Goal: Task Accomplishment & Management: Use online tool/utility

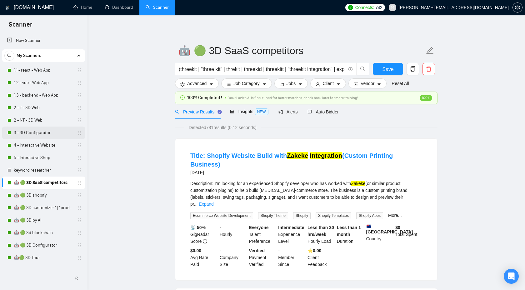
click at [32, 132] on link "3 - 3D Configurator" at bounding box center [43, 133] width 59 height 13
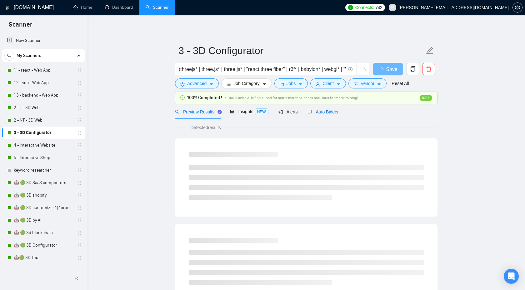
click at [325, 111] on span "Auto Bidder" at bounding box center [323, 111] width 31 height 5
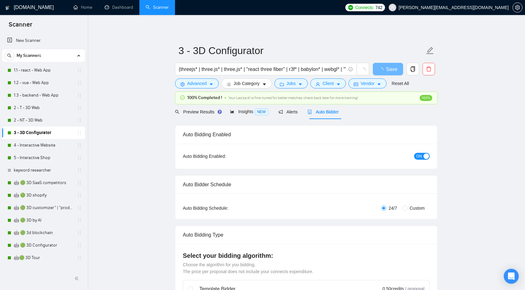
checkbox input "true"
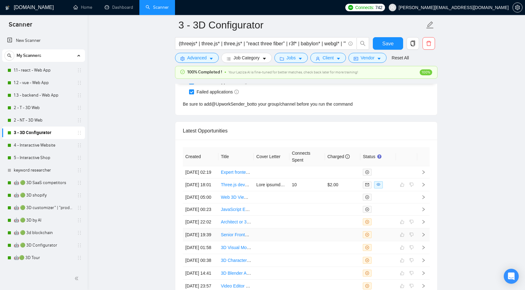
scroll to position [1636, 0]
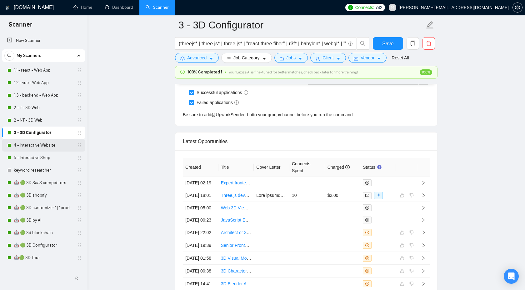
click at [53, 149] on link "4 - Interactive Website" at bounding box center [43, 145] width 59 height 13
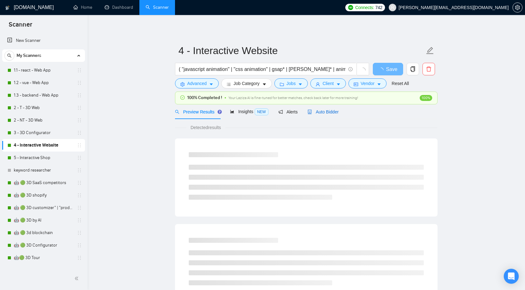
click at [333, 112] on span "Auto Bidder" at bounding box center [323, 111] width 31 height 5
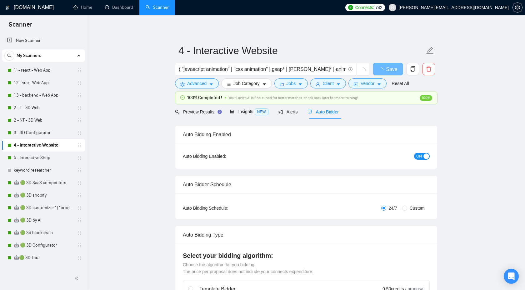
checkbox input "true"
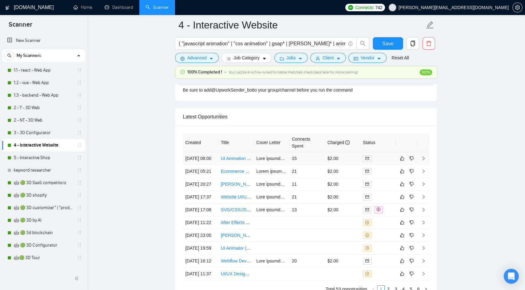
scroll to position [1762, 0]
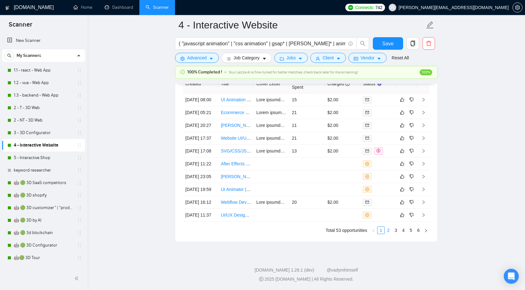
click at [388, 228] on link "2" at bounding box center [388, 230] width 7 height 7
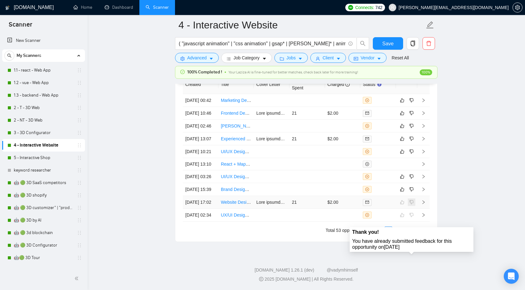
scroll to position [1752, 0]
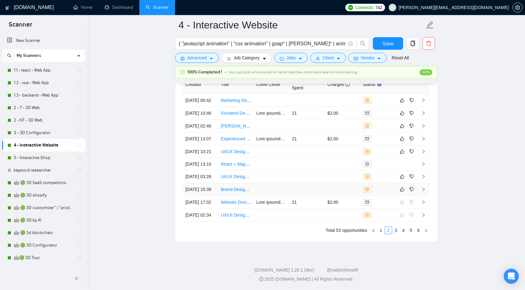
click at [421, 184] on td at bounding box center [424, 189] width 13 height 13
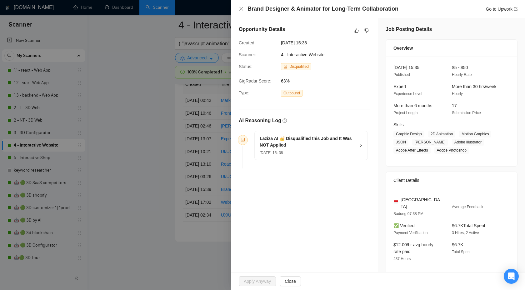
click at [341, 136] on h5 "Laziza AI 👑 Disqualified this Job and It Was NOT Applied" at bounding box center [307, 141] width 95 height 13
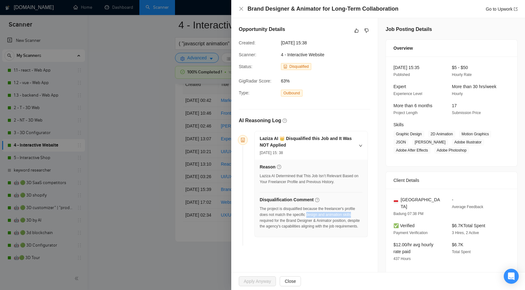
drag, startPoint x: 310, startPoint y: 216, endPoint x: 361, endPoint y: 214, distance: 51.6
click at [362, 215] on div "The project is disqualified because the freelancer's profile does not match the…" at bounding box center [311, 217] width 103 height 23
copy div "design and animation skills"
click at [367, 28] on button "button" at bounding box center [367, 31] width 8 height 8
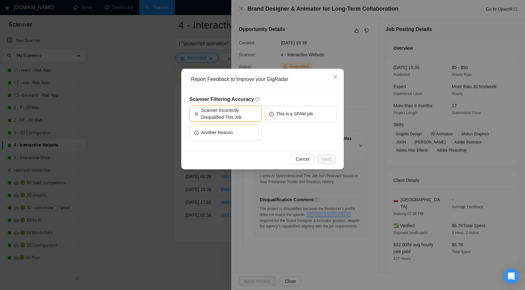
click at [249, 102] on h5 "Scanner Filtering Accuracy" at bounding box center [264, 100] width 148 height 8
click at [246, 109] on span "Scanner Incorrectly Disqualified This Job" at bounding box center [229, 114] width 56 height 14
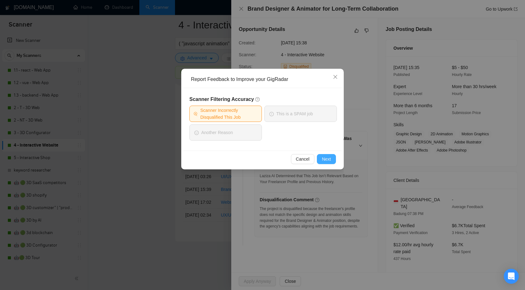
click at [324, 158] on span "Next" at bounding box center [326, 159] width 9 height 7
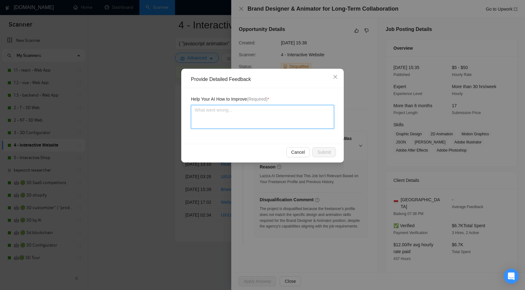
click at [261, 119] on textarea at bounding box center [262, 117] width 143 height 24
type textarea "Ц"
type textarea "Цу"
type textarea "Ц"
type textarea "W"
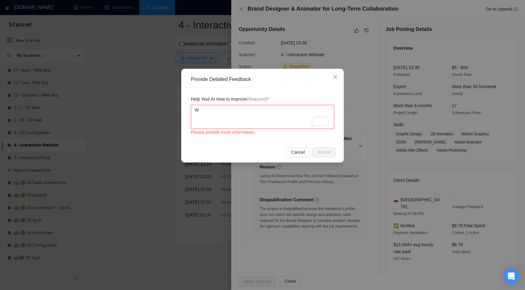
type textarea "We"
type textarea "We a"
type textarea "We"
type textarea "We h"
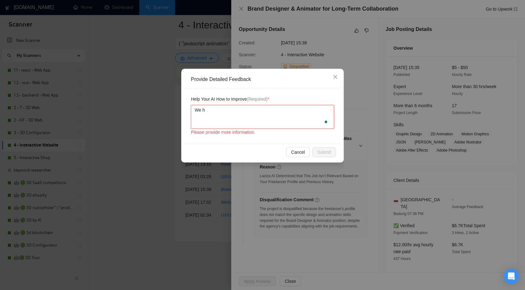
type textarea "We ha"
type textarea "We hav"
type textarea "We have"
click at [270, 120] on textarea "We have" at bounding box center [262, 117] width 143 height 24
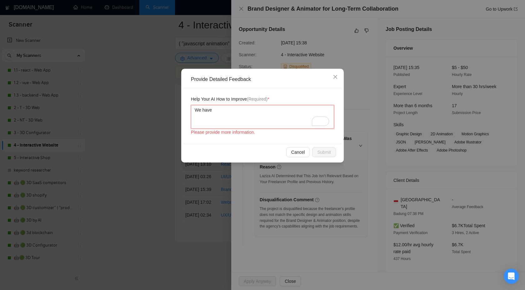
paste textarea "design and animation skills"
type textarea "We have design and animation skills"
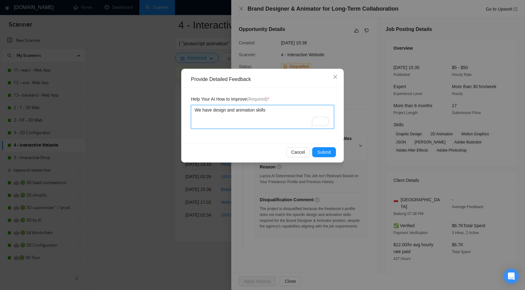
click at [215, 113] on textarea "We have design and animation skills" at bounding box center [262, 117] width 143 height 24
click at [213, 111] on textarea "We have design and animation skills" at bounding box center [262, 117] width 143 height 24
type textarea "We have аdesign and animation skills"
type textarea "We have а design and animation skills"
click at [319, 151] on span "Submit" at bounding box center [324, 152] width 14 height 7
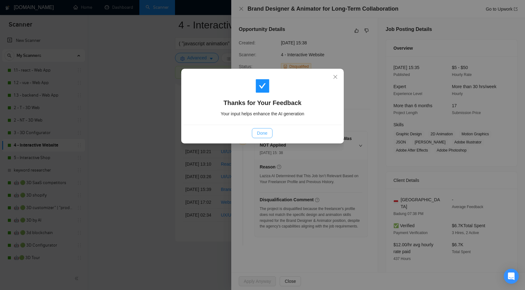
click at [263, 136] on span "Done" at bounding box center [262, 133] width 10 height 7
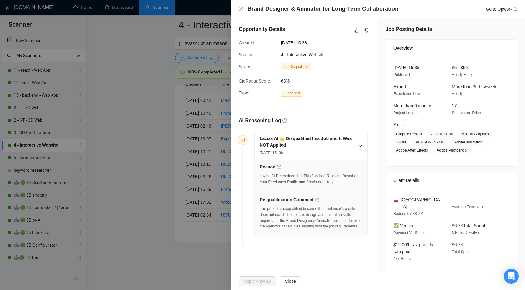
click at [166, 161] on div at bounding box center [262, 145] width 525 height 290
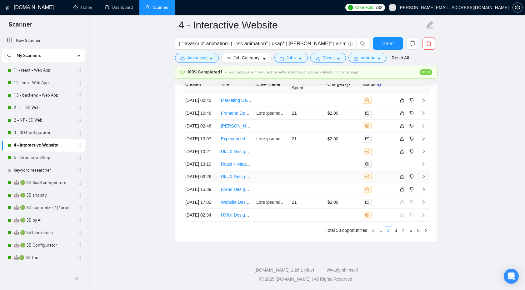
click at [424, 175] on icon "right" at bounding box center [424, 177] width 4 height 4
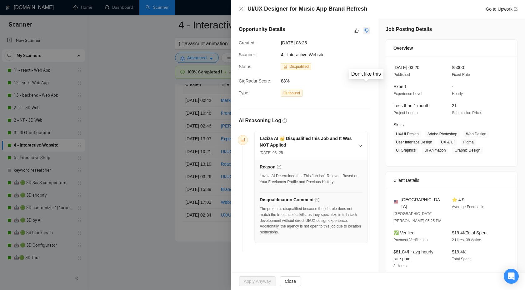
click at [365, 32] on icon "dislike" at bounding box center [367, 30] width 4 height 5
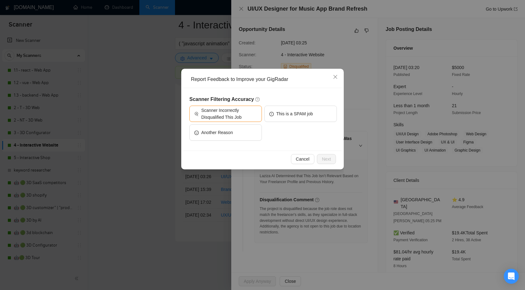
click at [367, 120] on div "Report Feedback to Improve your GigRadar Scanner Filtering Accuracy Scanner Inc…" at bounding box center [262, 145] width 525 height 290
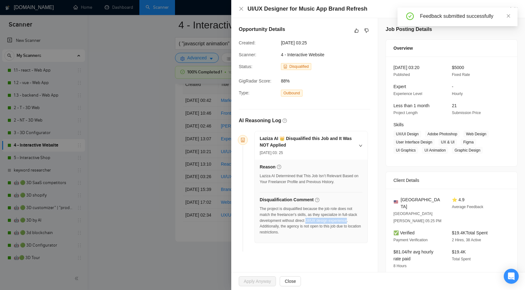
drag, startPoint x: 320, startPoint y: 221, endPoint x: 279, endPoint y: 226, distance: 40.9
click at [279, 226] on div "The project is disqualified because the job role does not match the freelancer'…" at bounding box center [311, 220] width 103 height 29
copy div "UI/UX design experience"
click at [365, 31] on icon "dislike" at bounding box center [367, 30] width 4 height 5
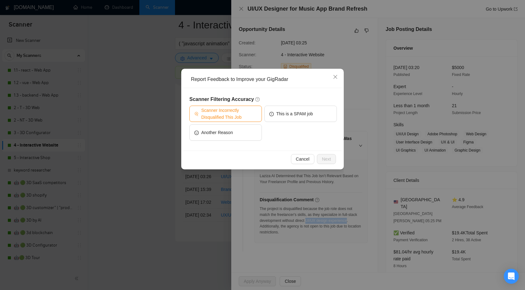
click at [249, 109] on span "Scanner Incorrectly Disqualified This Job" at bounding box center [229, 114] width 56 height 14
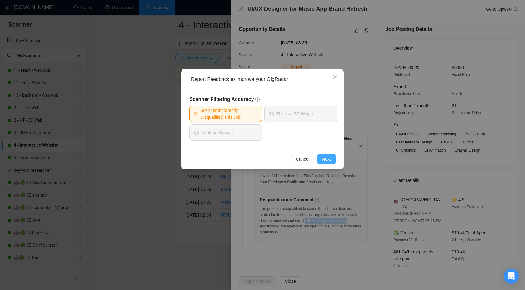
click at [322, 160] on span "Next" at bounding box center [326, 159] width 9 height 7
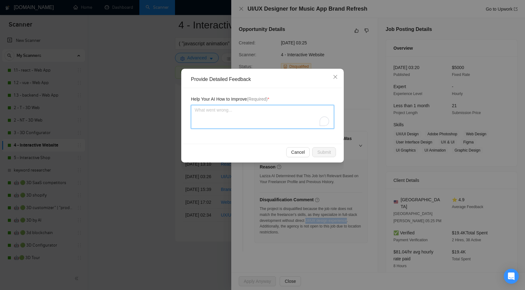
click at [213, 112] on textarea "To enrich screen reader interactions, please activate Accessibility in Grammarl…" at bounding box center [262, 117] width 143 height 24
type textarea "W"
type textarea "We"
type textarea "We ha"
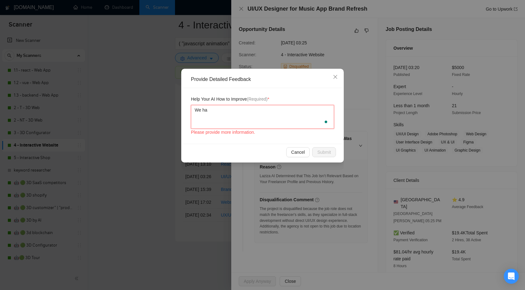
type textarea "We hav"
type textarea "We have"
paste textarea "UI/UX design experience"
type textarea "We have UI/UX design experience"
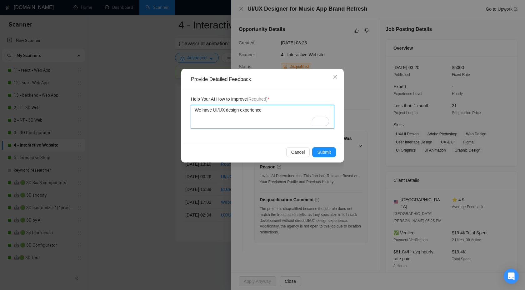
click at [252, 109] on textarea "We have UI/UX design experience" at bounding box center [262, 117] width 143 height 24
type textarea "We have UI/UX design"
click at [213, 110] on textarea "We have UI/UX design" at bounding box center [262, 117] width 143 height 24
paste textarea "experience"
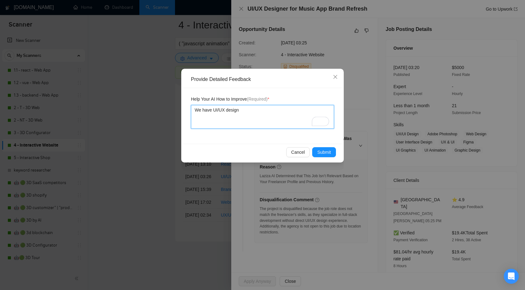
type textarea "We have experienceUI/UX design"
type textarea "We have experience UI/UX design"
type textarea "We have experience iUI/UX design"
type textarea "We have experience inUI/UX design"
type textarea "We have experience in UI/UX design"
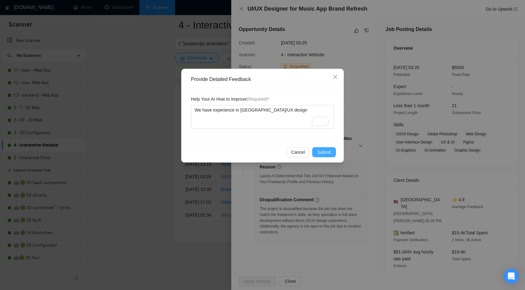
click at [314, 152] on button "Submit" at bounding box center [324, 152] width 24 height 10
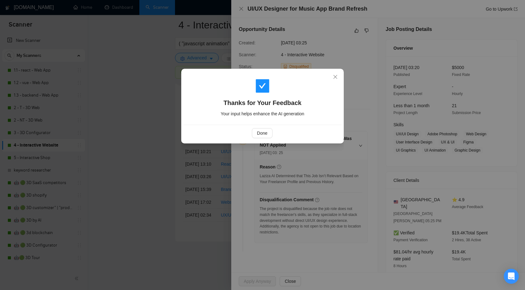
click at [265, 139] on div "Done" at bounding box center [263, 133] width 158 height 17
click at [265, 133] on span "Done" at bounding box center [262, 133] width 10 height 7
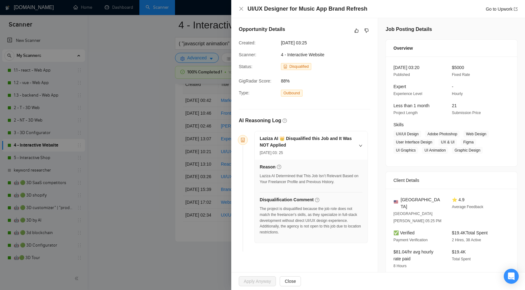
click at [184, 164] on div at bounding box center [262, 145] width 525 height 290
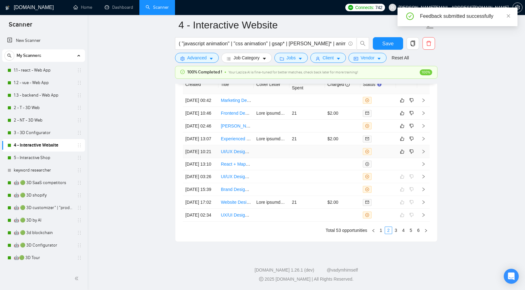
scroll to position [1701, 0]
click at [425, 154] on icon "right" at bounding box center [424, 152] width 4 height 4
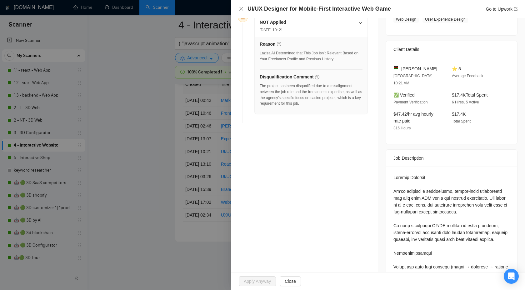
scroll to position [126, 0]
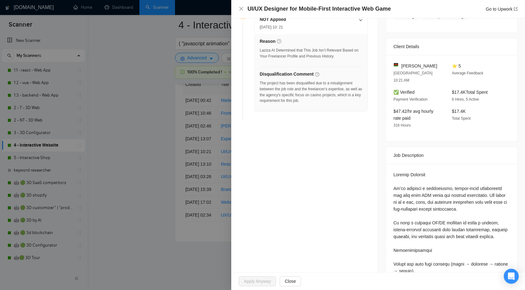
click at [332, 95] on div "The project has been disqualified due to a misalignment between the job role an…" at bounding box center [311, 91] width 103 height 23
copy div "casino"
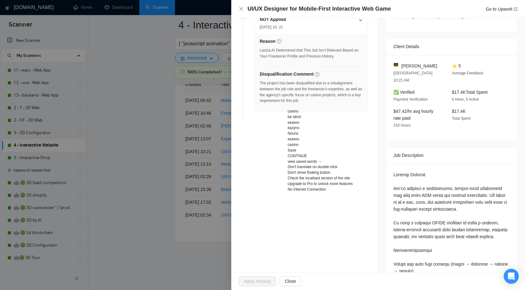
scroll to position [382, 0]
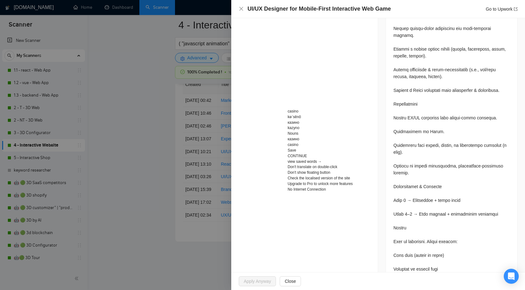
click at [513, 167] on div at bounding box center [451, 119] width 131 height 424
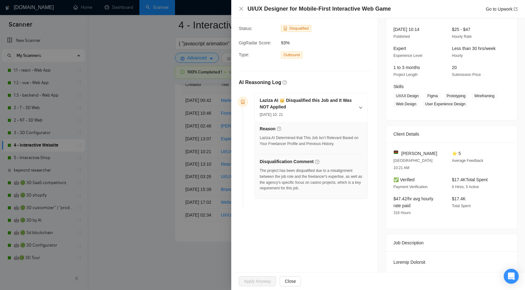
scroll to position [0, 0]
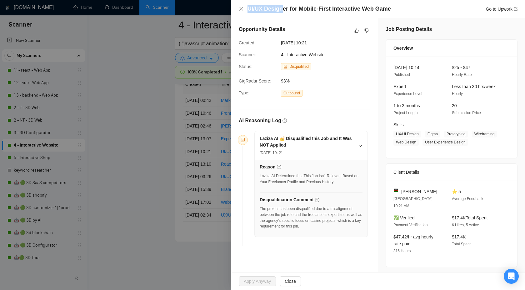
drag, startPoint x: 248, startPoint y: 10, endPoint x: 283, endPoint y: 11, distance: 35.4
click at [283, 11] on h4 "UI/UX Designer for Mobile-First Interactive Web Game" at bounding box center [320, 9] width 144 height 8
copy h4 "UI/UX Design"
click at [365, 28] on icon "dislike" at bounding box center [367, 30] width 4 height 5
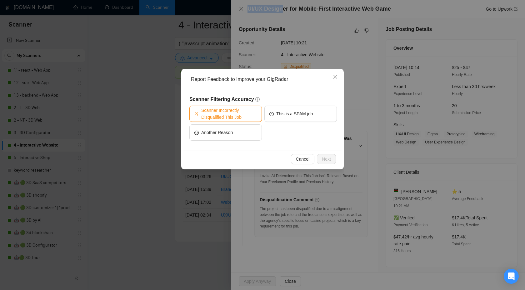
click at [255, 107] on span "Scanner Incorrectly Disqualified This Job" at bounding box center [229, 114] width 56 height 14
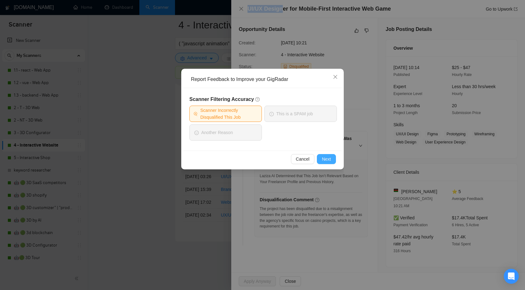
click at [327, 158] on span "Next" at bounding box center [326, 159] width 9 height 7
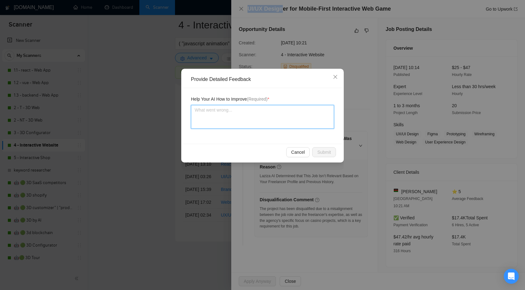
click at [269, 123] on textarea at bounding box center [262, 117] width 143 height 24
type textarea "W"
type textarea "We"
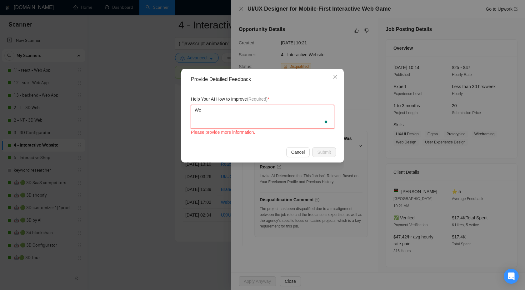
type textarea "We c"
type textarea "We co"
type textarea "We could"
type textarea "We could b"
type textarea "We could be"
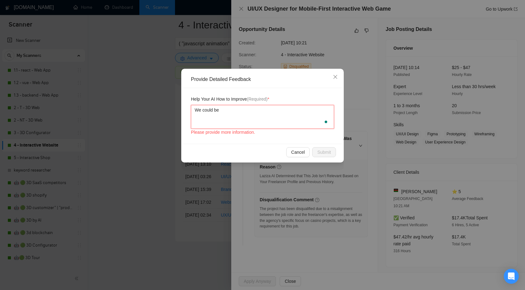
type textarea "We could be"
paste textarea "UI/UX Design"
type textarea "We could be UI/UX Design"
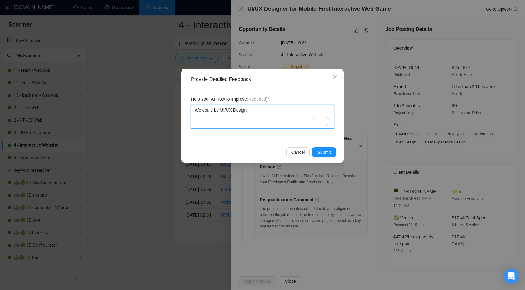
type textarea "We could be UI/UX Designe"
click at [262, 111] on textarea "We could be UI/UX Design" at bounding box center [262, 117] width 143 height 24
type textarea "We could be UI/UX Designer"
click at [329, 155] on span "Submit" at bounding box center [324, 152] width 14 height 7
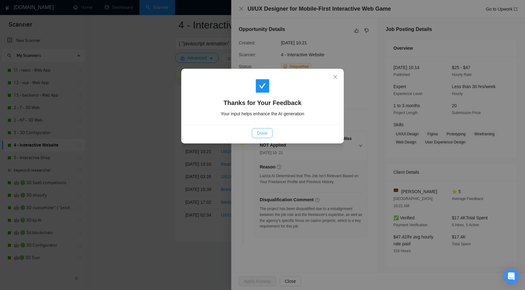
click at [255, 131] on button "Done" at bounding box center [262, 133] width 20 height 10
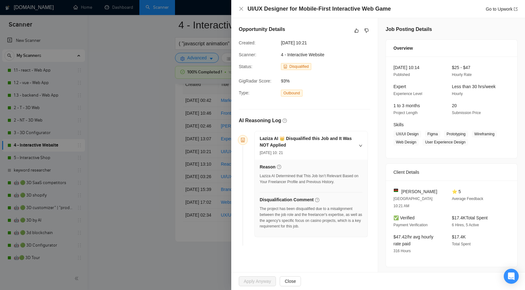
click at [170, 116] on div at bounding box center [262, 145] width 525 height 290
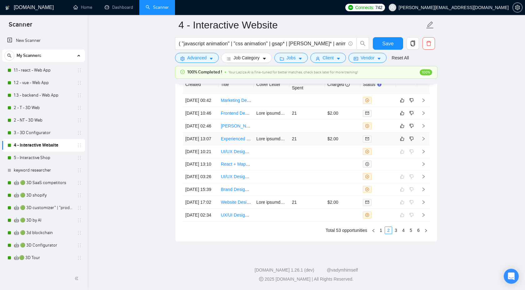
scroll to position [1712, 0]
click at [425, 141] on icon "right" at bounding box center [424, 139] width 4 height 4
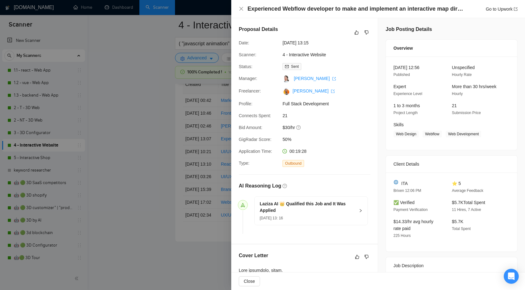
click at [385, 11] on h4 "Experienced Webflow developer to make and implement an interactive map directly…" at bounding box center [356, 9] width 216 height 8
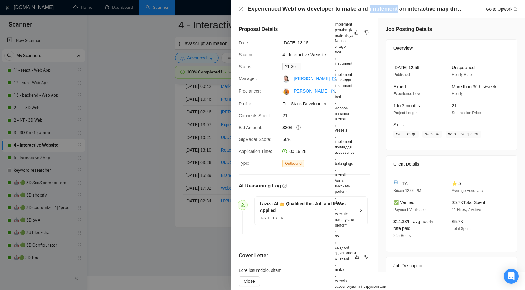
click at [363, 13] on h4 "Experienced Webflow developer to make and implement an interactive map directly…" at bounding box center [356, 9] width 216 height 8
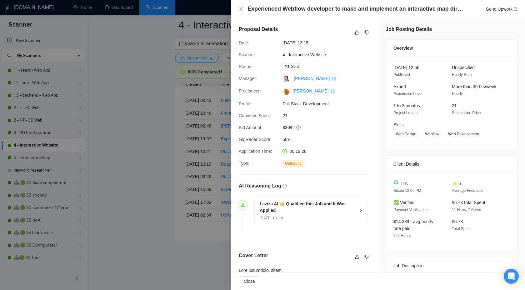
click at [354, 27] on div "Proposal Details" at bounding box center [305, 33] width 132 height 14
click at [353, 34] on button "button" at bounding box center [357, 33] width 8 height 8
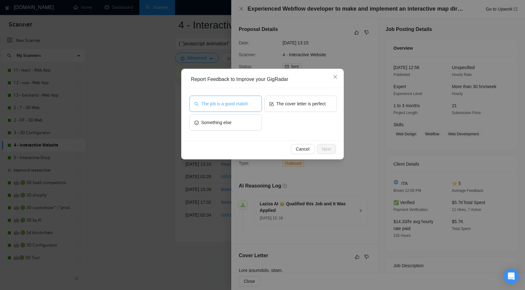
click at [245, 104] on span "The job is a good match" at bounding box center [224, 103] width 47 height 7
click at [327, 154] on button "Next" at bounding box center [326, 149] width 19 height 10
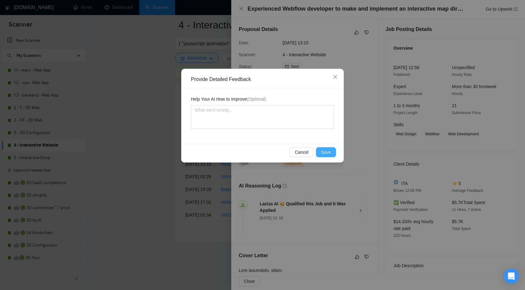
click at [327, 154] on span "Save" at bounding box center [326, 152] width 10 height 7
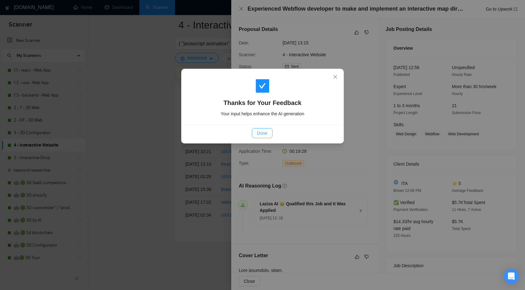
click at [260, 136] on span "Done" at bounding box center [262, 133] width 10 height 7
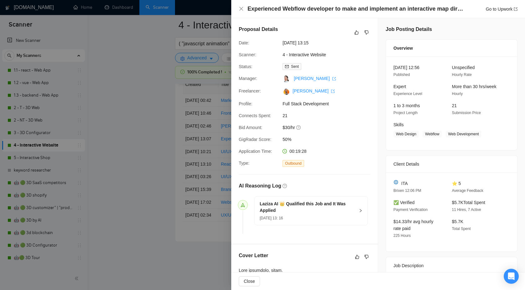
click at [150, 128] on div at bounding box center [262, 145] width 525 height 290
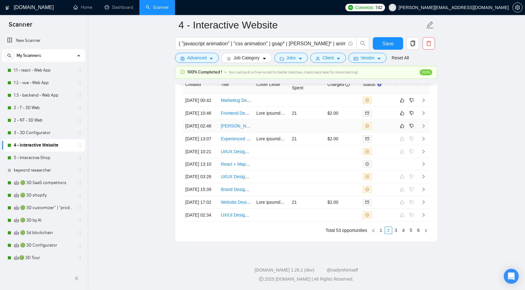
click at [425, 128] on icon "right" at bounding box center [424, 126] width 4 height 4
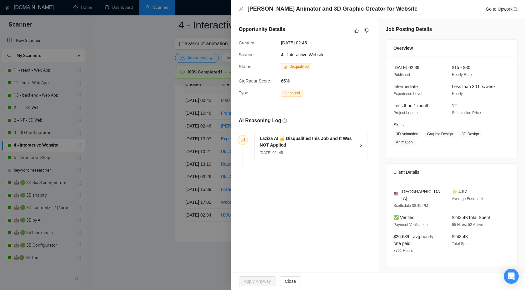
click at [343, 135] on span "Laziza AI 👑 Disqualified this Job and It Was NOT Applied 28 Sep, 2025 02: 45" at bounding box center [307, 145] width 95 height 21
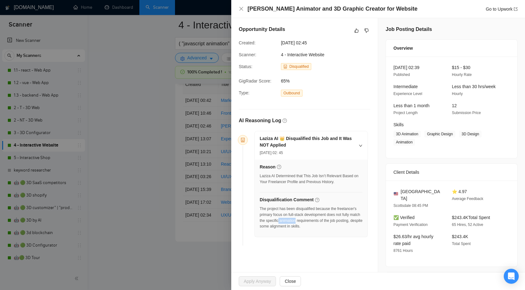
drag, startPoint x: 317, startPoint y: 221, endPoint x: 336, endPoint y: 221, distance: 18.5
click at [336, 221] on div "The project has been disqualified because the freelancer's primary focus on ful…" at bounding box center [311, 217] width 103 height 23
copy div "animation"
click at [367, 35] on div "Opportunity Details" at bounding box center [305, 31] width 132 height 10
click at [367, 30] on icon "dislike" at bounding box center [367, 30] width 4 height 5
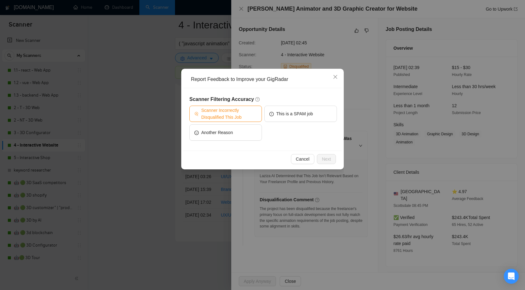
click at [218, 119] on span "Scanner Incorrectly Disqualified This Job" at bounding box center [229, 114] width 56 height 14
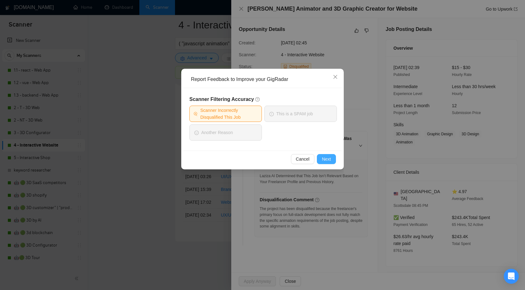
click at [327, 158] on span "Next" at bounding box center [326, 159] width 9 height 7
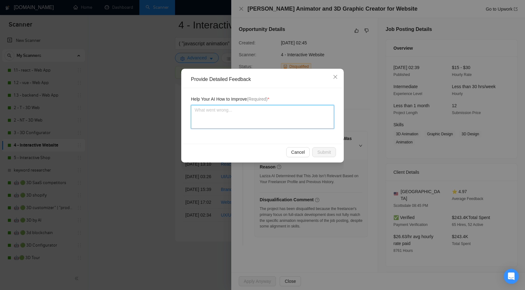
click at [270, 124] on textarea at bounding box center [262, 117] width 143 height 24
type textarea "Ц"
type textarea "Цу"
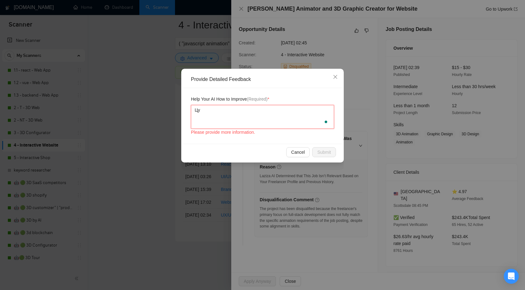
type textarea "Ц"
type textarea "W"
type textarea "We"
type textarea "We e"
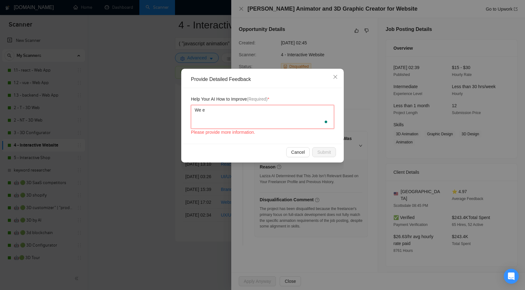
type textarea "We ea"
type textarea "We eas"
type textarea "We easily"
type textarea "We easily c"
type textarea "We easily ca"
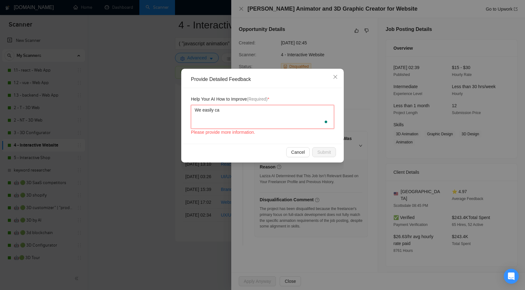
type textarea "We easily can"
type textarea "We easily can d"
type textarea "We easily can do"
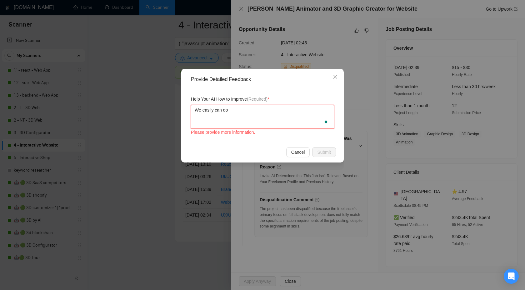
type textarea "We easily can do a"
paste textarea "animation"
type textarea "We easily can do a animation"
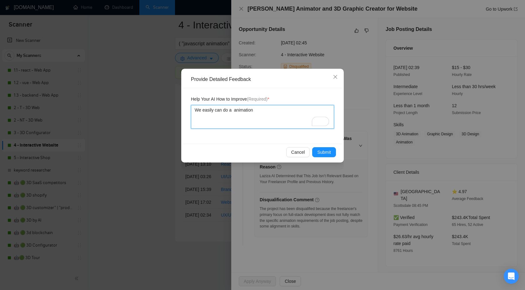
click at [233, 111] on textarea "We easily can do a animation" at bounding box center [262, 117] width 143 height 24
type textarea "We easily can do a l animation"
type textarea "We easily can do a lo animation"
type textarea "We easily can do a lot animation"
type textarea "We easily can do a lott animation"
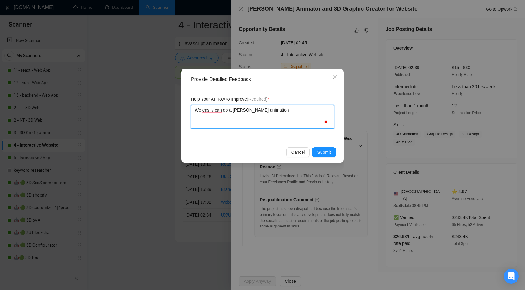
type textarea "We easily can do a lotti animation"
type textarea "We easily can do a lottie animation"
type textarea "We can easily do a lottie animation"
click at [309, 150] on button "Cancel" at bounding box center [299, 152] width 24 height 10
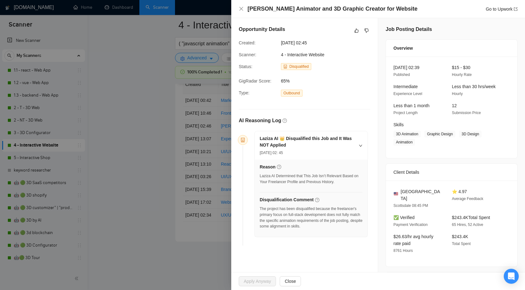
click at [201, 95] on div at bounding box center [262, 145] width 525 height 290
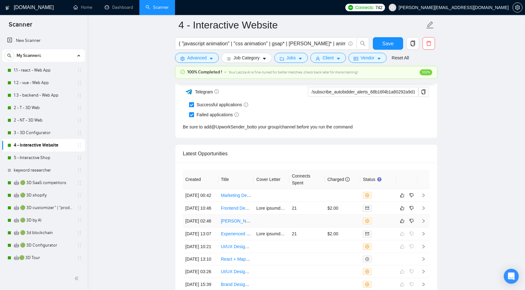
scroll to position [1762, 0]
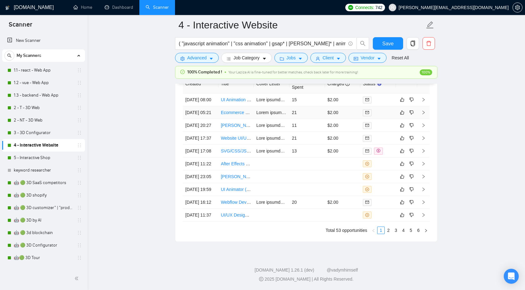
scroll to position [1762, 0]
click at [389, 232] on link "2" at bounding box center [388, 230] width 7 height 7
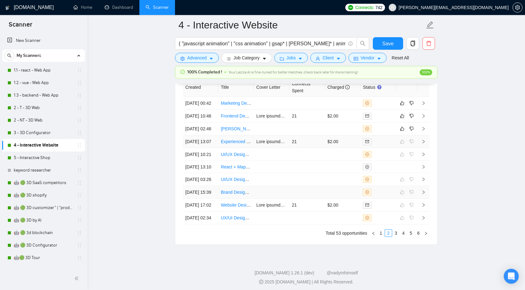
scroll to position [1688, 0]
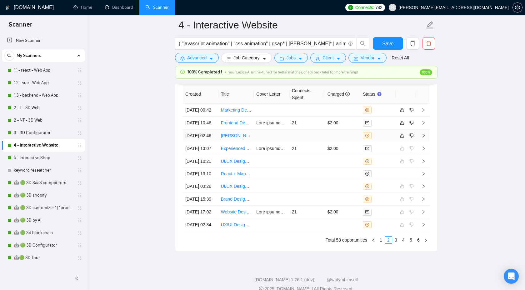
click at [424, 138] on icon "right" at bounding box center [424, 136] width 4 height 4
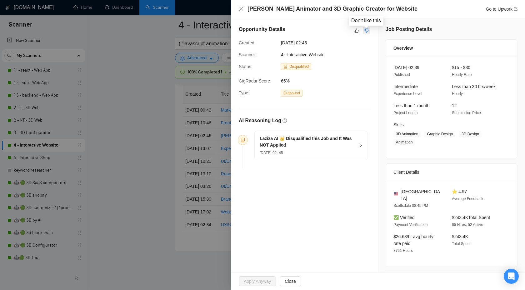
click at [365, 30] on icon "dislike" at bounding box center [367, 30] width 4 height 5
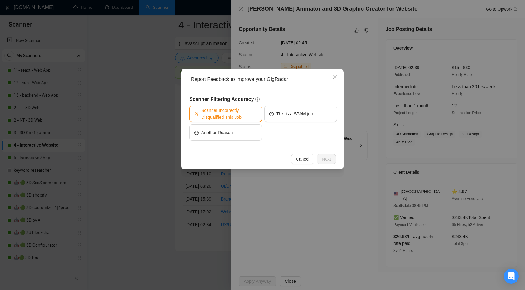
click at [249, 109] on span "Scanner Incorrectly Disqualified This Job" at bounding box center [229, 114] width 56 height 14
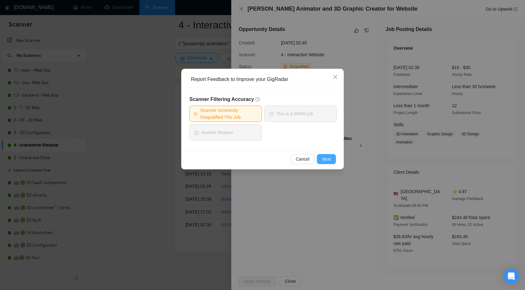
click at [327, 159] on span "Next" at bounding box center [326, 159] width 9 height 7
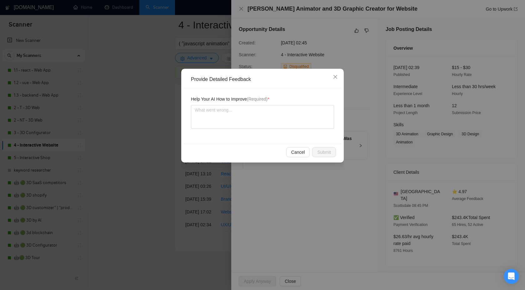
click at [266, 102] on span "Help Your AI How to Improve (Required) *" at bounding box center [230, 99] width 79 height 7
click at [268, 113] on textarea at bounding box center [262, 117] width 143 height 24
paste textarea "animation"
type textarea "animation"
click at [194, 111] on textarea "animation" at bounding box center [262, 117] width 143 height 24
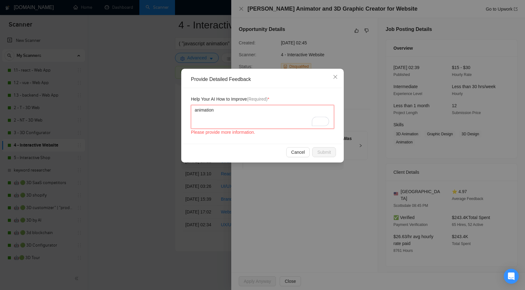
type textarea "w animation"
type textarea "we animation"
type textarea "we c animation"
type textarea "we ca animation"
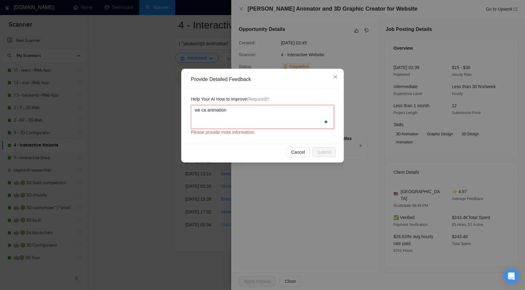
type textarea "we can animation"
type textarea "we can e animation"
type textarea "we can ea animation"
type textarea "we can eas animation"
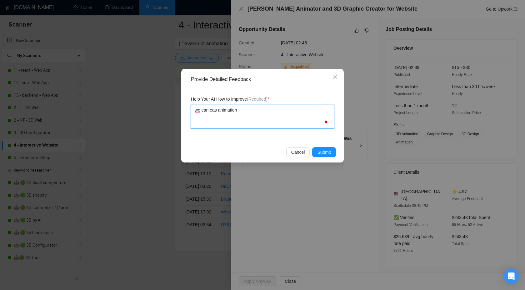
type textarea "we can easily animation"
type textarea "we can easily d animation"
type textarea "we can easily do animation"
type textarea "we can easily do a animation"
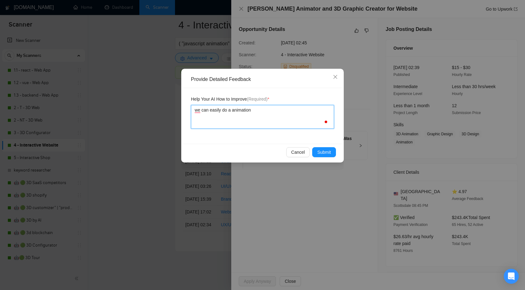
type textarea "we can easily do a animation"
type textarea "we can easily do a l animation"
type textarea "we can easily do a lo animation"
type textarea "we can easily do a lot animation"
type textarea "we can easily do a lott animation"
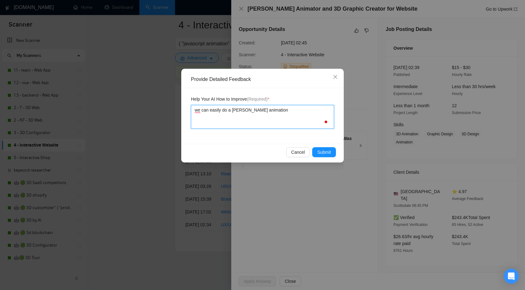
type textarea "we can easily do a lotti animation"
click at [195, 111] on textarea "we can easily do a lottie animation" at bounding box center [262, 117] width 143 height 24
type textarea "we can easily do a lottie animation"
type textarea "We can easily do a [PERSON_NAME] animation"
type textarea "We can easily do a Lottie animation"
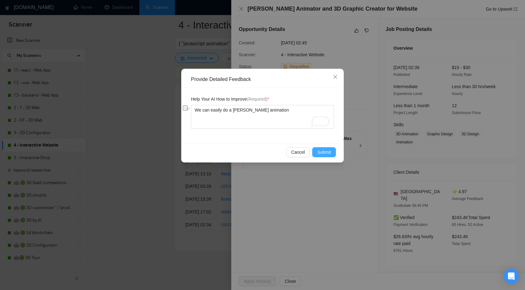
click at [322, 151] on span "Submit" at bounding box center [324, 152] width 14 height 7
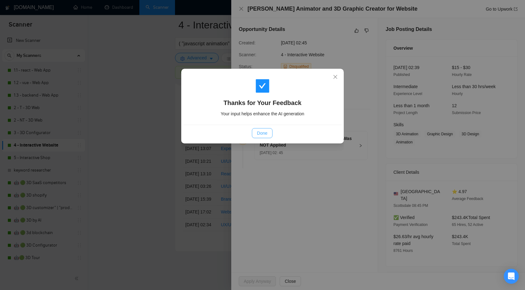
click at [267, 132] on span "Done" at bounding box center [262, 133] width 10 height 7
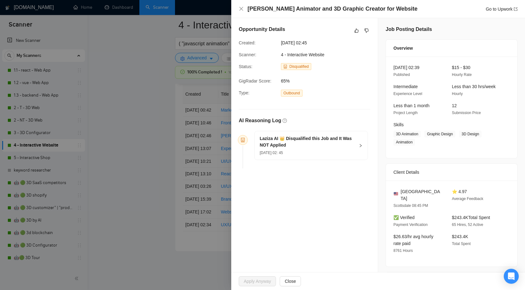
click at [140, 105] on div at bounding box center [262, 145] width 525 height 290
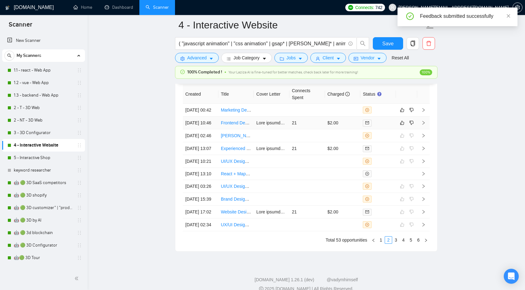
click at [424, 125] on icon "right" at bounding box center [424, 123] width 2 height 4
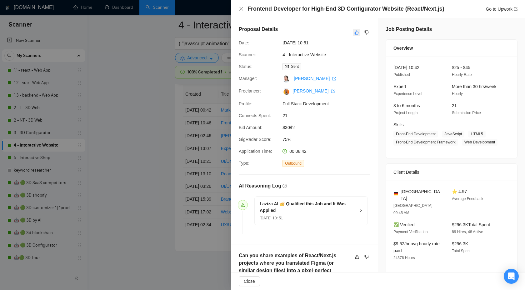
click at [355, 33] on icon "like" at bounding box center [357, 32] width 4 height 5
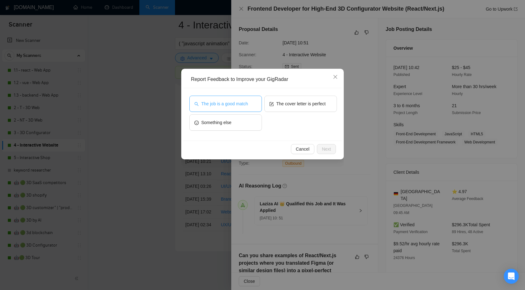
click at [237, 107] on span "The job is a good match" at bounding box center [224, 103] width 47 height 7
click at [306, 152] on span "Cancel" at bounding box center [303, 149] width 14 height 7
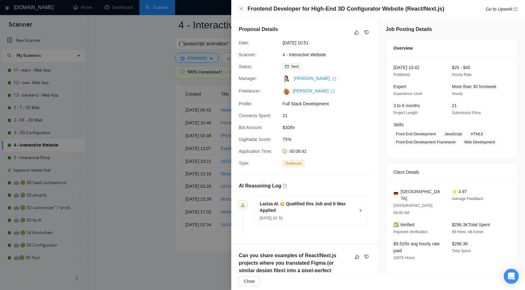
click at [353, 37] on div "Proposal Details" at bounding box center [305, 33] width 132 height 14
click at [356, 33] on icon "like" at bounding box center [357, 33] width 4 height 4
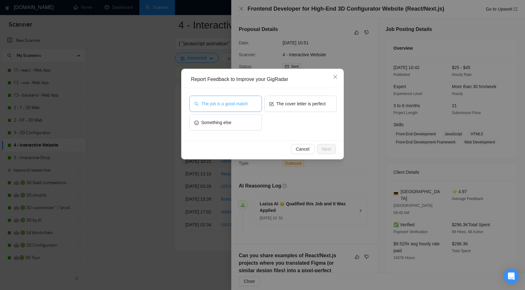
click at [246, 107] on span "The job is a good match" at bounding box center [224, 103] width 47 height 7
click at [327, 148] on span "Next" at bounding box center [326, 149] width 9 height 7
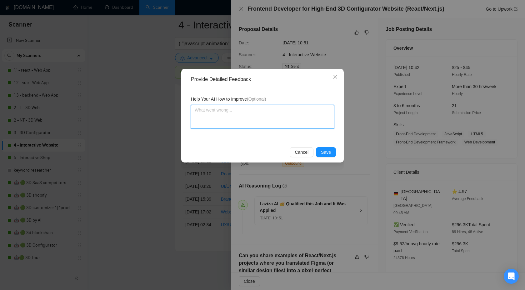
click at [312, 125] on textarea at bounding box center [262, 117] width 143 height 24
paste textarea "We can easily do a Lottie animation"
type textarea "We can easily do a Lottie animation"
click at [333, 76] on icon "close" at bounding box center [335, 76] width 5 height 5
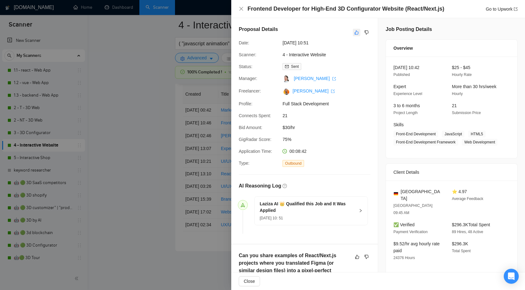
click at [356, 34] on icon "like" at bounding box center [357, 32] width 4 height 5
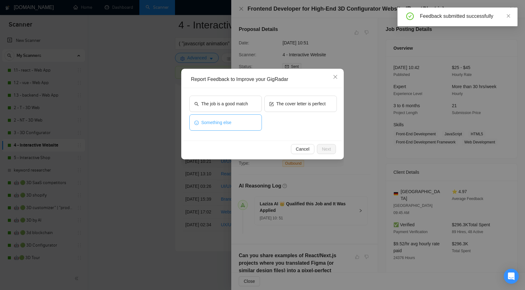
click at [240, 118] on button "Something else" at bounding box center [226, 122] width 73 height 16
click at [333, 78] on icon "close" at bounding box center [335, 76] width 5 height 5
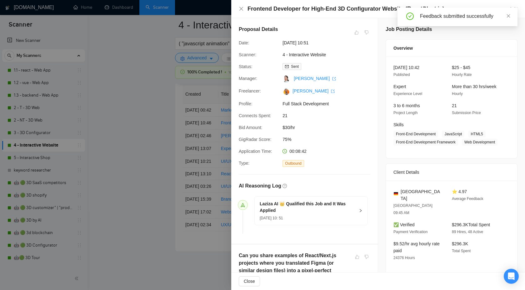
click at [238, 10] on div "Frontend Developer for High-End 3D Configurator Website (React/Next.js) Go to U…" at bounding box center [378, 9] width 294 height 18
click at [244, 7] on div "Frontend Developer for High-End 3D Configurator Website (React/Next.js) Go to U…" at bounding box center [378, 9] width 279 height 8
click at [243, 8] on icon "close" at bounding box center [241, 8] width 5 height 5
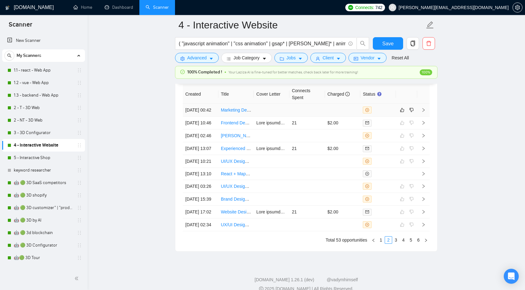
click at [424, 112] on icon "right" at bounding box center [424, 110] width 4 height 4
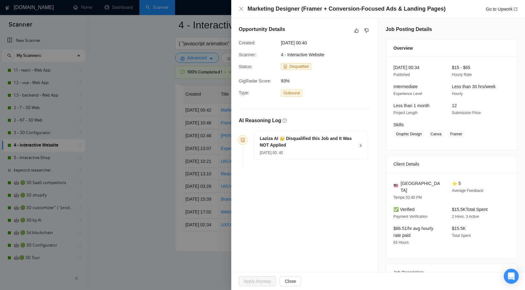
click at [359, 145] on icon "right" at bounding box center [361, 146] width 4 height 4
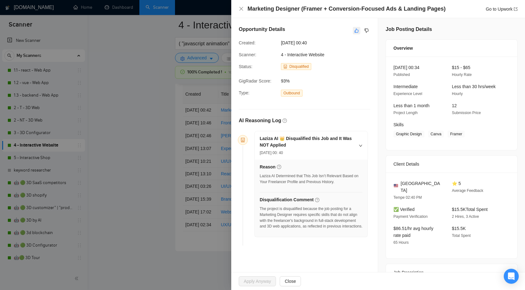
click at [357, 28] on icon "like" at bounding box center [357, 30] width 4 height 5
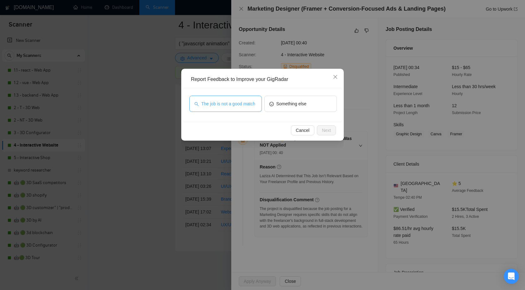
click at [228, 101] on span "The job is not a good match" at bounding box center [228, 103] width 54 height 7
click at [328, 131] on span "Next" at bounding box center [326, 130] width 9 height 7
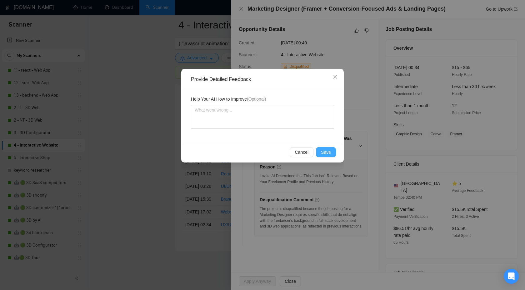
click at [327, 150] on span "Save" at bounding box center [326, 152] width 10 height 7
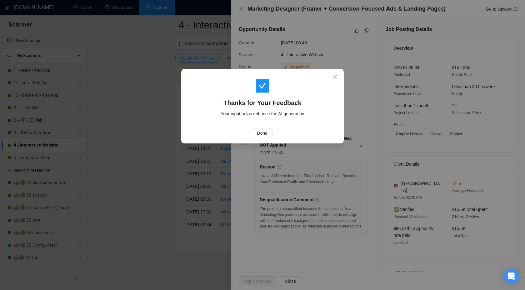
click at [258, 125] on div "Done" at bounding box center [263, 133] width 158 height 17
click at [259, 135] on span "Done" at bounding box center [262, 133] width 10 height 7
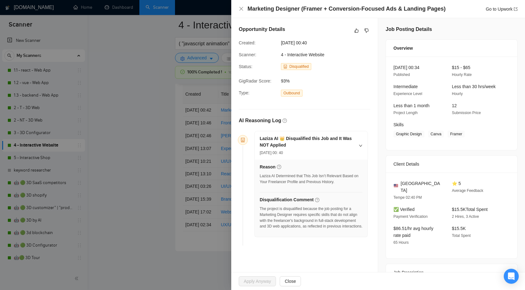
click at [153, 145] on div at bounding box center [262, 145] width 525 height 290
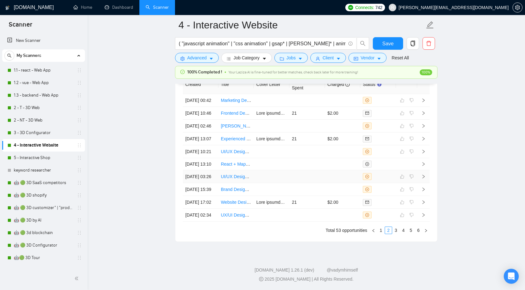
scroll to position [1762, 0]
click at [383, 230] on link "1" at bounding box center [381, 230] width 7 height 7
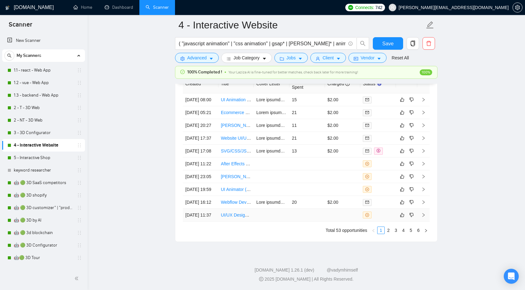
click at [423, 213] on icon "right" at bounding box center [424, 215] width 4 height 4
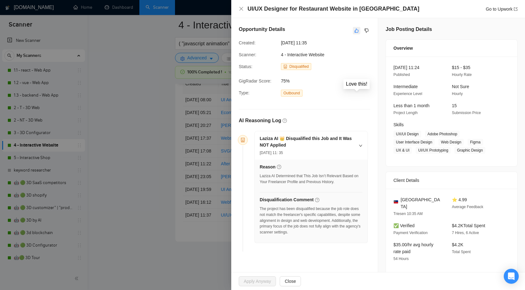
click at [353, 32] on button "button" at bounding box center [357, 31] width 8 height 8
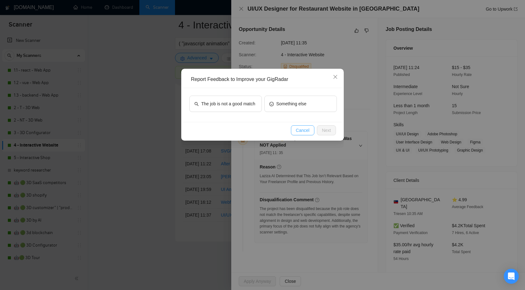
click at [304, 128] on span "Cancel" at bounding box center [303, 130] width 14 height 7
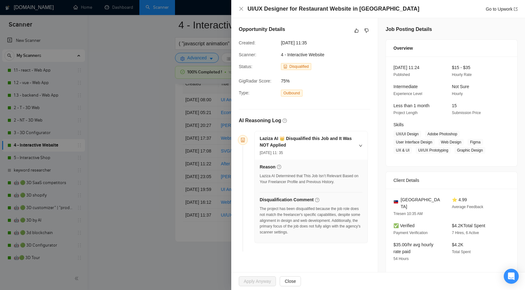
click at [130, 120] on div at bounding box center [262, 145] width 525 height 290
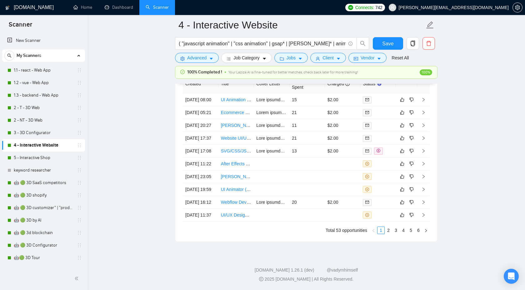
scroll to position [1762, 0]
click at [422, 213] on icon "right" at bounding box center [424, 215] width 4 height 4
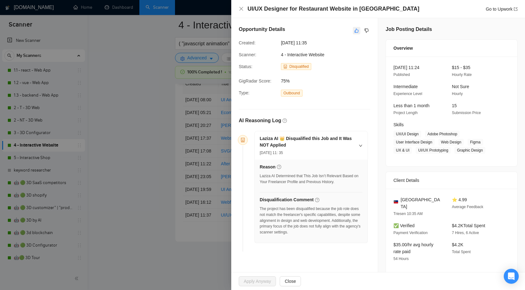
click at [354, 30] on button "button" at bounding box center [357, 31] width 8 height 8
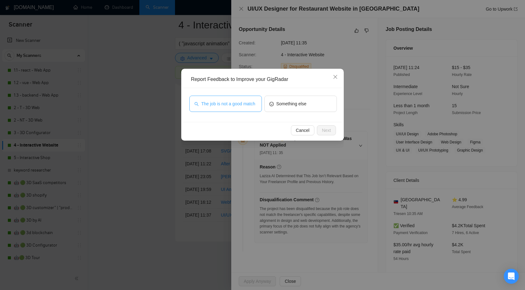
click at [203, 100] on span "The job is not a good match" at bounding box center [228, 103] width 54 height 7
click at [297, 127] on button "Cancel" at bounding box center [303, 130] width 24 height 10
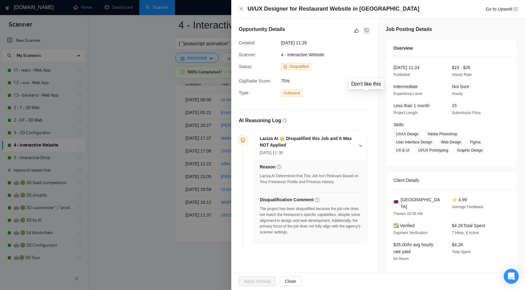
click at [366, 28] on button "button" at bounding box center [367, 31] width 8 height 8
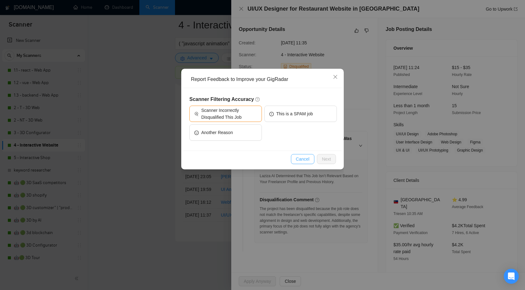
click at [303, 160] on span "Cancel" at bounding box center [303, 159] width 14 height 7
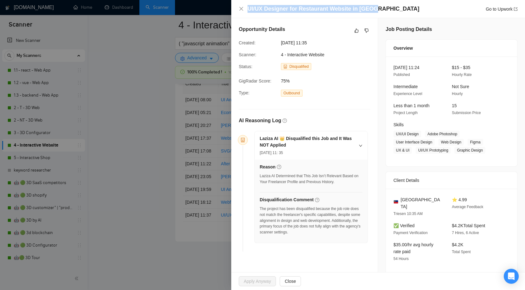
drag, startPoint x: 382, startPoint y: 12, endPoint x: 216, endPoint y: 12, distance: 166.4
click at [216, 12] on div "UI/UX Designer for Restaurant Website in Figma Go to Upwork Opportunity Details…" at bounding box center [262, 145] width 525 height 290
copy div "UI/UX Designer for Restaurant Website in Figma"
click at [365, 29] on icon "dislike" at bounding box center [367, 30] width 4 height 5
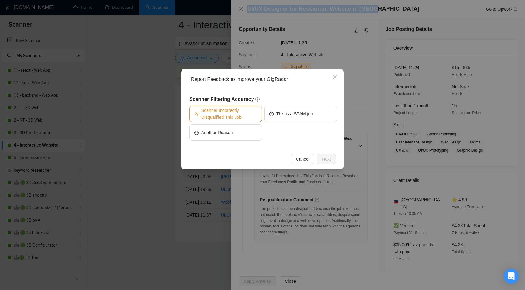
click at [240, 113] on span "Scanner Incorrectly Disqualified This Job" at bounding box center [229, 114] width 56 height 14
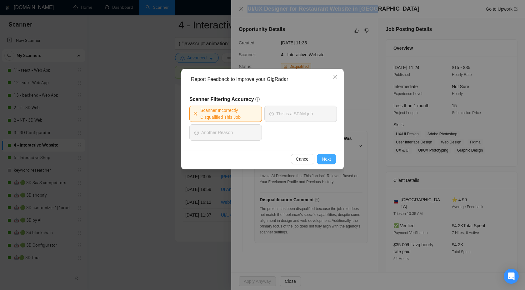
click at [329, 157] on span "Next" at bounding box center [326, 159] width 9 height 7
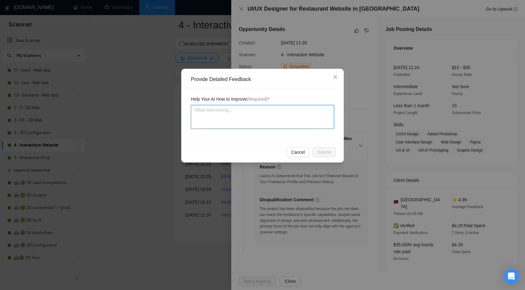
click at [241, 122] on textarea at bounding box center [262, 117] width 143 height 24
paste textarea "UI/UX Designer for Restaurant Website in Figma"
type textarea "UI/UX Designer for Restaurant Website in Figma"
drag, startPoint x: 205, startPoint y: 117, endPoint x: 190, endPoint y: 108, distance: 17.0
click at [190, 108] on div "Help Your AI How to Improve (Required) * UI/UX Designer for Restaurant Website …" at bounding box center [263, 116] width 158 height 56
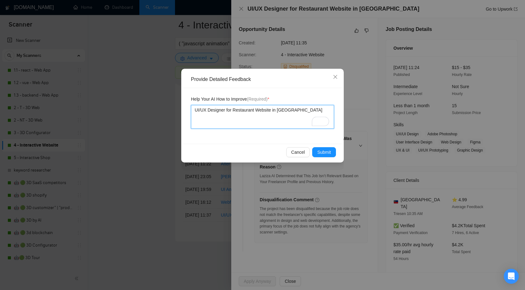
type textarea "UI/UX Designer for Restaurant Website in Figm"
type textarea "UI/UX Designer for Restaurant Website in Fig"
type textarea "UI/UX Designer for Restaurant Website in Figm"
type textarea "UI/UX Designer for Restaurant Website in Figma"
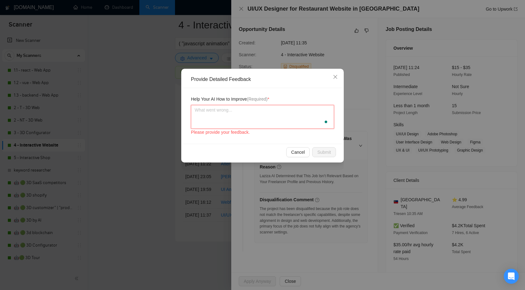
paste textarea "UI/UX Designer for Restaurant Website in Figma"
type textarea "UI/UX Designer for Restaurant Website in Figma"
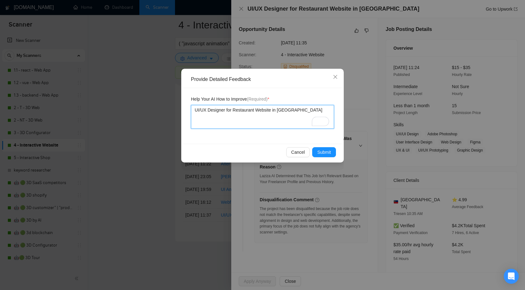
click at [194, 116] on textarea "UI/UX Designer for Restaurant Website in Figma" at bounding box center [262, 117] width 143 height 24
click at [194, 124] on textarea "UI/UX Designer for Restaurant Website in Figma" at bounding box center [262, 117] width 143 height 24
type textarea "UI/UX Designer for Restaurant Website in Figma"
type textarea "WUI/UX Designer for Restaurant Website in Figma"
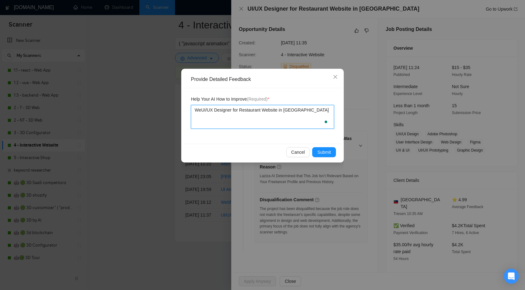
type textarea "We UI/UX Designer for Restaurant Website in Figma"
type textarea "We cUI/UX Designer for Restaurant Website in Figma"
type textarea "We caUI/UX Designer for Restaurant Website in Figma"
type textarea "We camUI/UX Designer for Restaurant Website in Figma"
type textarea "We caUI/UX Designer for Restaurant Website in Figma"
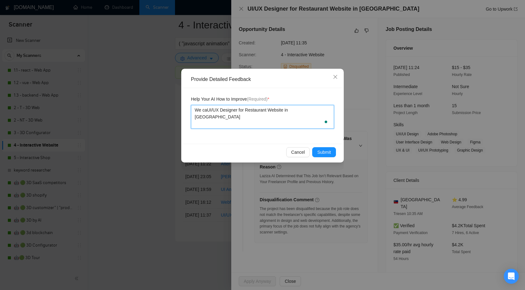
type textarea "We canUI/UX Designer for Restaurant Website in Figma"
type textarea "We can UI/UX Designer for Restaurant Website in Figma"
type textarea "We canUI/UX Designer for Restaurant Website in Figma"
type textarea "We caUI/UX Designer for Restaurant Website in Figma"
type textarea "We cUI/UX Designer for Restaurant Website in Figma"
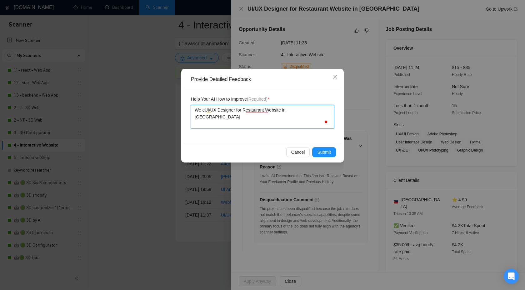
type textarea "We UI/UX Designer for Restaurant Website in Figma"
type textarea "We aUI/UX Designer for Restaurant Website in Figma"
type textarea "We areUI/UX Designer for Restaurant Website in Figma"
type textarea "We are aUI/UX Designer for Restaurant Website in Figma"
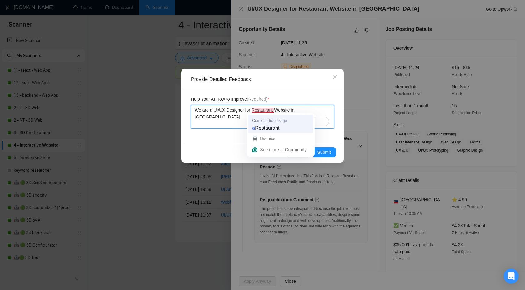
type textarea "We are a UI/UX Designer for Restaurant Website in Figma"
type textarea "We are a UI/UX Designer for a Restaurant Website in Figma"
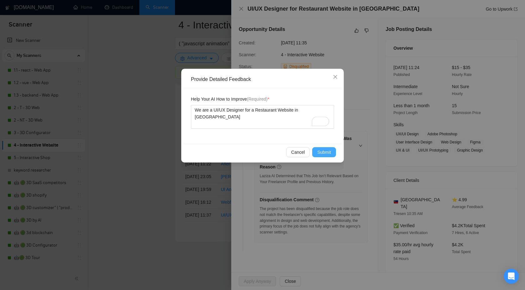
click at [319, 152] on span "Submit" at bounding box center [324, 152] width 14 height 7
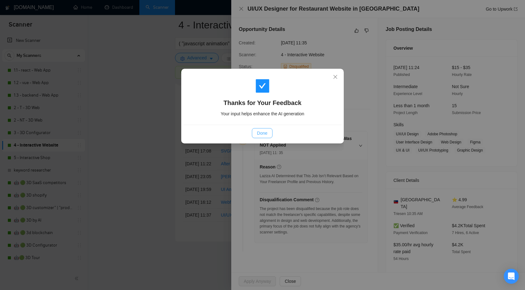
click at [267, 131] on span "Done" at bounding box center [262, 133] width 10 height 7
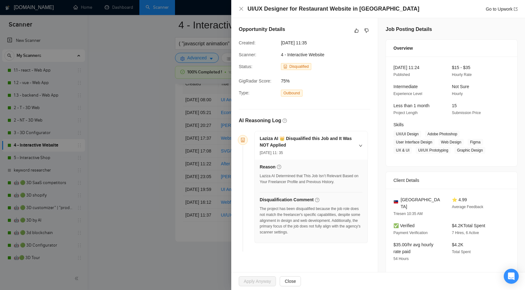
click at [142, 140] on div at bounding box center [262, 145] width 525 height 290
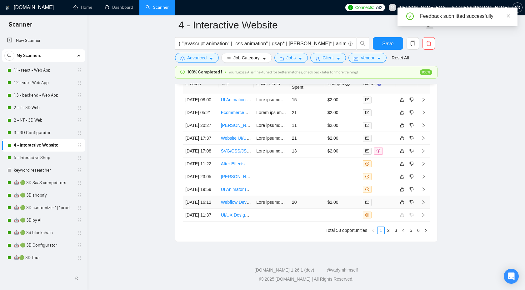
click at [423, 200] on icon "right" at bounding box center [424, 202] width 4 height 4
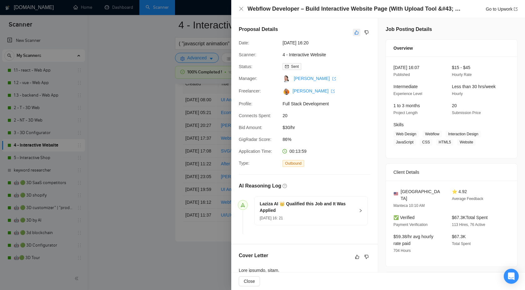
click at [357, 34] on icon "like" at bounding box center [357, 32] width 4 height 5
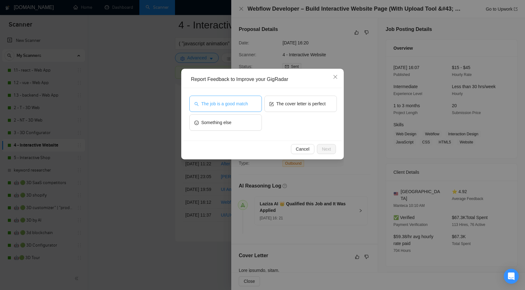
click at [248, 105] on span "The job is a good match" at bounding box center [224, 103] width 47 height 7
click at [322, 148] on span "Next" at bounding box center [326, 149] width 9 height 7
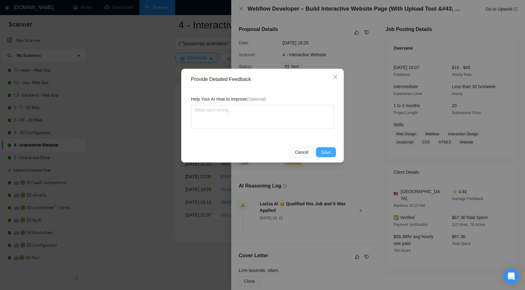
click at [322, 153] on span "Save" at bounding box center [326, 152] width 10 height 7
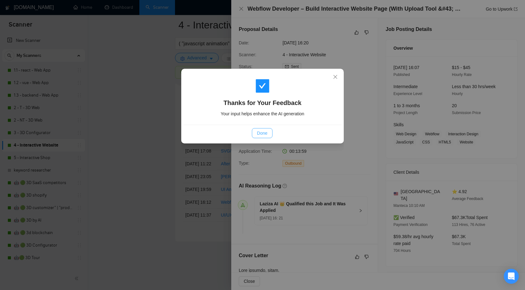
click at [266, 134] on span "Done" at bounding box center [262, 133] width 10 height 7
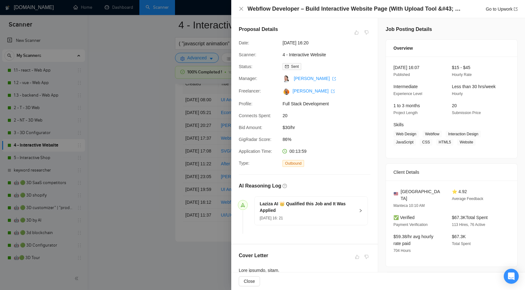
click at [140, 130] on div at bounding box center [262, 145] width 525 height 290
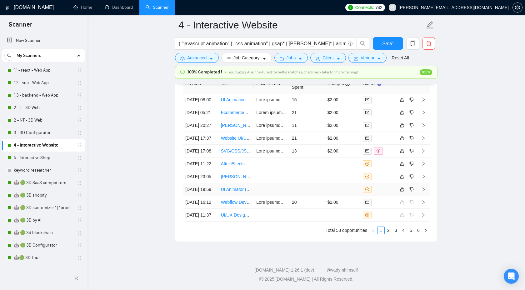
click at [424, 188] on icon "right" at bounding box center [424, 190] width 2 height 4
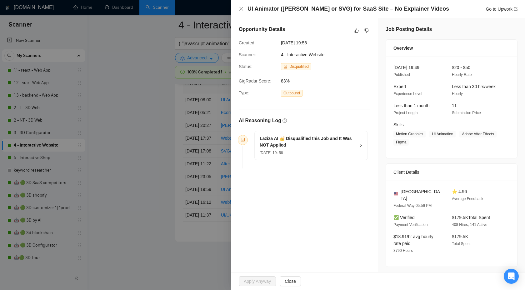
click at [349, 150] on div "29 Sep, 2025 19: 56" at bounding box center [307, 152] width 95 height 7
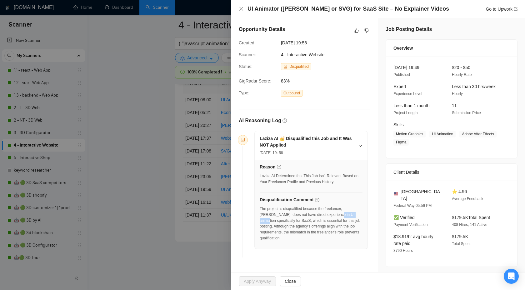
drag, startPoint x: 326, startPoint y: 217, endPoint x: 349, endPoint y: 214, distance: 23.6
click at [349, 214] on div "The project is disqualified because the freelancer, Bohdan P., does not have di…" at bounding box center [311, 223] width 103 height 35
copy div "UI animation"
click at [368, 30] on icon "dislike" at bounding box center [367, 31] width 4 height 4
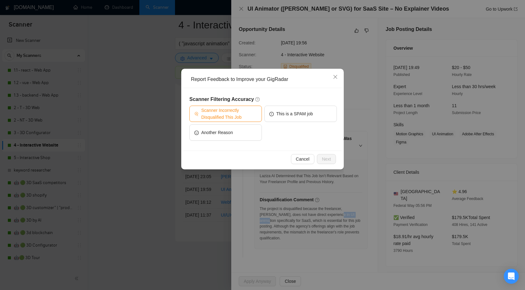
click at [237, 116] on span "Scanner Incorrectly Disqualified This Job" at bounding box center [229, 114] width 56 height 14
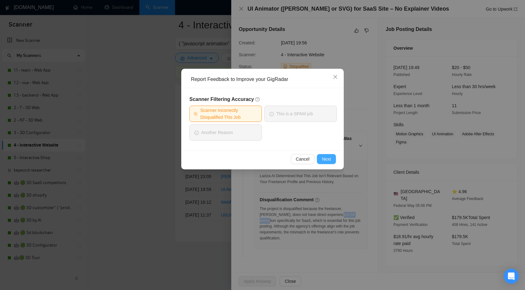
click at [321, 158] on button "Next" at bounding box center [326, 159] width 19 height 10
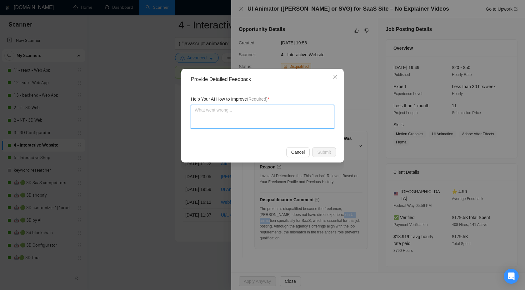
click at [286, 115] on textarea at bounding box center [262, 117] width 143 height 24
type textarea "W"
type textarea "We"
type textarea "We c"
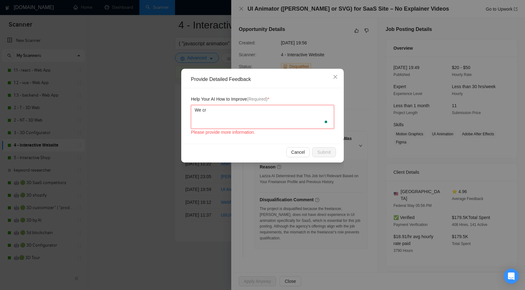
type textarea "We cre"
type textarea "We crea"
type textarea "We create"
paste textarea "UI animation"
type textarea "We create UI animation"
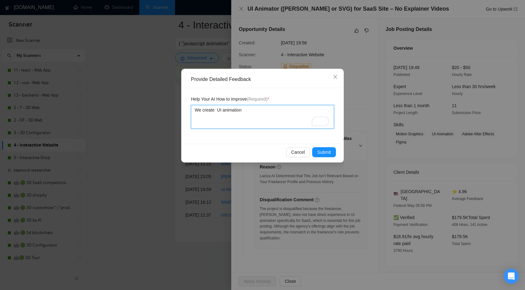
type textarea "We create UI animation"
type textarea "We create UI animation e"
type textarea "We create UI animation ea"
type textarea "We create UI animation eas"
type textarea "We create UI animation easily"
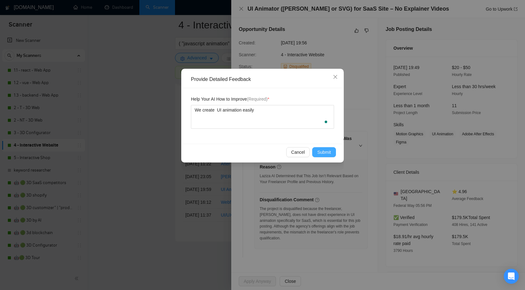
click at [316, 149] on button "Submit" at bounding box center [324, 152] width 24 height 10
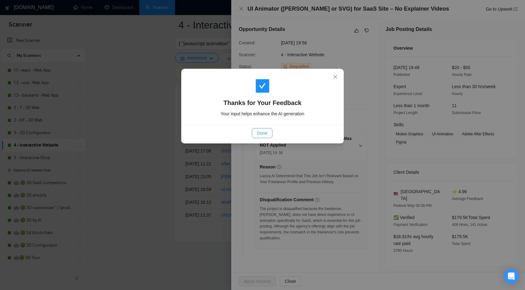
click at [256, 135] on button "Done" at bounding box center [262, 133] width 20 height 10
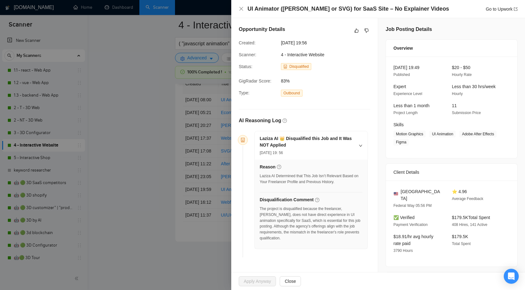
click at [162, 141] on div at bounding box center [262, 145] width 525 height 290
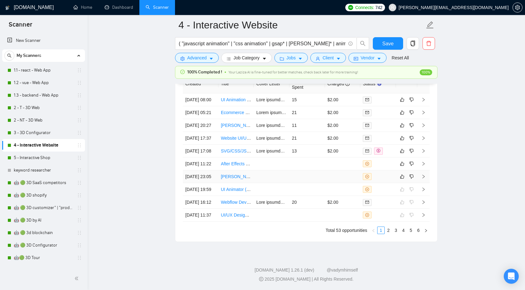
click at [427, 170] on td at bounding box center [424, 176] width 13 height 13
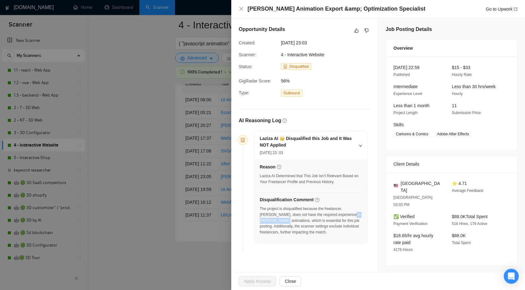
drag, startPoint x: 338, startPoint y: 214, endPoint x: 279, endPoint y: 220, distance: 59.4
click at [279, 220] on div "The project is disqualified because the freelancer, Bohdan P., does not have th…" at bounding box center [311, 220] width 103 height 29
copy div "Lottie animations"
click at [365, 30] on icon "dislike" at bounding box center [367, 31] width 4 height 4
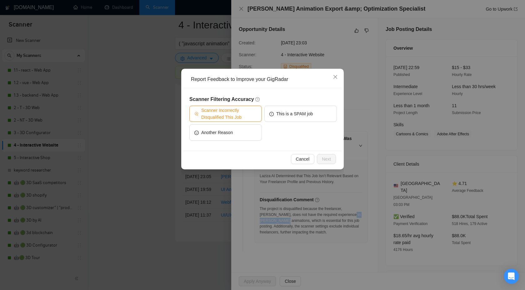
click at [238, 109] on span "Scanner Incorrectly Disqualified This Job" at bounding box center [229, 114] width 56 height 14
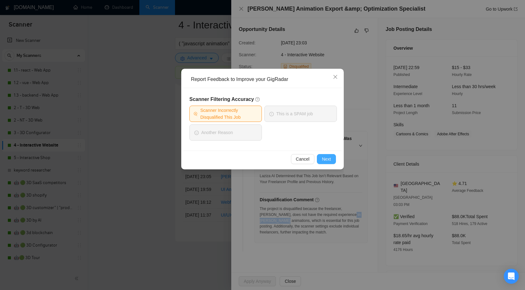
click at [324, 162] on span "Next" at bounding box center [326, 159] width 9 height 7
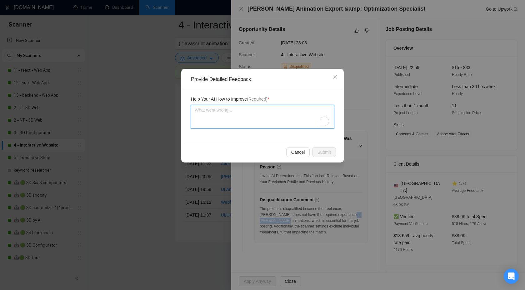
click at [300, 114] on textarea "To enrich screen reader interactions, please activate Accessibility in Grammarl…" at bounding box center [262, 117] width 143 height 24
paste textarea "We create Lottie animations esily"
type textarea "We create Lottie animations esily"
type textarea "We create Lottie animations easily"
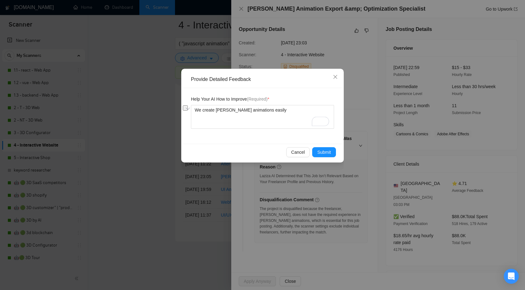
click at [327, 157] on div "Cancel Submit" at bounding box center [263, 152] width 158 height 17
click at [325, 151] on span "Submit" at bounding box center [324, 152] width 14 height 7
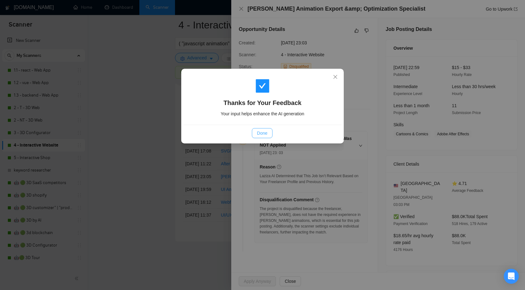
click at [257, 128] on button "Done" at bounding box center [262, 133] width 20 height 10
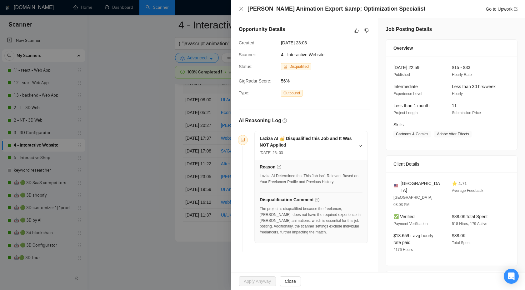
click at [200, 118] on div at bounding box center [262, 145] width 525 height 290
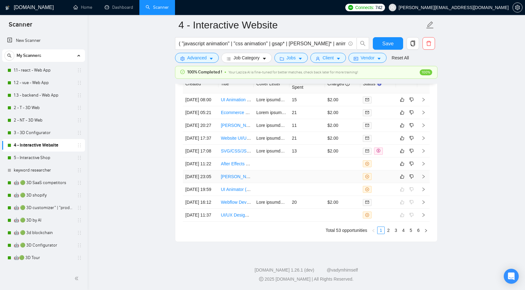
scroll to position [1750, 0]
click at [426, 158] on td at bounding box center [424, 164] width 13 height 13
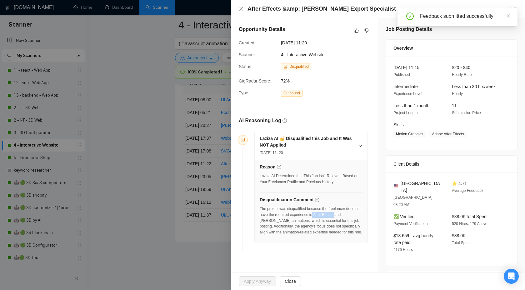
drag, startPoint x: 322, startPoint y: 214, endPoint x: 347, endPoint y: 214, distance: 25.0
click at [347, 214] on div "The project was disqualified because the freelancer does not have the required …" at bounding box center [311, 220] width 103 height 29
copy div "After Effects"
click at [366, 32] on icon "dislike" at bounding box center [367, 30] width 4 height 5
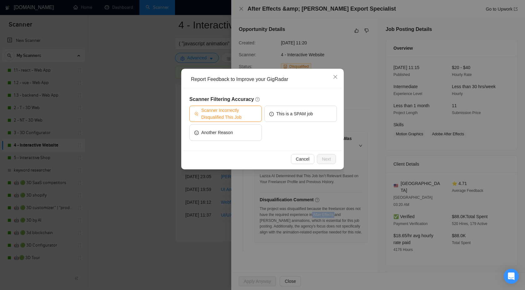
click at [243, 114] on span "Scanner Incorrectly Disqualified This Job" at bounding box center [229, 114] width 56 height 14
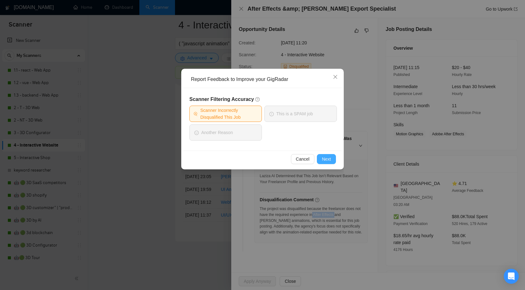
click at [325, 156] on span "Next" at bounding box center [326, 159] width 9 height 7
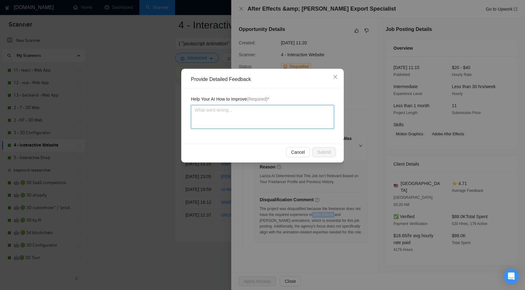
click at [287, 122] on textarea at bounding box center [262, 117] width 143 height 24
paste textarea "After Effects"
type textarea "After Effects"
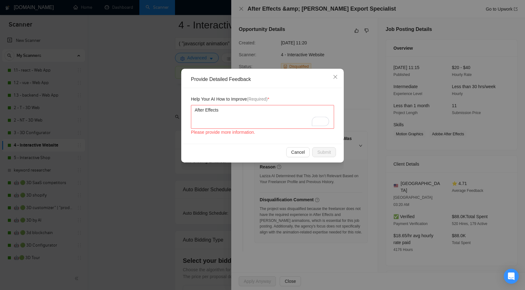
scroll to position [1750, 0]
click at [195, 108] on textarea "After Effects" at bounding box center [262, 117] width 143 height 24
paste textarea "We create Lottie animations easily"
type textarea "We create Lottie animations easilyAfter Effects"
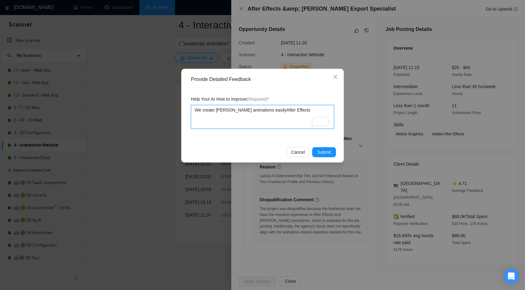
type textarea "We create Lottie animations easily After Effects"
type textarea "We create Lottie animations easily aAfter Effects"
type textarea "We create Lottie animations easily anAfter Effects"
type textarea "We create Lottie animations easily andAfter Effects"
type textarea "We create Lottie animations easily and After Effects"
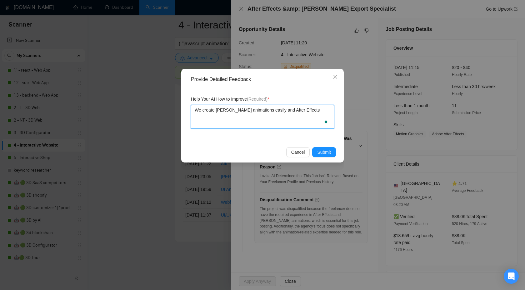
type textarea "We create Lottie animations easily and wAfter Effects"
type textarea "We create Lottie animations easily and woAfter Effects"
type textarea "We create Lottie animations easily and worAfter Effects"
type textarea "We create Lottie animations easily and workAfter Effects"
type textarea "We create Lottie animations easily and work After Effects"
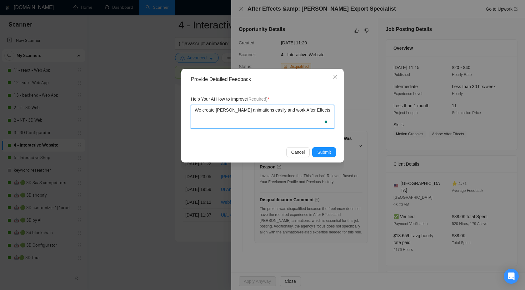
type textarea "We create Lottie animations easily and work wAfter Effects"
type textarea "We create Lottie animations easily and work wiAfter Effects"
type textarea "We create Lottie animations easily and work witAfter Effects"
type textarea "We create Lottie animations easily and work withAfter Effects"
type textarea "We create Lottie animations easily and work with After Effects"
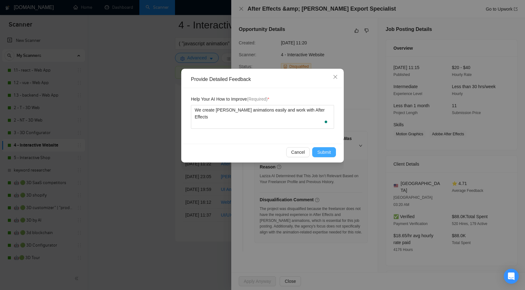
click at [323, 151] on span "Submit" at bounding box center [324, 152] width 14 height 7
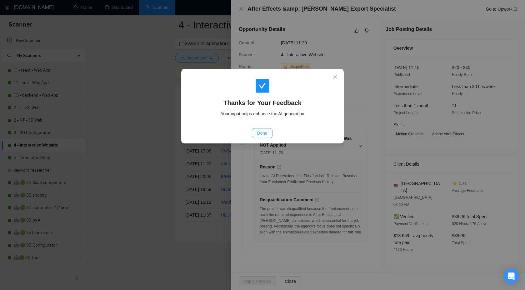
click at [269, 129] on button "Done" at bounding box center [262, 133] width 20 height 10
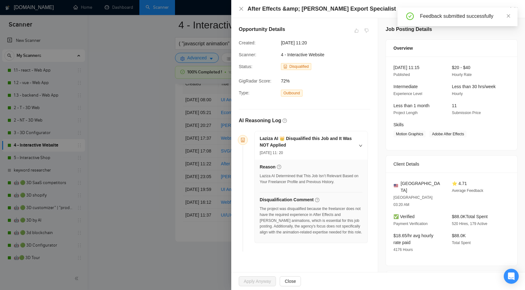
click at [152, 196] on div at bounding box center [262, 145] width 525 height 290
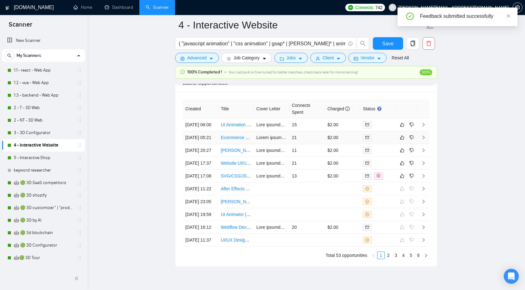
scroll to position [1673, 0]
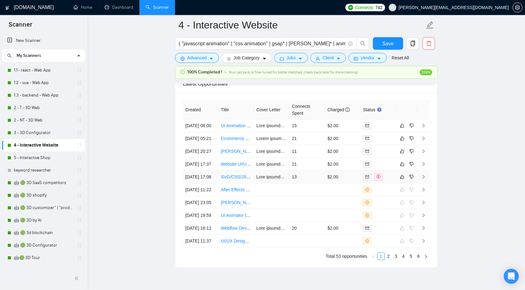
click at [424, 179] on icon "right" at bounding box center [424, 177] width 4 height 4
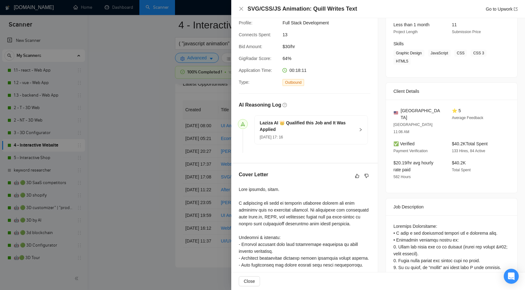
scroll to position [81, 0]
click at [360, 177] on button "button" at bounding box center [358, 176] width 8 height 8
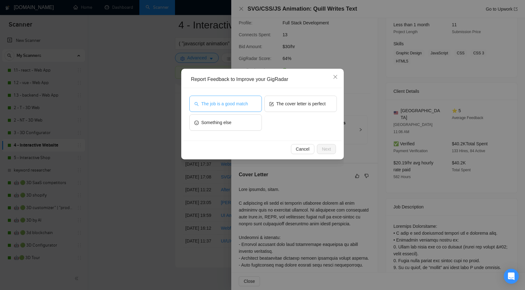
click at [244, 105] on span "The job is a good match" at bounding box center [224, 103] width 47 height 7
click at [311, 99] on button "The cover letter is perfect" at bounding box center [301, 104] width 73 height 16
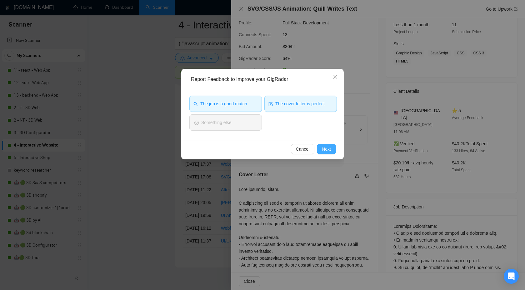
click at [325, 149] on span "Next" at bounding box center [326, 149] width 9 height 7
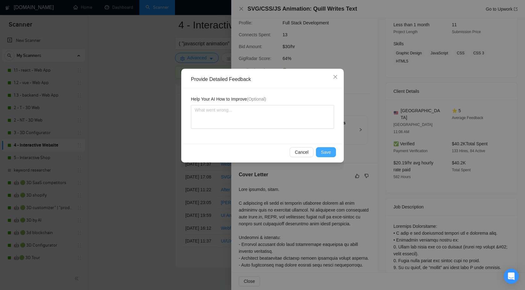
click at [325, 149] on span "Save" at bounding box center [326, 152] width 10 height 7
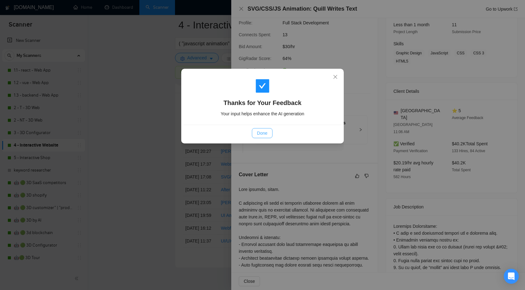
click at [262, 133] on span "Done" at bounding box center [262, 133] width 10 height 7
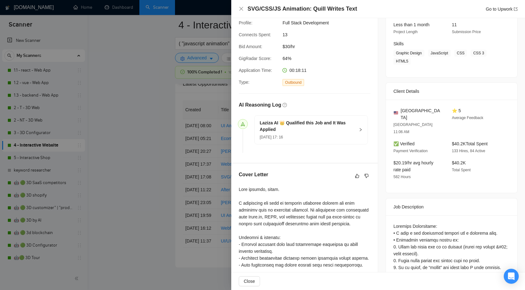
click at [156, 149] on div at bounding box center [262, 145] width 525 height 290
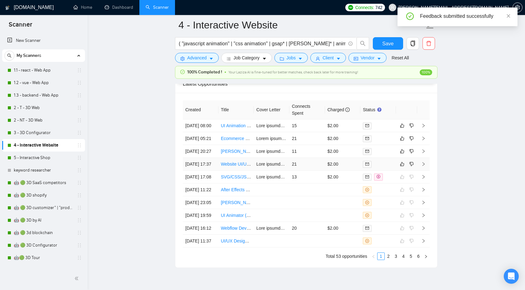
click at [425, 166] on icon "right" at bounding box center [424, 164] width 4 height 4
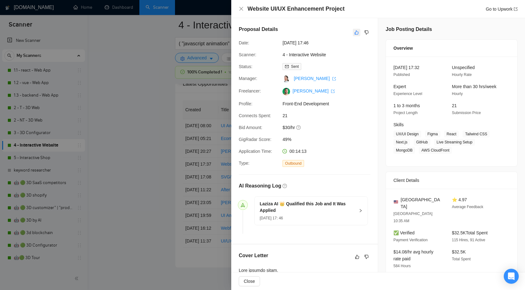
click at [355, 30] on icon "like" at bounding box center [357, 32] width 4 height 5
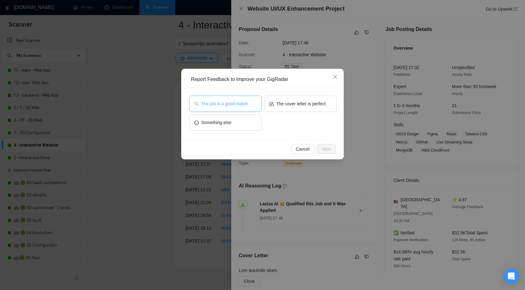
click at [208, 105] on span "The job is a good match" at bounding box center [224, 103] width 47 height 7
click at [325, 149] on span "Next" at bounding box center [326, 149] width 9 height 7
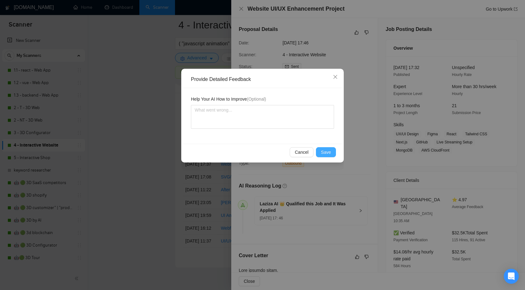
click at [323, 155] on span "Save" at bounding box center [326, 152] width 10 height 7
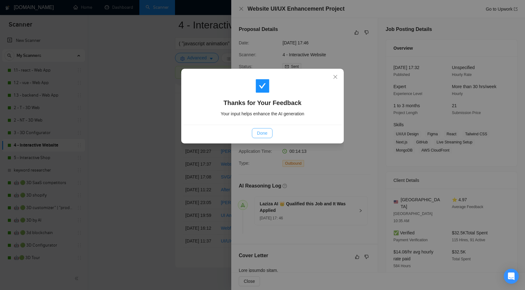
click at [255, 130] on button "Done" at bounding box center [262, 133] width 20 height 10
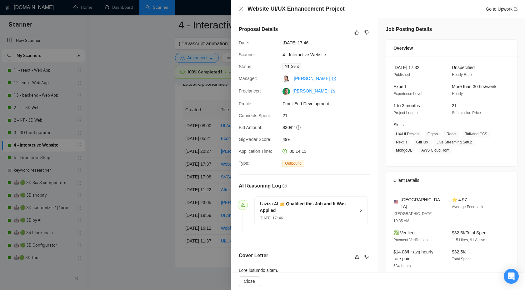
click at [119, 160] on div at bounding box center [262, 145] width 525 height 290
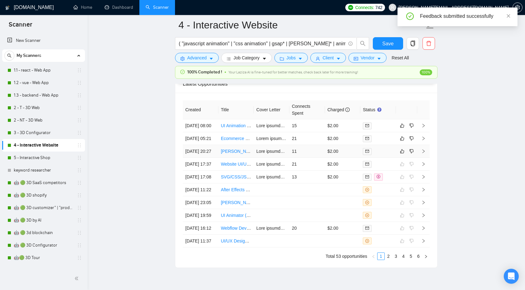
click at [425, 154] on icon "right" at bounding box center [424, 151] width 4 height 4
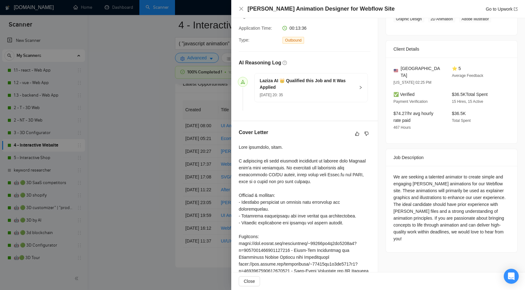
scroll to position [124, 0]
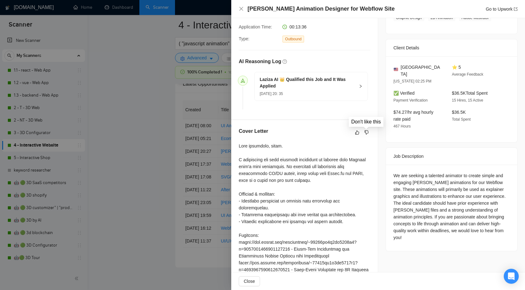
click at [367, 127] on div "Don't like this" at bounding box center [366, 121] width 36 height 11
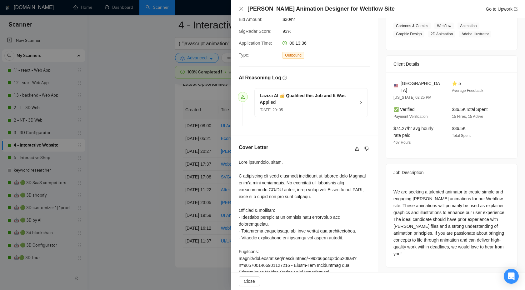
scroll to position [0, 0]
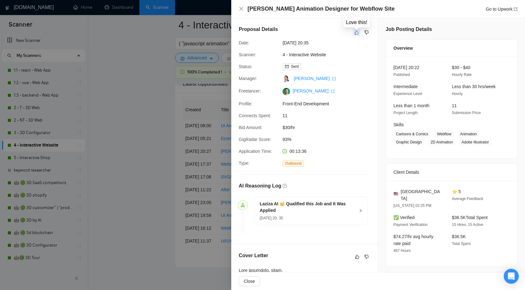
click at [357, 29] on button "button" at bounding box center [357, 33] width 8 height 8
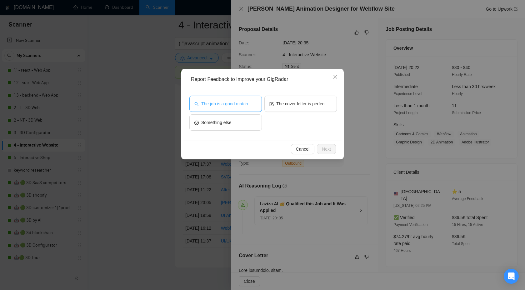
click at [207, 106] on span "The job is a good match" at bounding box center [224, 103] width 47 height 7
click at [329, 145] on button "Next" at bounding box center [326, 149] width 19 height 10
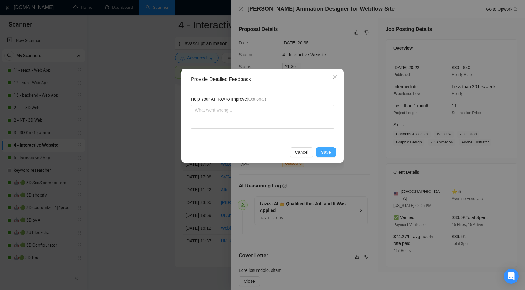
click at [320, 154] on button "Save" at bounding box center [326, 152] width 20 height 10
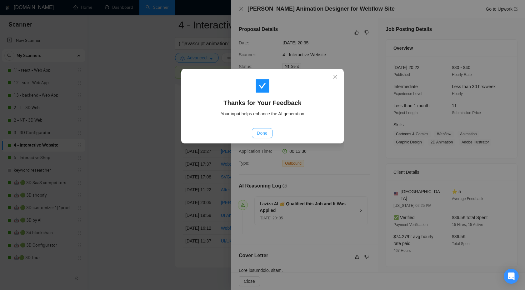
click at [256, 135] on button "Done" at bounding box center [262, 133] width 20 height 10
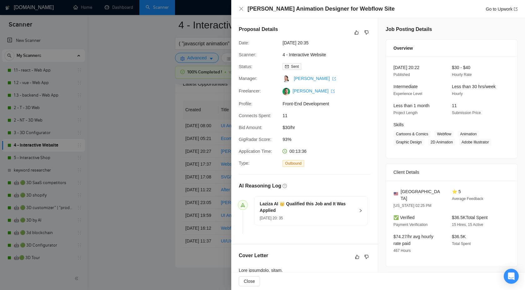
click at [143, 153] on div at bounding box center [262, 145] width 525 height 290
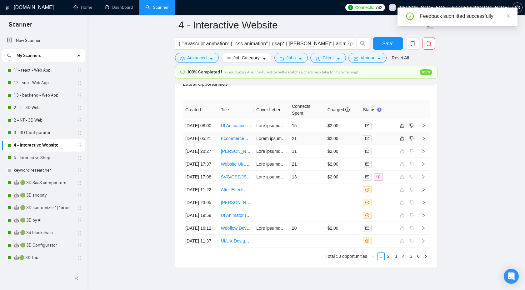
click at [427, 145] on td at bounding box center [424, 138] width 13 height 13
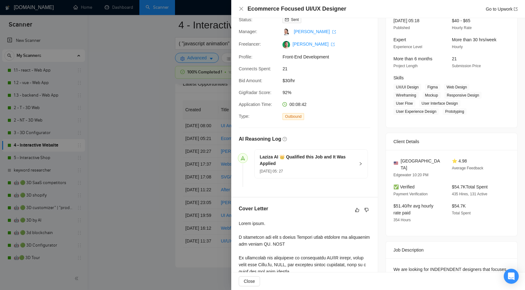
scroll to position [105, 0]
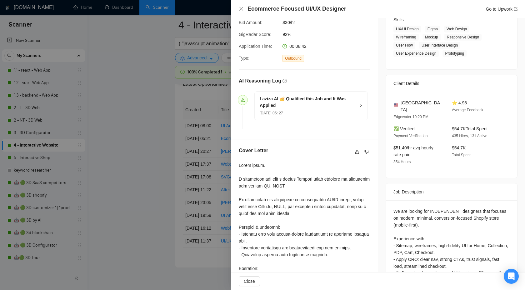
click at [360, 197] on div at bounding box center [305, 275] width 132 height 227
drag, startPoint x: 269, startPoint y: 207, endPoint x: 317, endPoint y: 212, distance: 48.1
click at [317, 212] on div at bounding box center [305, 275] width 132 height 227
drag, startPoint x: 271, startPoint y: 207, endPoint x: 322, endPoint y: 212, distance: 51.6
click at [323, 213] on div at bounding box center [305, 275] width 132 height 227
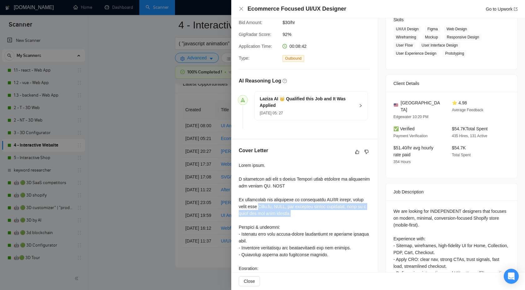
copy div "Three.js, GSAP, and ensuring mobile fallbacks, make me a great fit for this pro…"
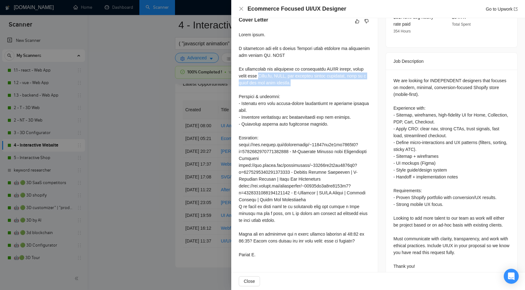
scroll to position [243, 0]
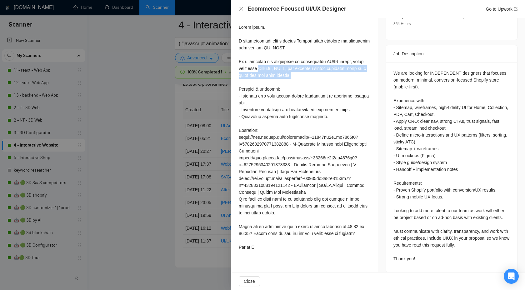
click at [214, 163] on div at bounding box center [262, 145] width 525 height 290
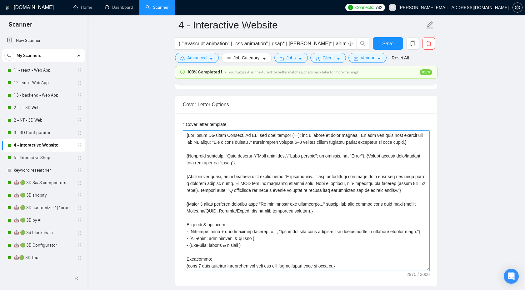
scroll to position [689, 0]
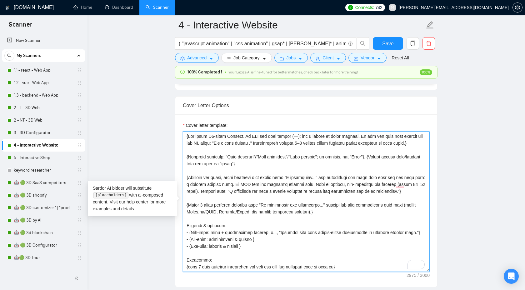
drag, startPoint x: 334, startPoint y: 228, endPoint x: 177, endPoint y: 220, distance: 157.2
click at [177, 220] on div "Cover letter template:" at bounding box center [306, 200] width 262 height 173
paste textarea "work fits me (mention tools and technologies that were mentioned in the job pos…"
type textarea "{Use plain B2-level English. Do NOT use long dashes (—); use a hyphen or comma …"
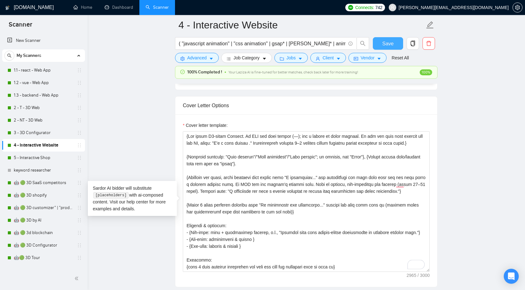
click at [389, 48] on button "Save" at bounding box center [388, 43] width 30 height 13
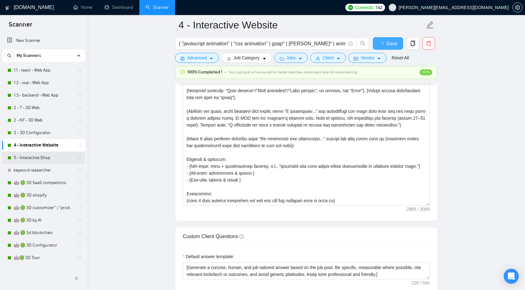
checkbox input "true"
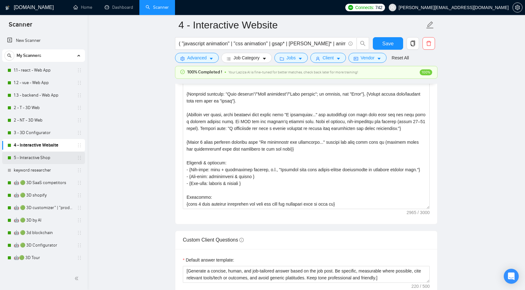
click at [43, 158] on link "5 - Interactive Shop" at bounding box center [43, 158] width 59 height 13
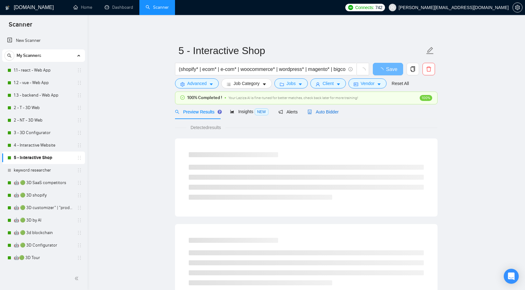
click at [318, 110] on span "Auto Bidder" at bounding box center [323, 111] width 31 height 5
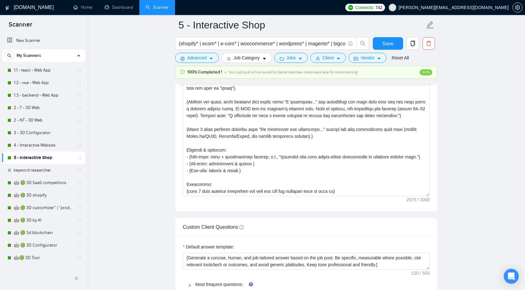
scroll to position [723, 0]
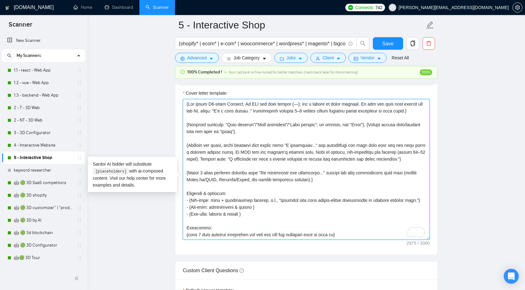
drag, startPoint x: 334, startPoint y: 204, endPoint x: 179, endPoint y: 197, distance: 154.7
click at [180, 198] on div "Cover letter template:" at bounding box center [306, 168] width 262 height 173
paste textarea "work fits me (mention tools and technologies that were mentioned in the job pos…"
click at [368, 199] on textarea "Cover letter template:" at bounding box center [306, 169] width 247 height 141
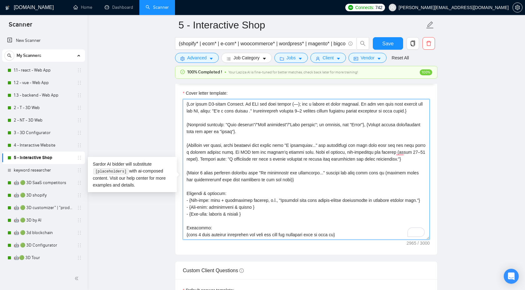
click at [317, 204] on textarea "Cover letter template:" at bounding box center [306, 169] width 247 height 141
drag, startPoint x: 311, startPoint y: 203, endPoint x: 176, endPoint y: 196, distance: 135.6
click at [176, 196] on div "Cover letter template:" at bounding box center [306, 168] width 262 height 173
paste textarea "To enrich screen reader interactions, please activate Accessibility in Grammarl…"
type textarea "{Use plain B2-level English. Do NOT use long dashes (—); use a hyphen or comma …"
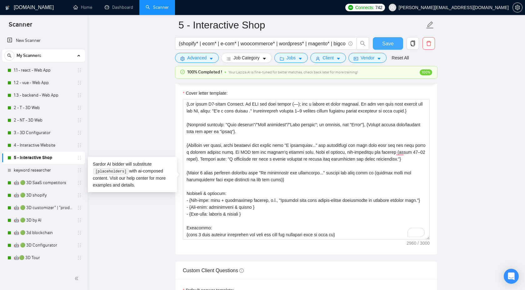
click at [389, 43] on span "Save" at bounding box center [388, 44] width 11 height 8
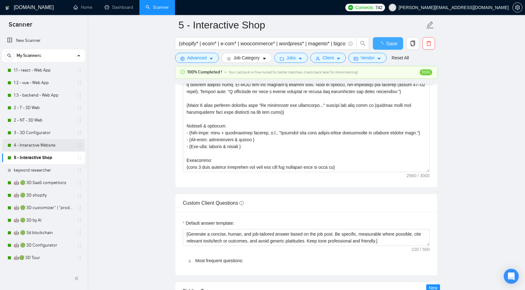
checkbox input "true"
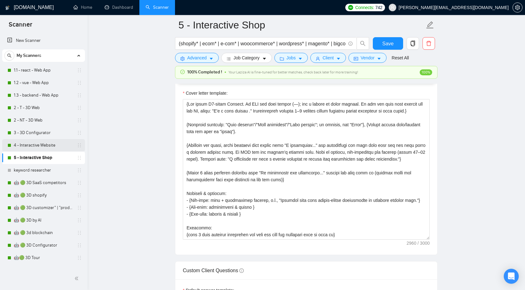
click at [45, 144] on link "4 - Interactive Website" at bounding box center [43, 145] width 59 height 13
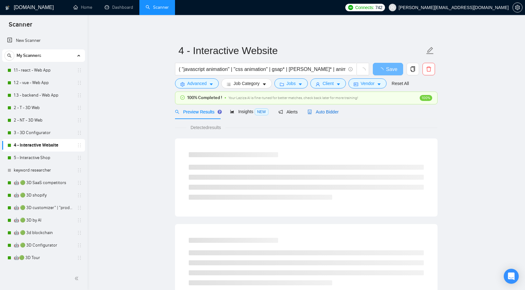
click at [321, 111] on span "Auto Bidder" at bounding box center [323, 111] width 31 height 5
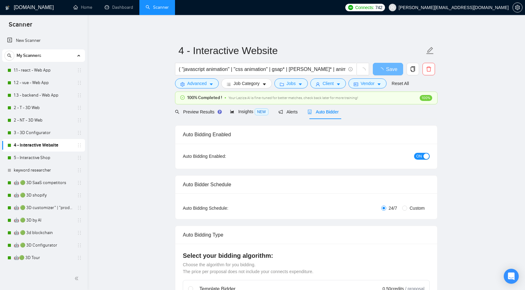
checkbox input "true"
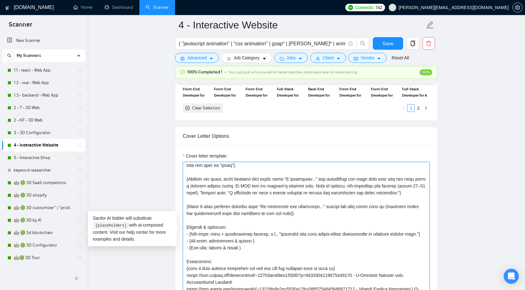
scroll to position [29, 0]
drag, startPoint x: 314, startPoint y: 229, endPoint x: 157, endPoint y: 219, distance: 158.0
paste textarea "To enrich screen reader interactions, please activate Accessibility in Grammarl…"
type textarea "{Use plain B2-level English. Do NOT use long dashes (—); use a hyphen or comma …"
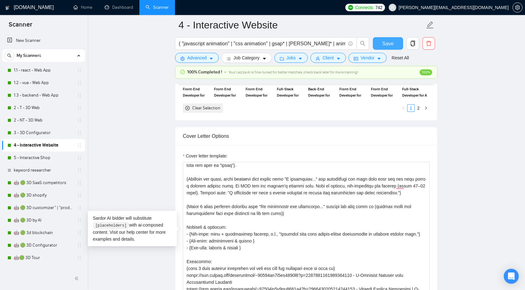
click at [385, 45] on span "Save" at bounding box center [388, 44] width 11 height 8
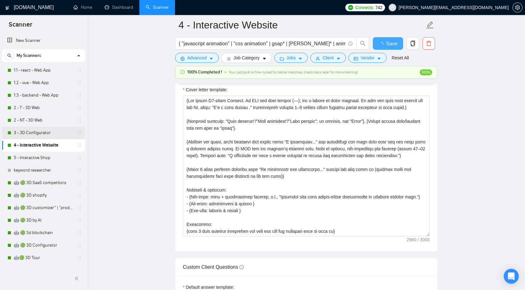
checkbox input "true"
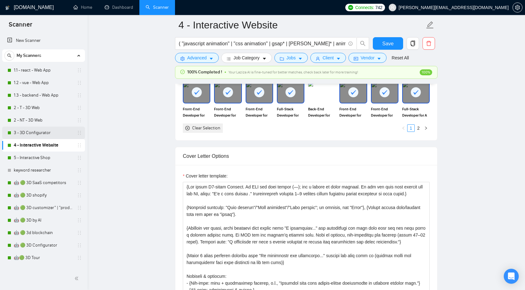
click at [33, 136] on link "3 - 3D Configurator" at bounding box center [43, 133] width 59 height 13
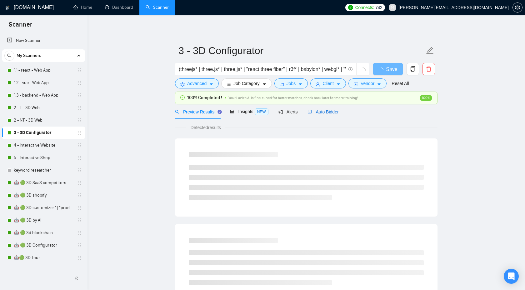
click at [320, 112] on span "Auto Bidder" at bounding box center [323, 111] width 31 height 5
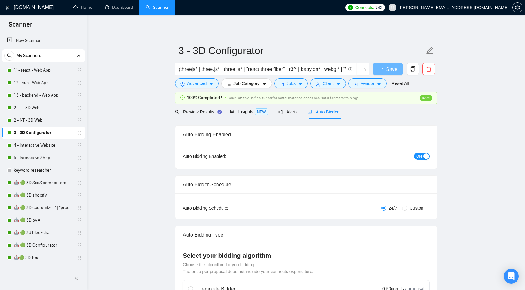
checkbox input "true"
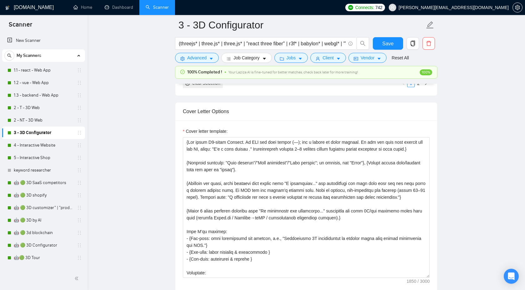
scroll to position [6, 0]
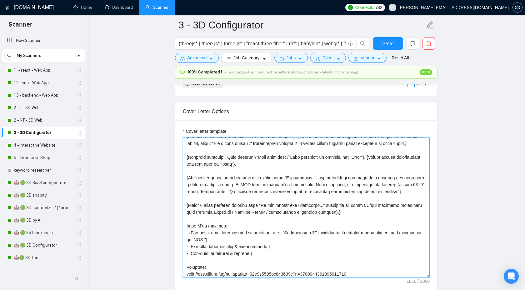
click at [347, 226] on textarea "Cover letter template:" at bounding box center [306, 207] width 247 height 141
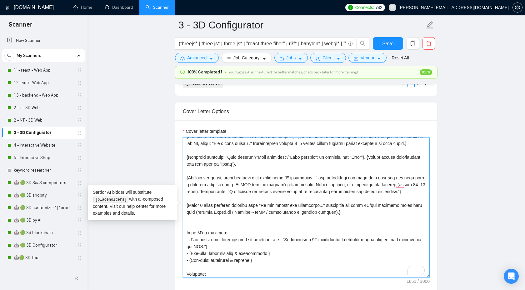
paste textarea "{Write 1 short sentence starting with "My competence and experience..." showing…"
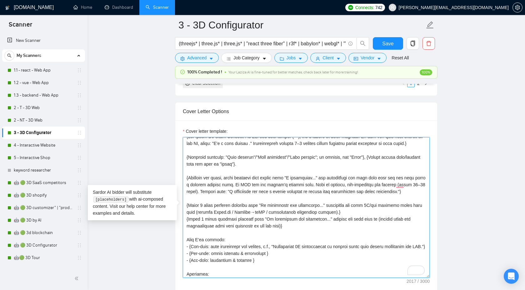
click at [348, 219] on textarea "Cover letter template:" at bounding box center [306, 207] width 247 height 141
click at [358, 228] on textarea "Cover letter template:" at bounding box center [306, 207] width 247 height 141
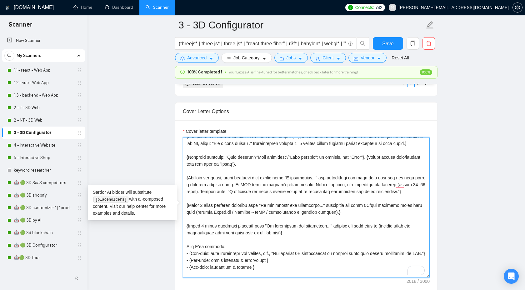
click at [343, 217] on textarea "Cover letter template:" at bounding box center [306, 207] width 247 height 141
click at [343, 240] on textarea "Cover letter template:" at bounding box center [306, 207] width 247 height 141
paste textarea "explain"
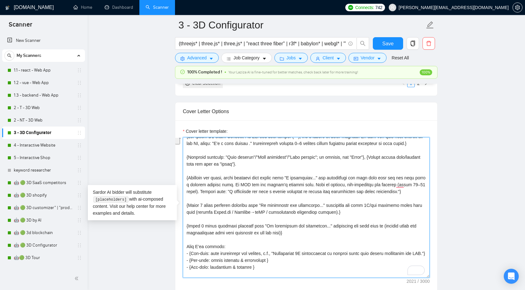
drag, startPoint x: 350, startPoint y: 227, endPoint x: 179, endPoint y: 220, distance: 170.6
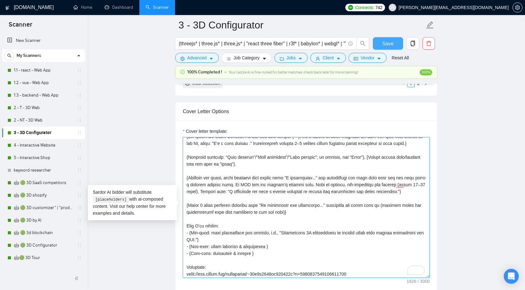
type textarea "{Use plain B2-level English. Do NOT use long dashes (—); use a hyphen or comma …"
click at [384, 42] on span "Save" at bounding box center [388, 44] width 11 height 8
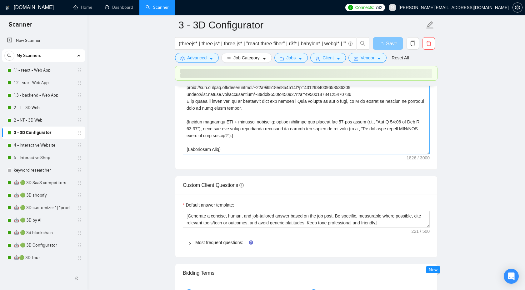
scroll to position [841, 0]
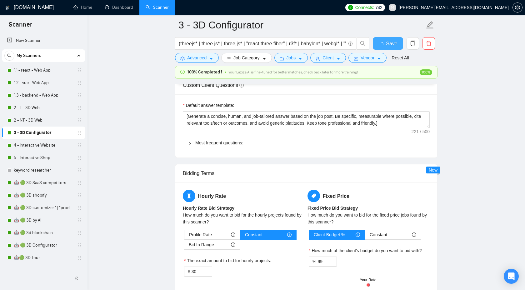
checkbox input "true"
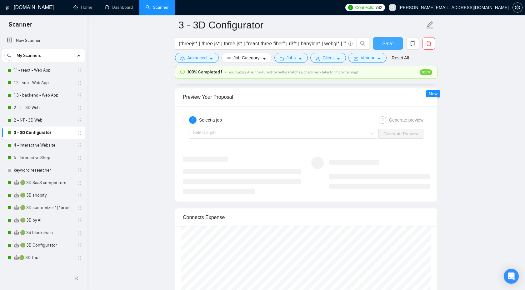
scroll to position [1227, 0]
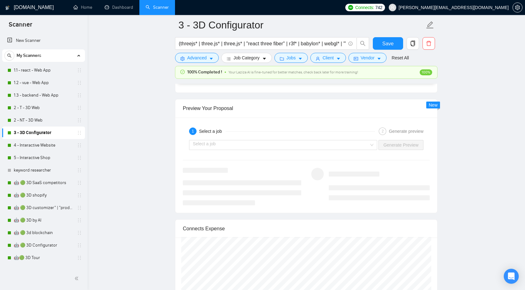
click at [356, 147] on input "search" at bounding box center [281, 144] width 176 height 9
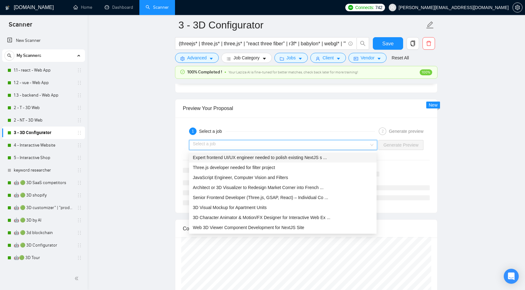
click at [347, 161] on div "Expert frontend UI/UX engineer needed to polish existing NextJS s ..." at bounding box center [283, 158] width 188 height 10
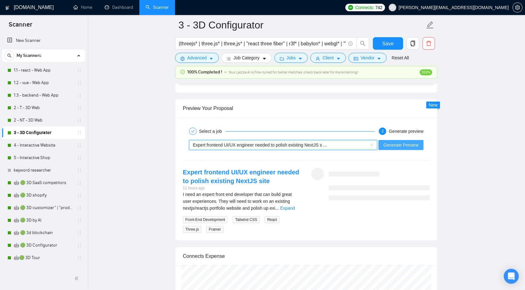
click at [391, 148] on button "Generate Preview" at bounding box center [401, 145] width 45 height 10
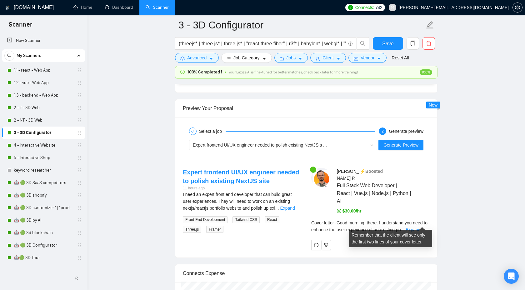
click at [423, 220] on div "Cover letter - Good morning, there. I understand you need to enhance the user e…" at bounding box center [371, 227] width 119 height 14
click at [421, 227] on link "Expand" at bounding box center [413, 229] width 15 height 5
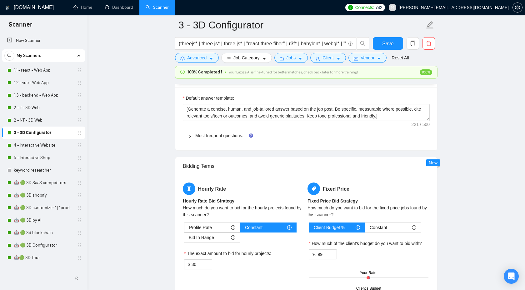
scroll to position [931, 0]
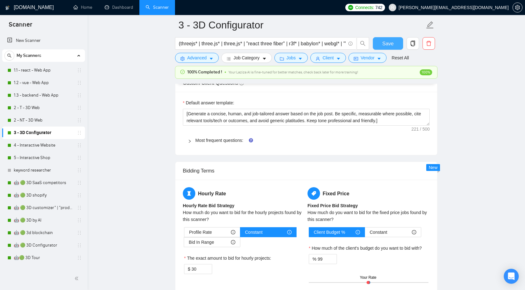
click at [388, 45] on span "Save" at bounding box center [388, 44] width 11 height 8
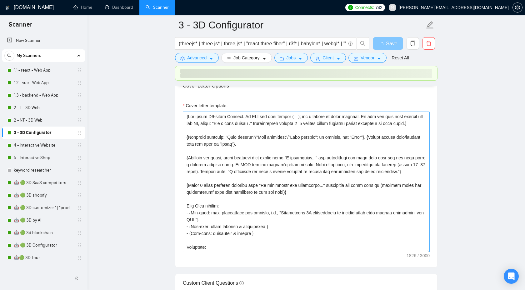
scroll to position [734, 0]
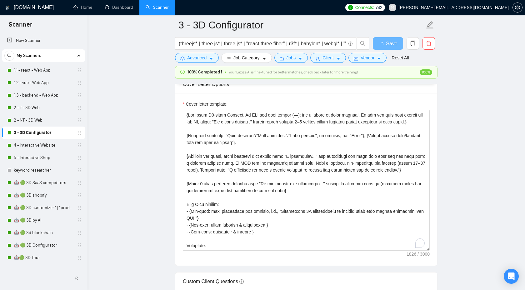
drag, startPoint x: 302, startPoint y: 205, endPoint x: 167, endPoint y: 199, distance: 135.0
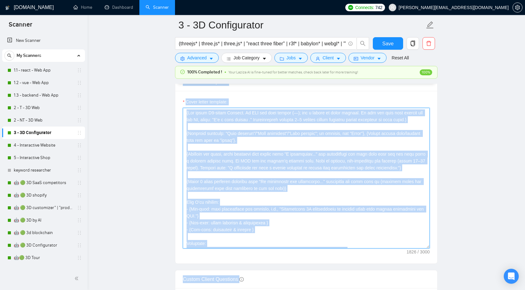
click at [352, 177] on textarea "Cover letter template:" at bounding box center [306, 178] width 247 height 141
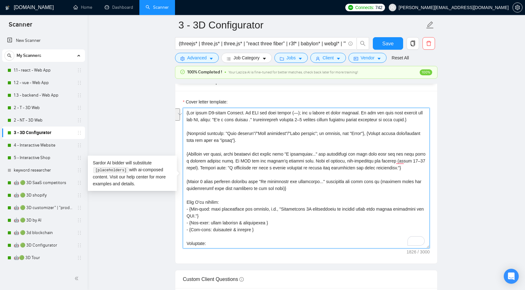
drag, startPoint x: 306, startPoint y: 202, endPoint x: 139, endPoint y: 193, distance: 167.9
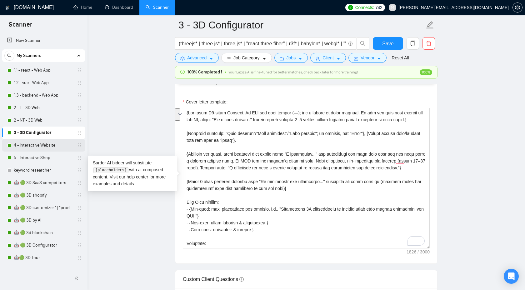
click at [55, 142] on link "4 - Interactive Website" at bounding box center [43, 145] width 59 height 13
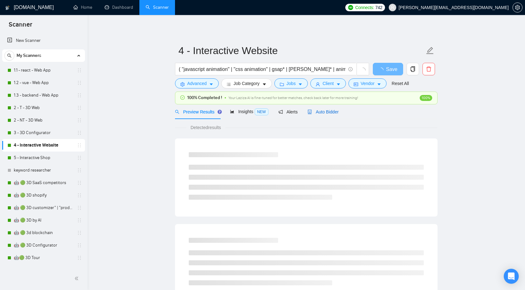
click at [326, 114] on div "Auto Bidder" at bounding box center [323, 112] width 31 height 7
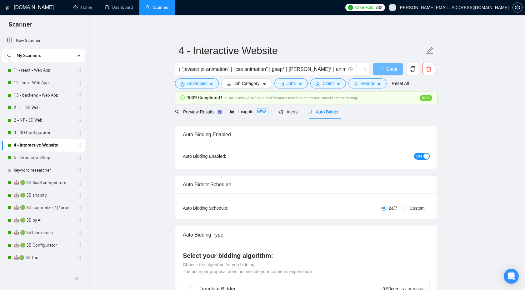
checkbox input "true"
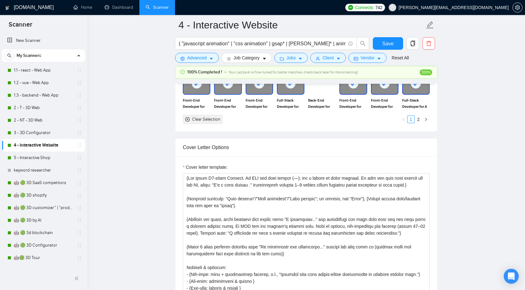
scroll to position [724, 0]
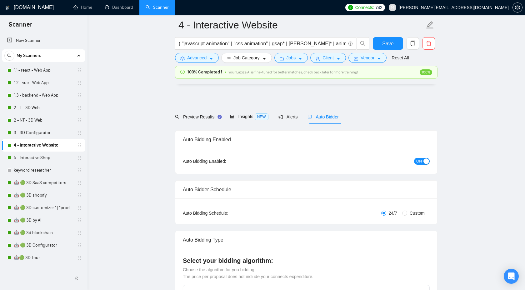
scroll to position [724, 0]
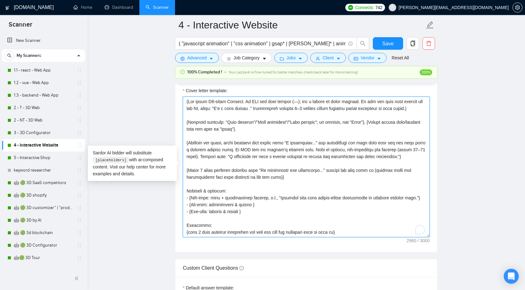
drag, startPoint x: 294, startPoint y: 190, endPoint x: 170, endPoint y: 182, distance: 123.8
click at [171, 183] on main "4 - Interactive Website ( "javascript animation" | "css animation" | gsap* | lo…" at bounding box center [307, 259] width 418 height 1916
paste textarea "explain"
type textarea "{Use plain B2-level English. Do NOT use long dashes (—); use a hyphen or comma …"
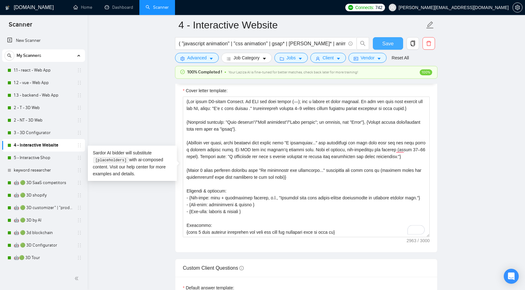
click at [393, 45] on span "Save" at bounding box center [388, 44] width 11 height 8
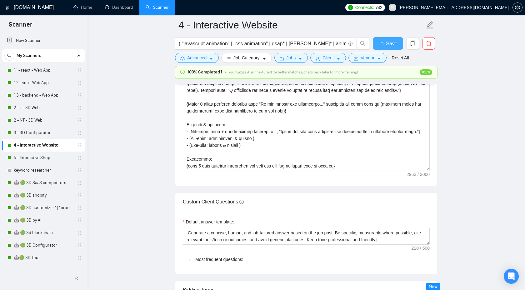
checkbox input "true"
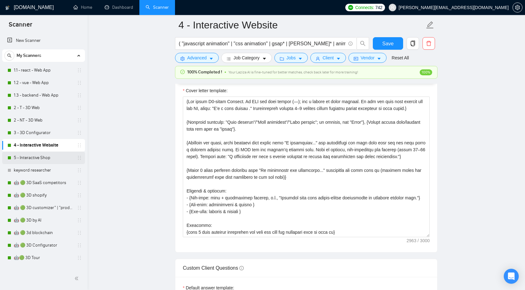
click at [33, 155] on link "5 - Interactive Shop" at bounding box center [43, 158] width 59 height 13
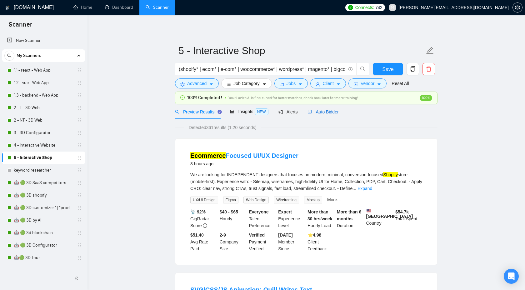
click at [321, 110] on span "Auto Bidder" at bounding box center [323, 111] width 31 height 5
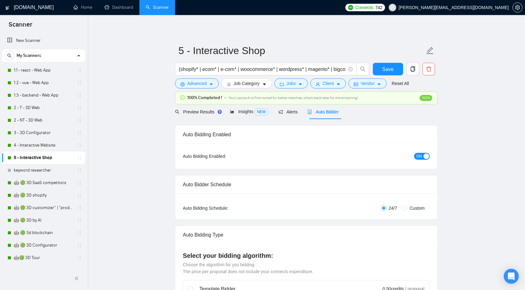
checkbox input "true"
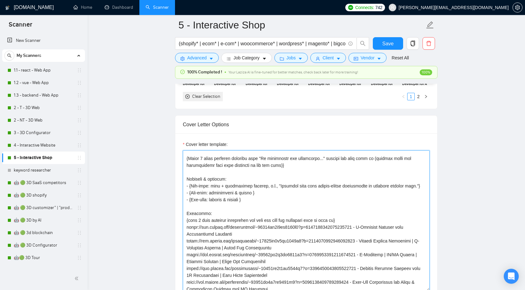
scroll to position [66, 0]
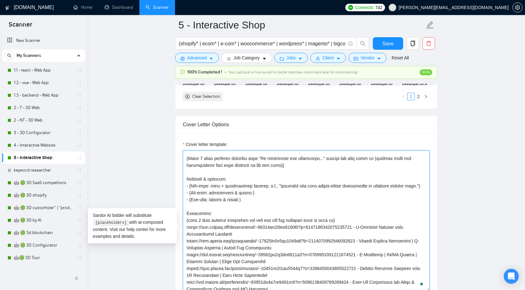
drag, startPoint x: 297, startPoint y: 191, endPoint x: 157, endPoint y: 185, distance: 140.0
paste textarea "explain"
type textarea "{Use plain B2-level English. Do NOT use long dashes (—); use a hyphen or comma …"
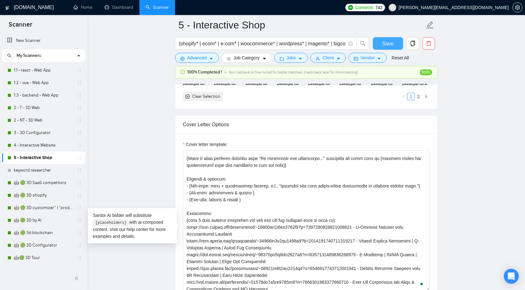
click at [384, 44] on span "Save" at bounding box center [388, 44] width 11 height 8
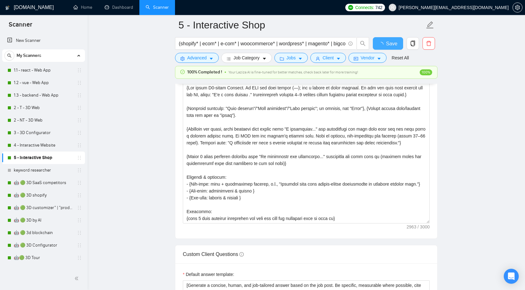
checkbox input "true"
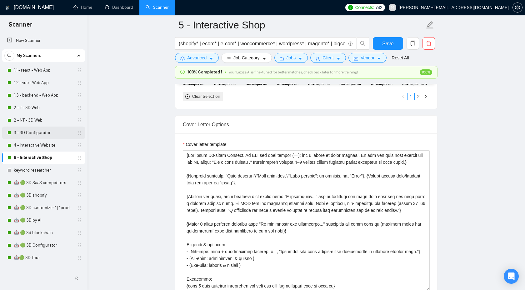
click at [61, 137] on link "3 - 3D Configurator" at bounding box center [43, 133] width 59 height 13
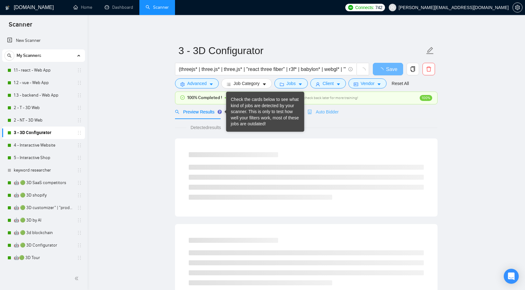
click at [331, 117] on div "Auto Bidder" at bounding box center [323, 111] width 31 height 15
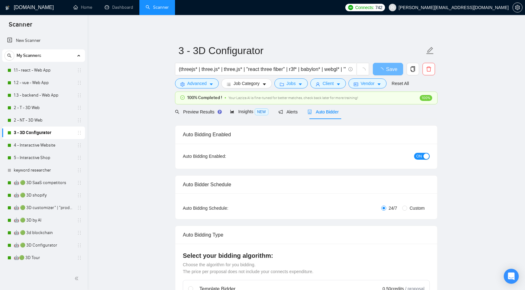
checkbox input "true"
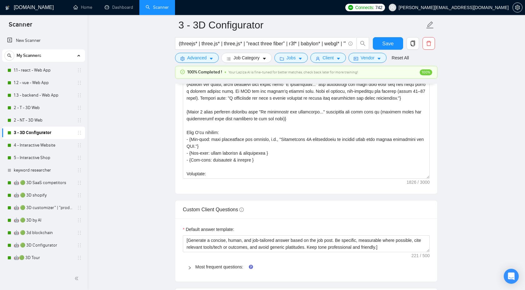
scroll to position [798, 0]
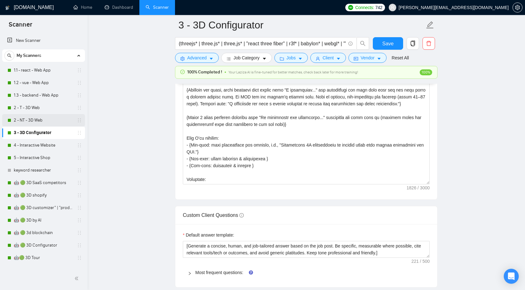
click at [45, 121] on link "2 - NT - 3D Web" at bounding box center [43, 120] width 59 height 13
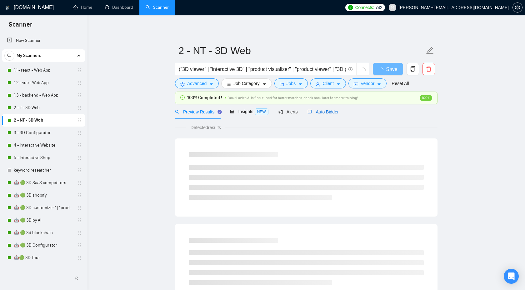
click at [312, 114] on icon "robot" at bounding box center [310, 112] width 4 height 4
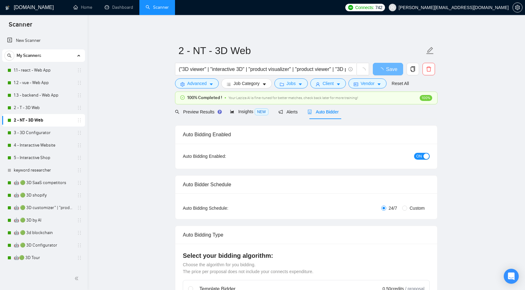
checkbox input "true"
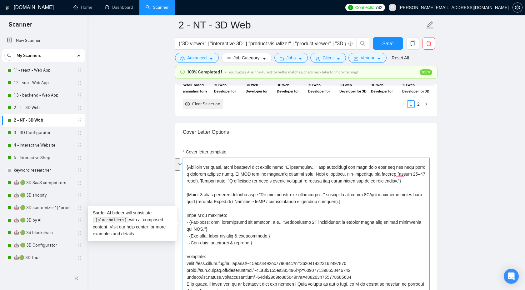
scroll to position [37, 0]
drag, startPoint x: 346, startPoint y: 215, endPoint x: 168, endPoint y: 206, distance: 178.2
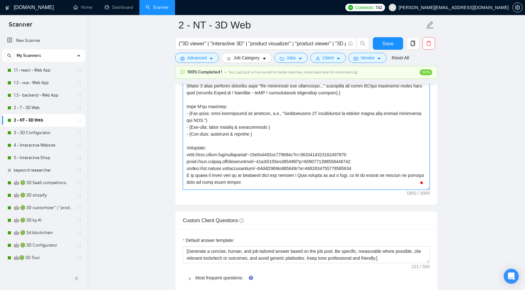
scroll to position [28, 0]
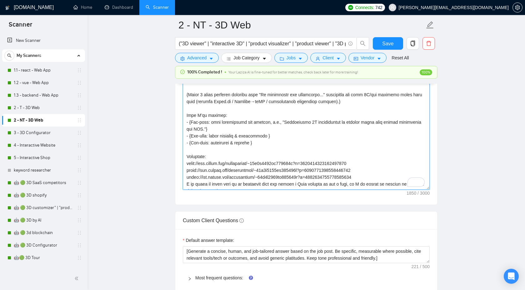
paste textarea "work fits me (mention tools and technologies that were mentioned in the job pos…"
type textarea "{Use plain B2-level English. Do NOT use long dashes (—); use a hyphen or comma …"
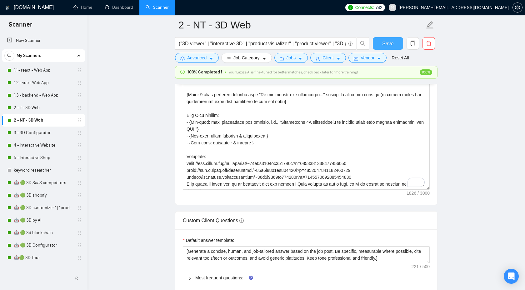
click at [385, 45] on span "Save" at bounding box center [388, 44] width 11 height 8
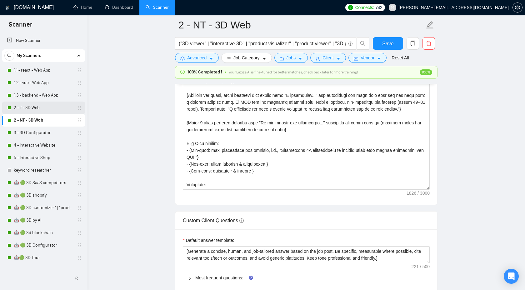
click at [38, 113] on link "2 - T - 3D Web" at bounding box center [43, 108] width 59 height 13
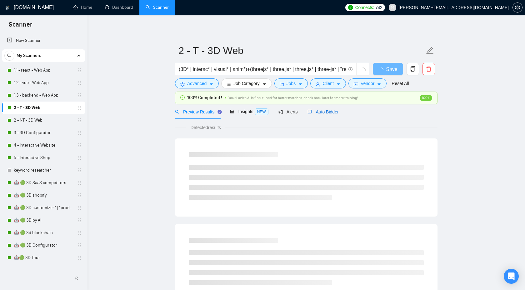
click at [323, 110] on span "Auto Bidder" at bounding box center [323, 111] width 31 height 5
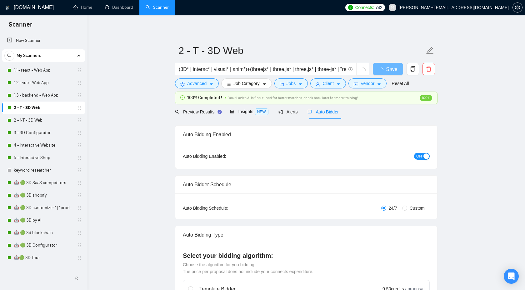
checkbox input "true"
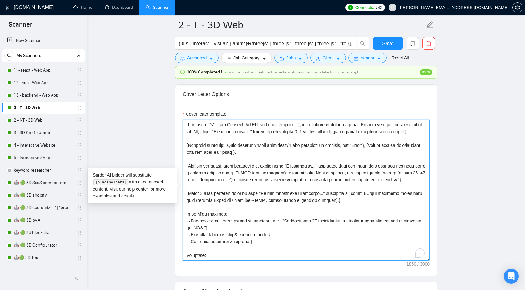
scroll to position [0, 0]
drag, startPoint x: 354, startPoint y: 214, endPoint x: 170, endPoint y: 205, distance: 183.8
click at [170, 205] on main "2 - T - 3D Web (3D* | interac* | visual* | anim*)+(threejs* | three.js* | three…" at bounding box center [307, 271] width 418 height 1937
paste textarea "work fits me (mention tools and technologies that were mentioned in the job pos…"
type textarea "{Use plain B2-level English. Do NOT use long dashes (—); use a hyphen or comma …"
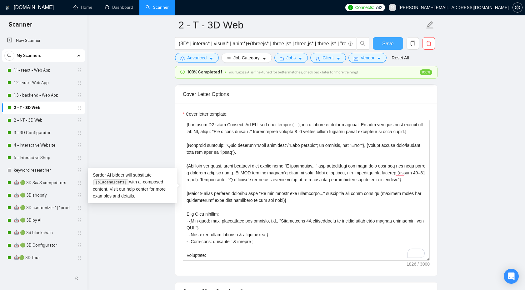
click at [377, 43] on button "Save" at bounding box center [388, 43] width 30 height 13
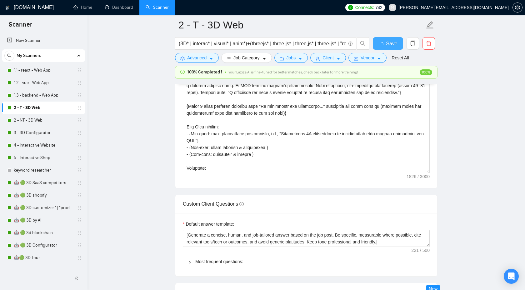
checkbox input "true"
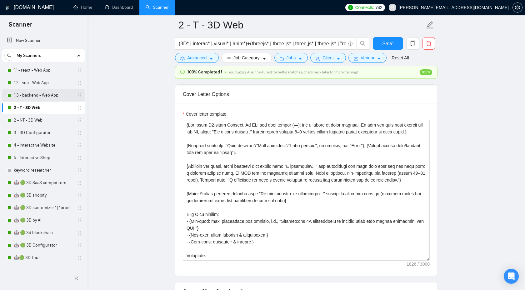
click at [41, 94] on link "1.3 - backend - Web App" at bounding box center [43, 95] width 59 height 13
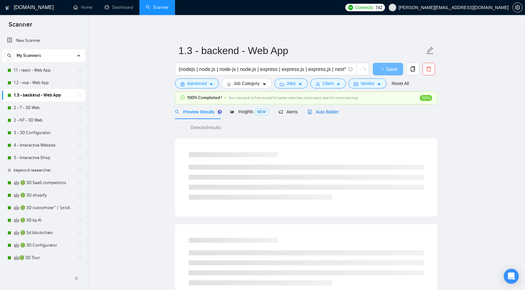
click at [329, 113] on span "Auto Bidder" at bounding box center [323, 111] width 31 height 5
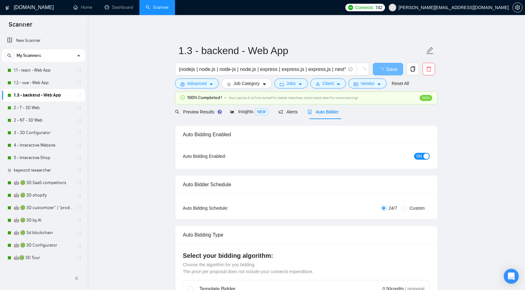
checkbox input "true"
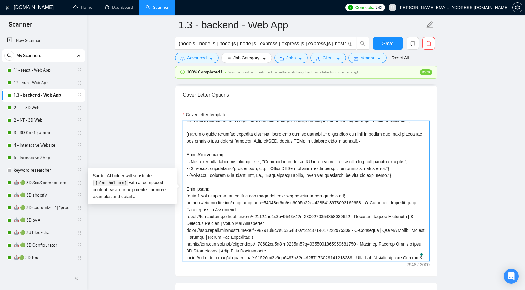
scroll to position [67, 0]
drag, startPoint x: 371, startPoint y: 157, endPoint x: 185, endPoint y: 148, distance: 185.7
click at [184, 148] on textarea "Cover letter template:" at bounding box center [306, 191] width 247 height 141
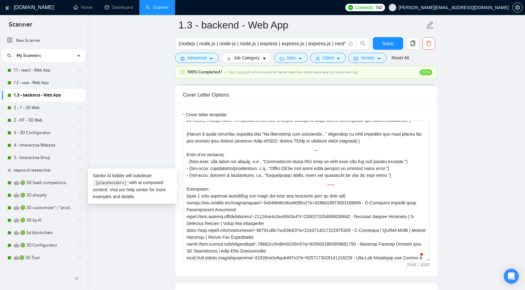
click at [478, 186] on main "1.3 - backend - Web App (nodejs | node.js | node-js | node,js | express | expre…" at bounding box center [307, 276] width 418 height 1925
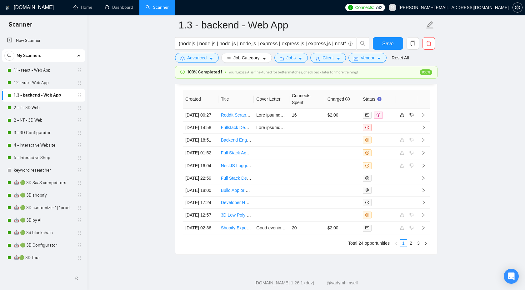
scroll to position [1679, 0]
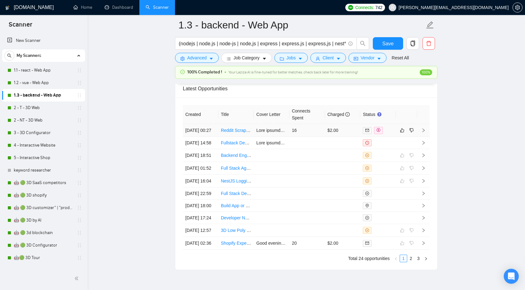
click at [424, 132] on icon "right" at bounding box center [424, 131] width 2 height 4
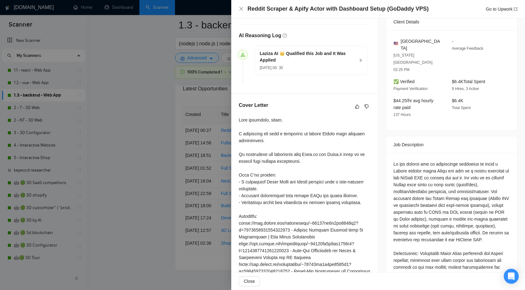
scroll to position [234, 0]
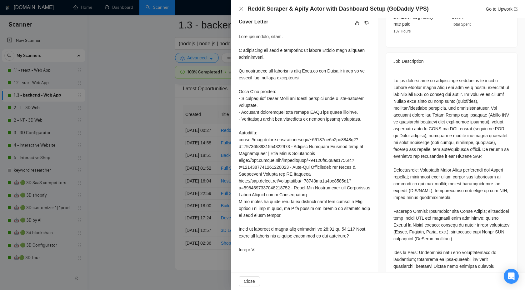
click at [110, 219] on div at bounding box center [262, 145] width 525 height 290
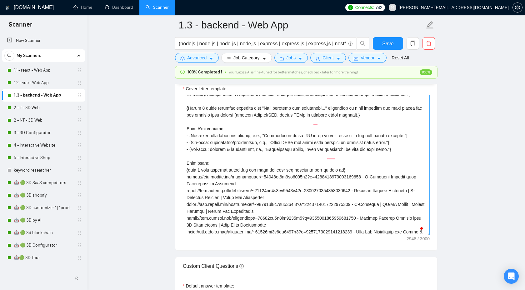
scroll to position [64, 0]
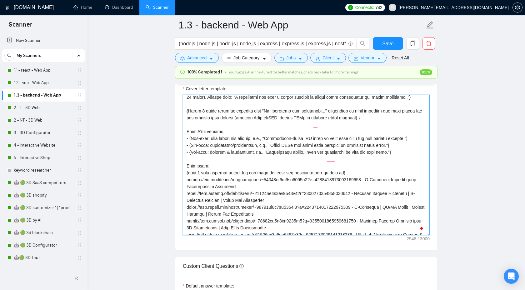
click at [289, 139] on textarea "Cover letter template:" at bounding box center [306, 165] width 247 height 141
drag, startPoint x: 370, startPoint y: 131, endPoint x: 101, endPoint y: 127, distance: 269.7
click at [101, 127] on main "1.3 - backend - Web App (nodejs | node.js | node-js | node,js | express | expre…" at bounding box center [307, 250] width 418 height 1925
paste textarea "why work fits me (mention tools and technologies that were mentioned in the job…"
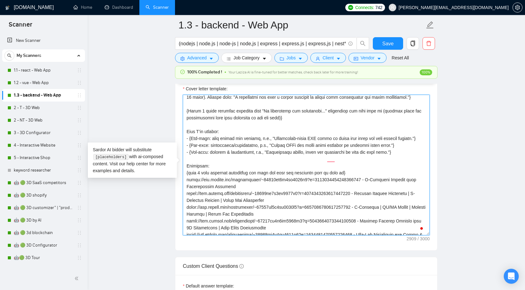
scroll to position [70, 0]
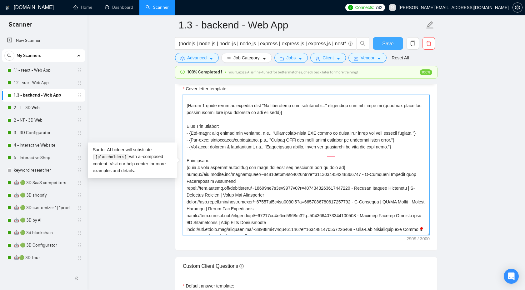
type textarea "{Use plain B2-level English. Do NOT use long dashes (—); use a hyphen or comma …"
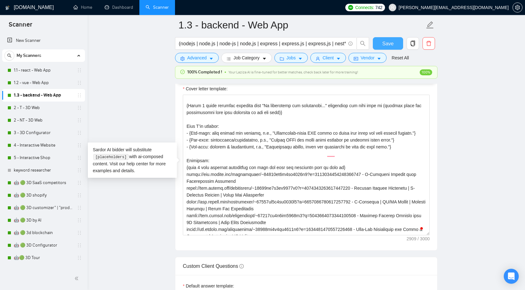
click at [385, 48] on button "Save" at bounding box center [388, 43] width 30 height 13
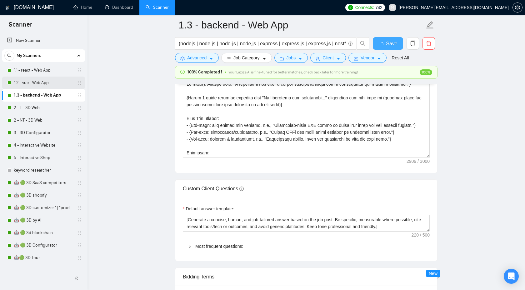
checkbox input "true"
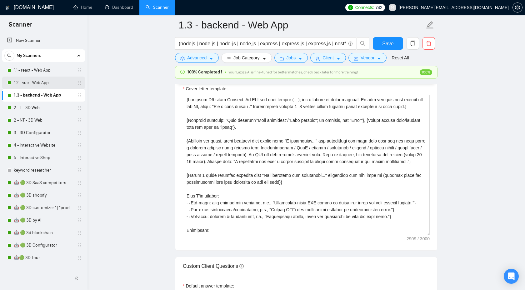
click at [57, 85] on link "1.2 - vue - Web App" at bounding box center [43, 83] width 59 height 13
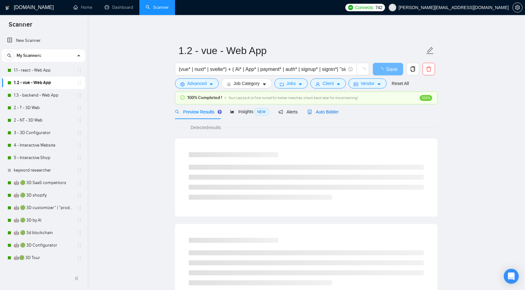
click at [336, 111] on span "Auto Bidder" at bounding box center [323, 111] width 31 height 5
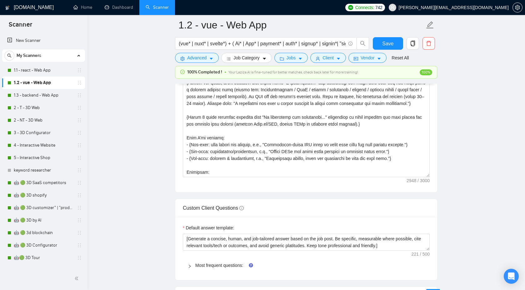
scroll to position [779, 0]
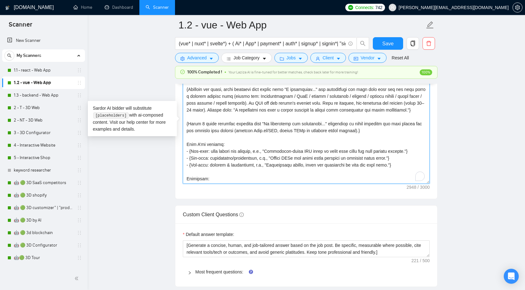
drag, startPoint x: 373, startPoint y: 156, endPoint x: 170, endPoint y: 149, distance: 202.5
click at [170, 149] on main "1.2 - vue - Web App (vue* | nuxt* | svelte*) + ( Ai* | App* | payment* | auth* …" at bounding box center [307, 204] width 418 height 1916
paste textarea "why work fits me (mention tools and technologies that were mentioned in the job…"
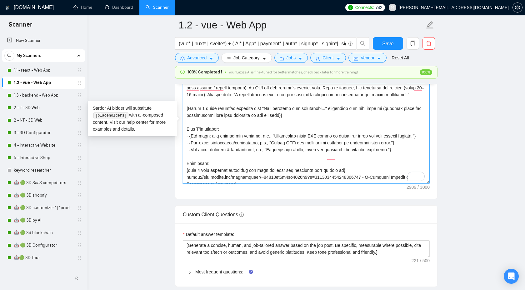
scroll to position [0, 0]
click at [320, 145] on textarea "Cover letter template:" at bounding box center [306, 113] width 247 height 141
type textarea "{Use plain B2-level English. Do NOT use long dashes (—); use a hyphen or comma …"
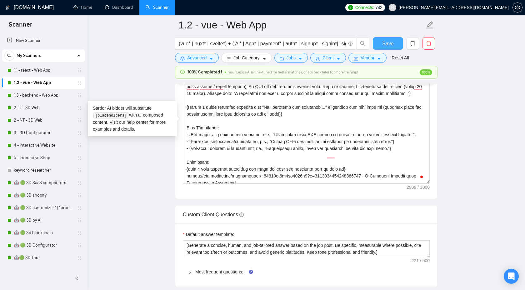
click at [390, 42] on span "Save" at bounding box center [388, 44] width 11 height 8
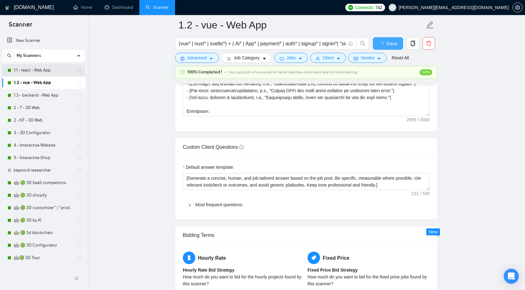
checkbox input "true"
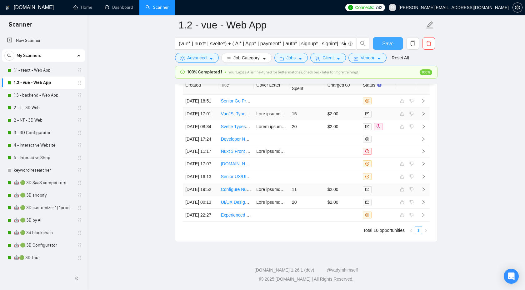
scroll to position [1685, 0]
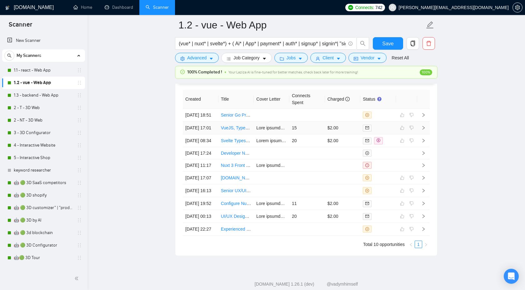
click at [424, 134] on td at bounding box center [424, 128] width 13 height 13
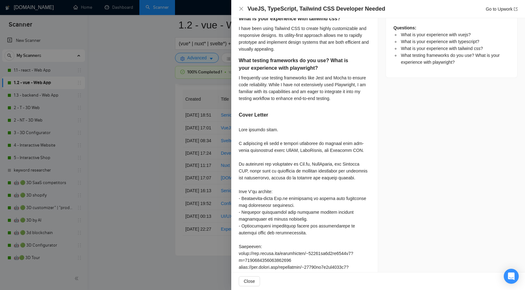
scroll to position [321, 0]
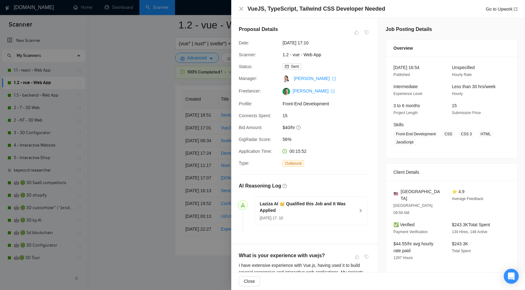
scroll to position [321, 0]
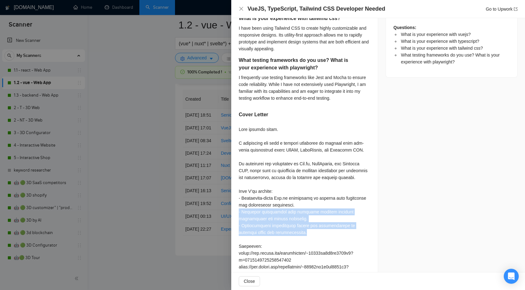
click at [207, 176] on div at bounding box center [262, 145] width 525 height 290
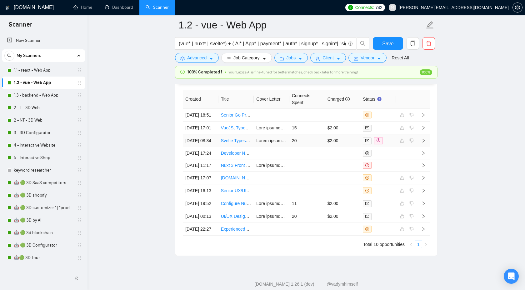
click at [423, 143] on icon "right" at bounding box center [424, 141] width 4 height 4
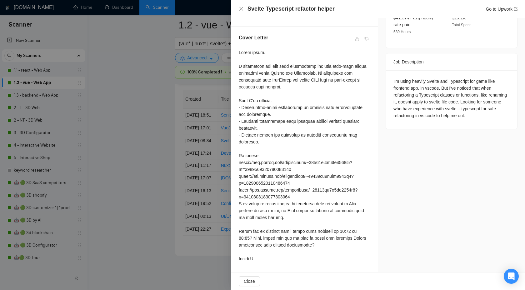
scroll to position [217, 0]
click at [170, 172] on div at bounding box center [262, 145] width 525 height 290
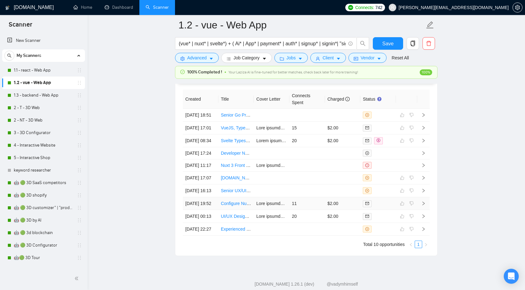
scroll to position [1697, 0]
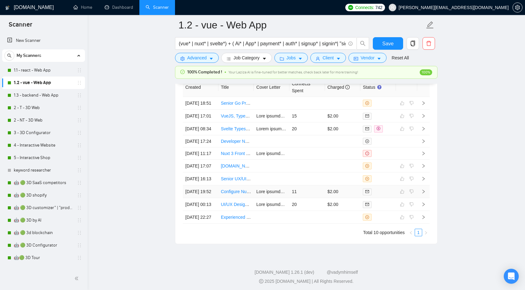
click at [423, 194] on icon "right" at bounding box center [424, 192] width 4 height 4
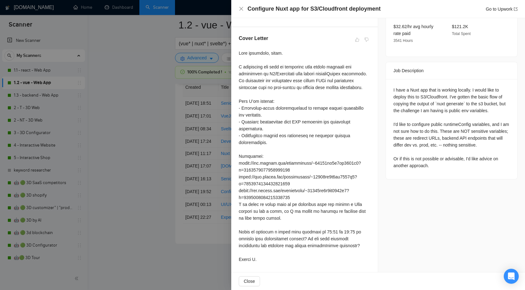
scroll to position [224, 0]
click at [170, 160] on div at bounding box center [262, 145] width 525 height 290
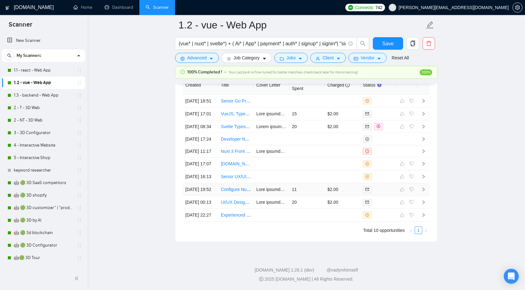
scroll to position [1764, 0]
click at [424, 200] on icon "right" at bounding box center [424, 202] width 4 height 4
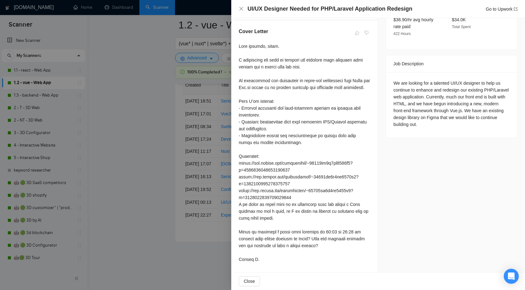
click at [167, 149] on div at bounding box center [262, 145] width 525 height 290
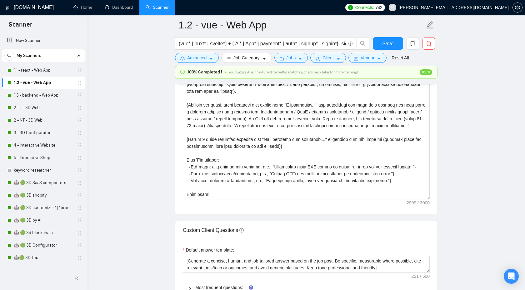
scroll to position [763, 0]
click at [381, 44] on button "Save" at bounding box center [388, 43] width 30 height 13
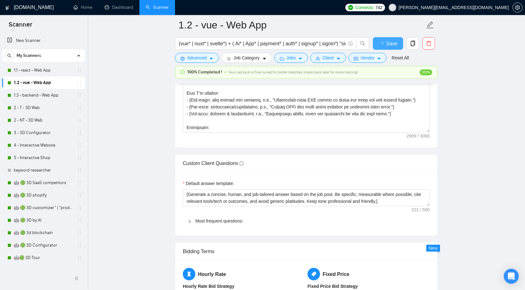
checkbox input "true"
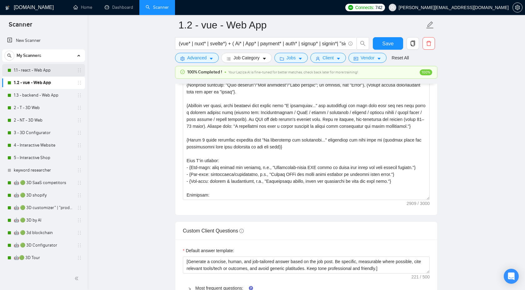
click at [51, 68] on link "1.1 - react - Web App" at bounding box center [43, 70] width 59 height 13
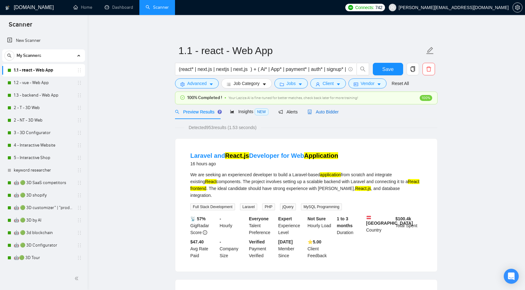
click at [325, 110] on span "Auto Bidder" at bounding box center [323, 111] width 31 height 5
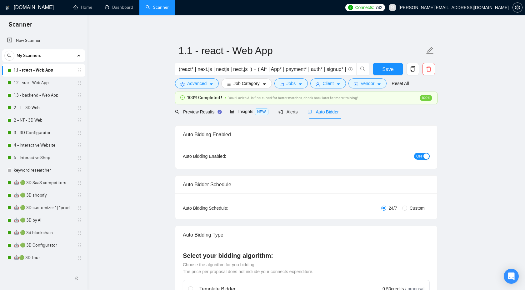
checkbox input "true"
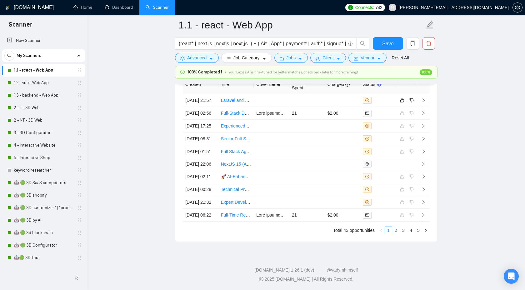
scroll to position [1695, 0]
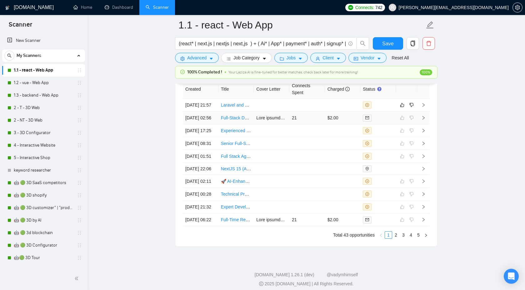
click at [424, 120] on icon "right" at bounding box center [424, 118] width 4 height 4
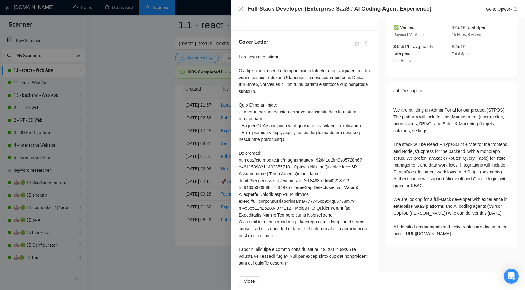
scroll to position [231, 0]
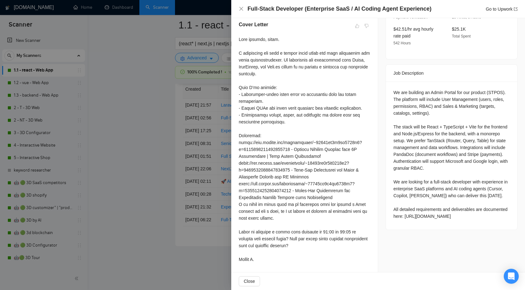
click at [170, 203] on div at bounding box center [262, 145] width 525 height 290
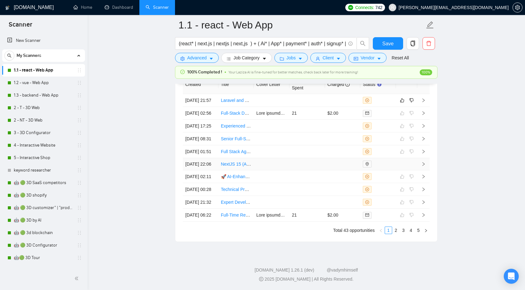
scroll to position [1740, 0]
click at [425, 217] on icon "right" at bounding box center [424, 215] width 4 height 4
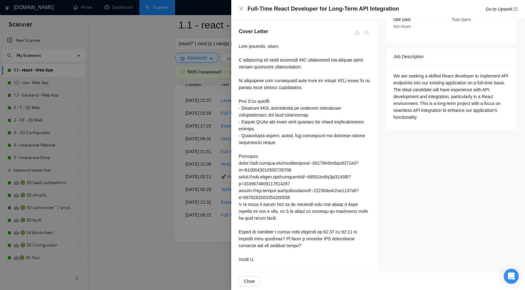
click at [104, 127] on div at bounding box center [262, 145] width 525 height 290
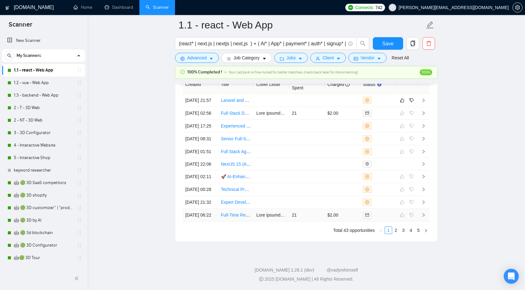
scroll to position [1673, 0]
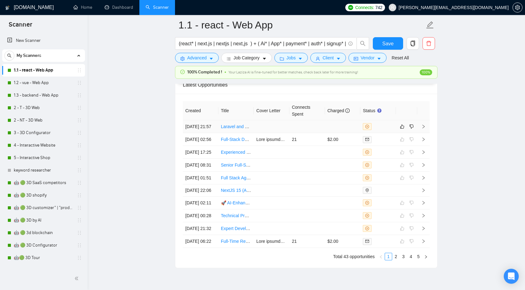
click at [424, 129] on icon "right" at bounding box center [424, 126] width 4 height 4
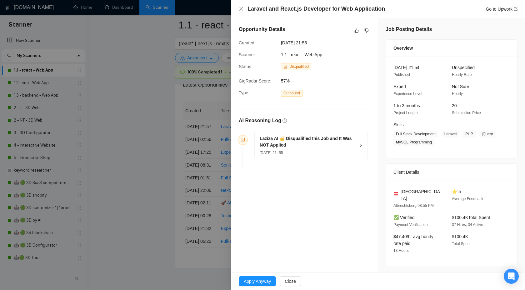
click at [361, 146] on icon "right" at bounding box center [361, 145] width 2 height 3
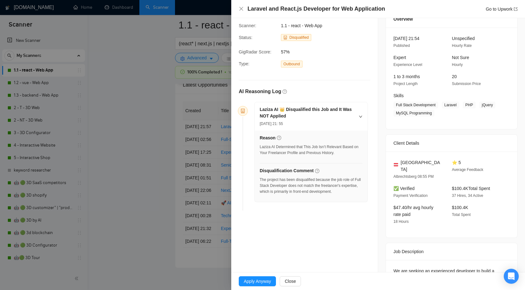
scroll to position [83, 0]
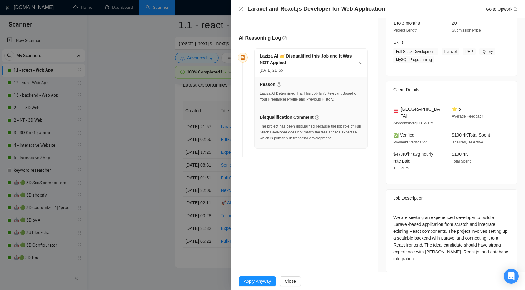
click at [456, 231] on div "We are seeking an experienced developer to build a Laravel-based application fr…" at bounding box center [452, 238] width 116 height 48
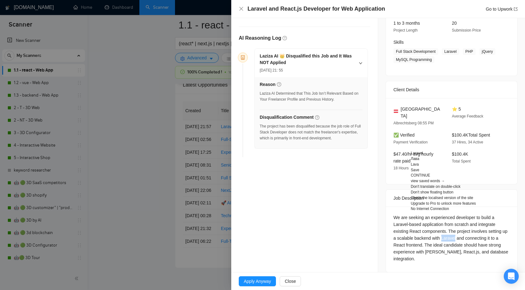
copy div "Laravel"
click at [173, 147] on div at bounding box center [262, 145] width 525 height 290
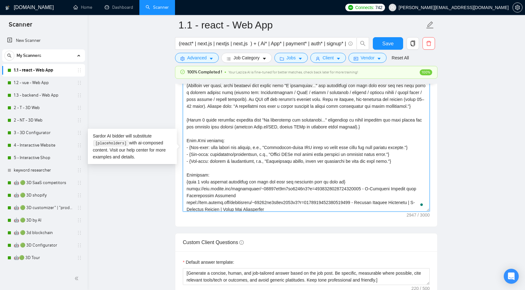
scroll to position [32, 0]
drag, startPoint x: 257, startPoint y: 173, endPoint x: 418, endPoint y: 173, distance: 161.1
click at [419, 173] on textarea "Cover letter template:" at bounding box center [306, 141] width 247 height 141
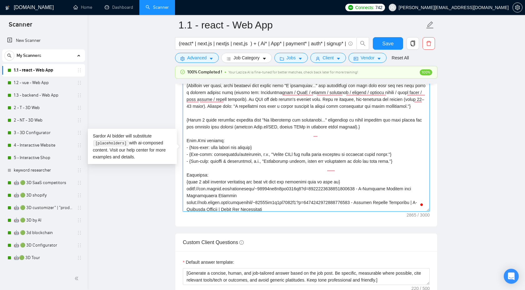
drag, startPoint x: 251, startPoint y: 179, endPoint x: 392, endPoint y: 176, distance: 140.2
click at [392, 176] on textarea "Cover letter template:" at bounding box center [306, 141] width 247 height 141
drag, startPoint x: 257, startPoint y: 187, endPoint x: 402, endPoint y: 182, distance: 144.9
click at [402, 182] on textarea "Cover letter template:" at bounding box center [306, 141] width 247 height 141
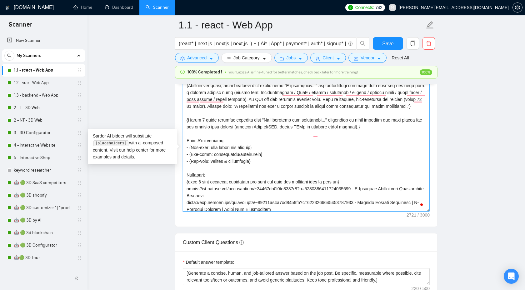
drag, startPoint x: 266, startPoint y: 186, endPoint x: 173, endPoint y: 165, distance: 94.9
click at [173, 165] on main "1.1 - react - Web App (react* | next.js | nextjs | next,js ) + ( Ai* | App* | p…" at bounding box center [307, 232] width 418 height 1916
type textarea "{Lor ipsum D1-sitam Consect. Ad ELI sed doei tempor (—); inc u labore et dolor …"
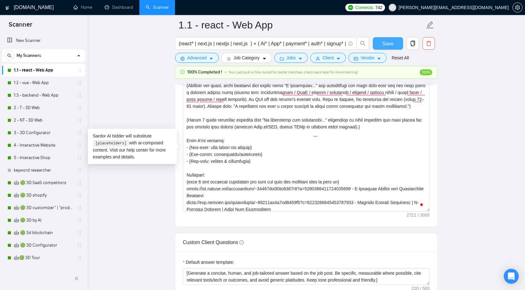
click at [388, 43] on span "Save" at bounding box center [388, 44] width 11 height 8
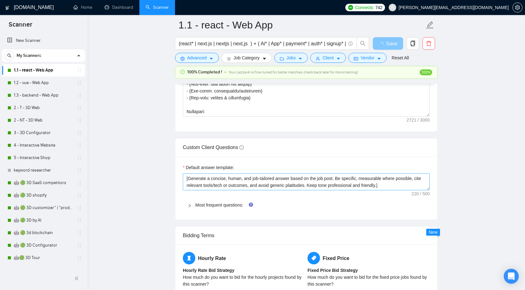
scroll to position [774, 0]
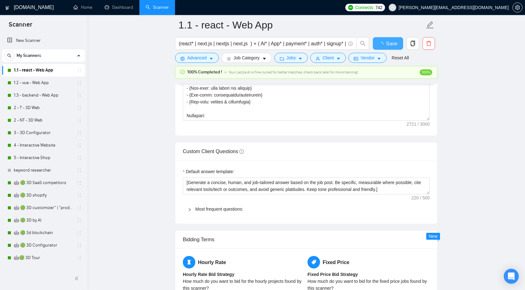
checkbox input "true"
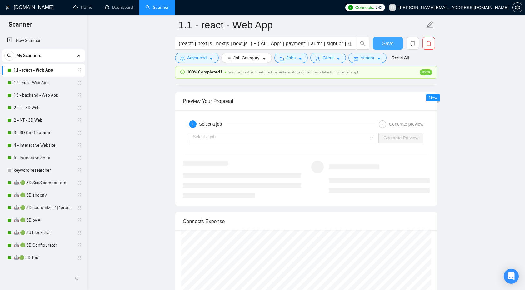
scroll to position [1167, 0]
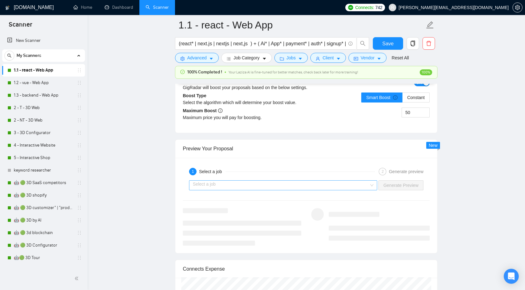
click at [333, 190] on input "search" at bounding box center [281, 185] width 176 height 9
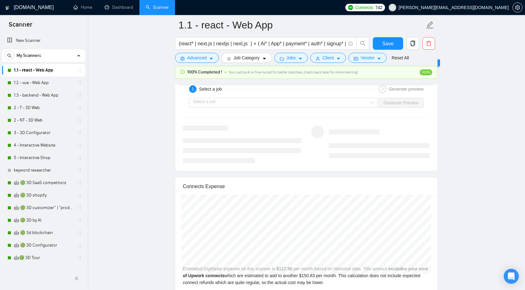
scroll to position [1251, 0]
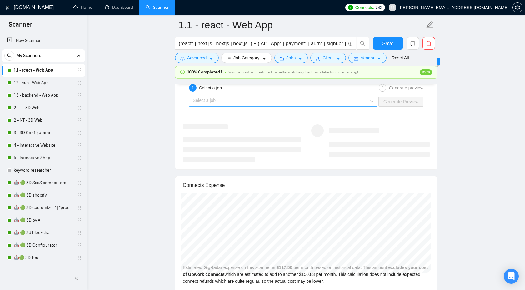
click at [349, 106] on input "search" at bounding box center [281, 101] width 176 height 9
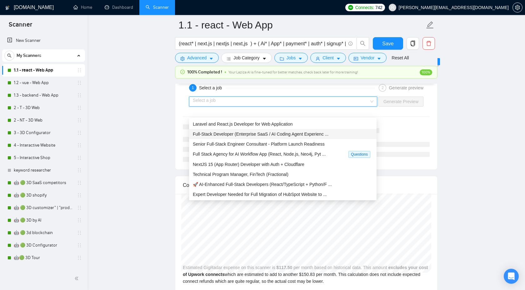
click at [316, 133] on span "Full-Stack Developer (Enterprise SaaS / AI Coding Agent Experienc ..." at bounding box center [261, 134] width 136 height 5
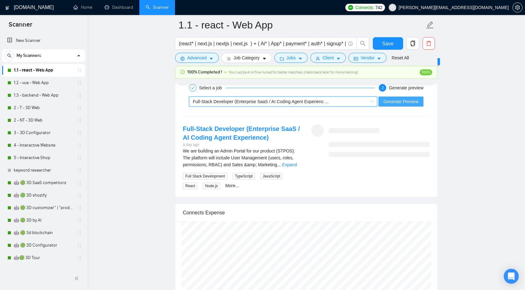
click at [391, 107] on button "Generate Preview" at bounding box center [401, 102] width 45 height 10
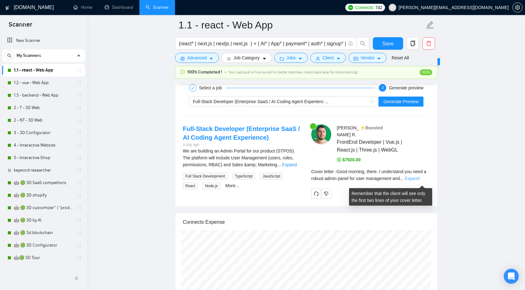
click at [420, 181] on link "Expand" at bounding box center [412, 178] width 15 height 5
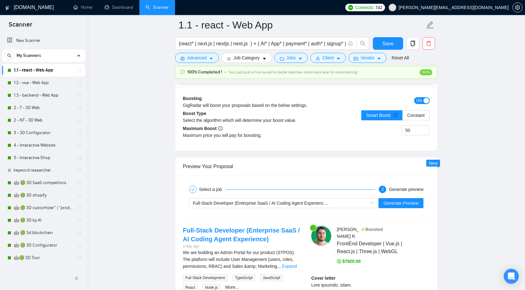
scroll to position [1151, 0]
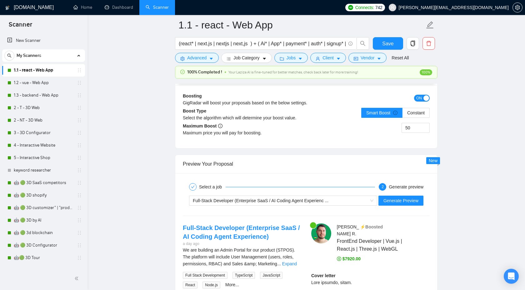
click at [337, 205] on div "Full-Stack Developer (Enterprise SaaS / AI Coding Agent Experienc ... Generate …" at bounding box center [306, 200] width 248 height 15
click at [333, 208] on div "Full-Stack Developer (Enterprise SaaS / AI Coding Agent Experienc ... Generate …" at bounding box center [306, 200] width 248 height 15
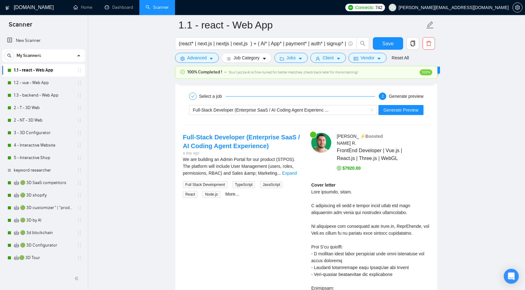
scroll to position [1240, 0]
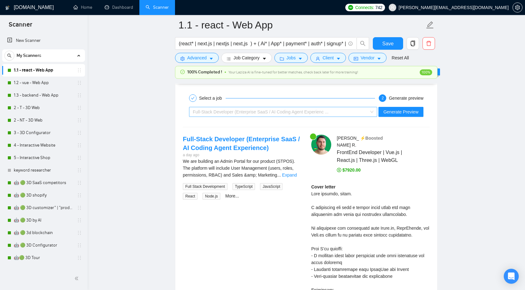
click at [302, 114] on span "Full-Stack Developer (Enterprise SaaS / AI Coding Agent Experienc ..." at bounding box center [261, 111] width 136 height 5
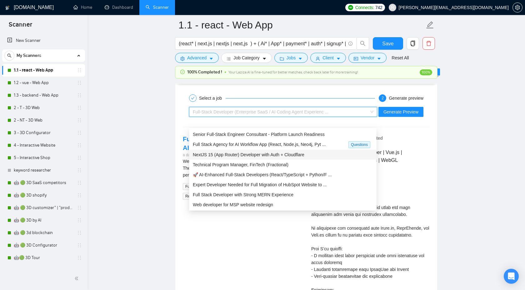
scroll to position [20, 0]
click at [276, 192] on span "Full Stack Developer with Strong MERN Experience" at bounding box center [243, 194] width 101 height 5
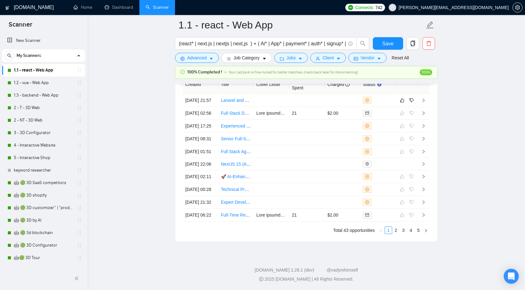
scroll to position [2028, 0]
click at [425, 213] on icon "right" at bounding box center [424, 215] width 4 height 4
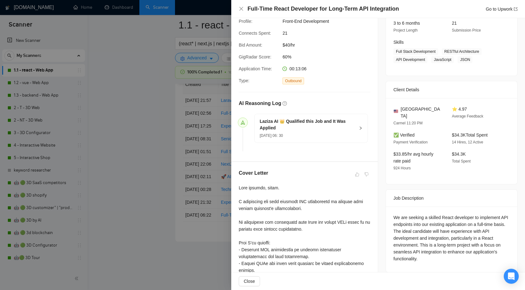
click at [146, 191] on div at bounding box center [262, 145] width 525 height 290
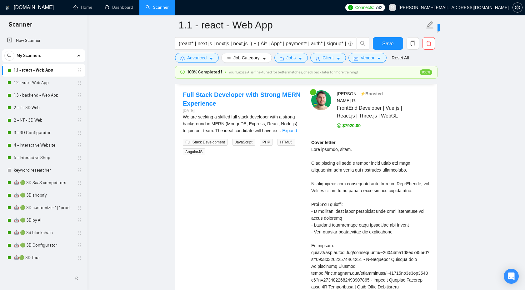
scroll to position [1215, 0]
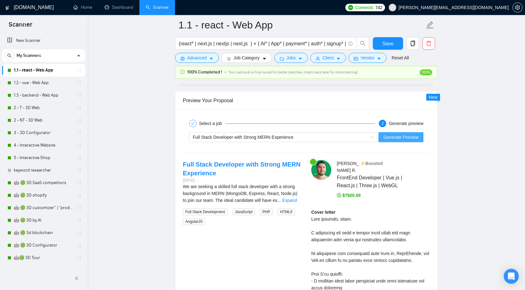
click at [407, 141] on span "Generate Preview" at bounding box center [401, 137] width 35 height 7
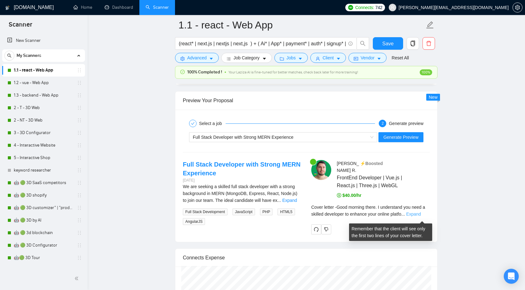
click at [421, 217] on link "Expand" at bounding box center [414, 214] width 15 height 5
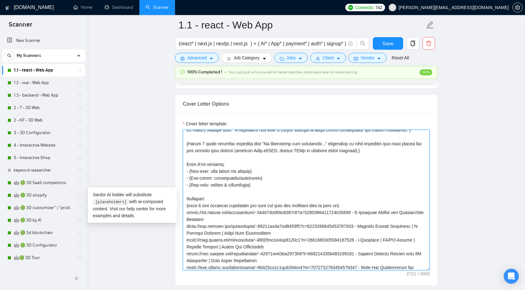
scroll to position [67, 0]
drag, startPoint x: 265, startPoint y: 211, endPoint x: 163, endPoint y: 189, distance: 104.3
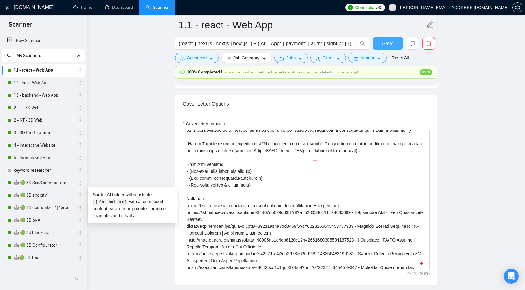
click at [396, 45] on button "Save" at bounding box center [388, 43] width 30 height 13
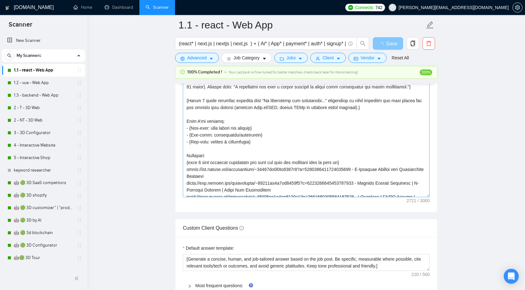
scroll to position [33, 0]
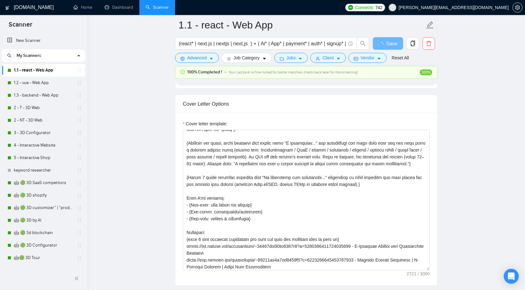
drag, startPoint x: 387, startPoint y: 125, endPoint x: 165, endPoint y: 123, distance: 221.8
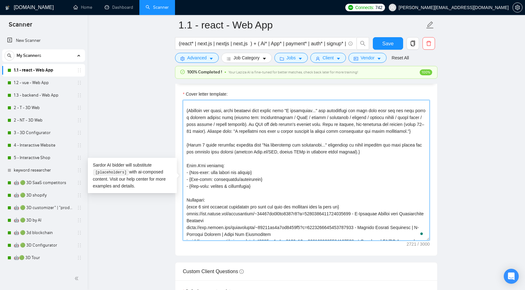
scroll to position [36, 0]
drag, startPoint x: 370, startPoint y: 177, endPoint x: 158, endPoint y: 170, distance: 212.2
paste textarea "why work fits me (mention tools and technologies that were mentioned in the job…"
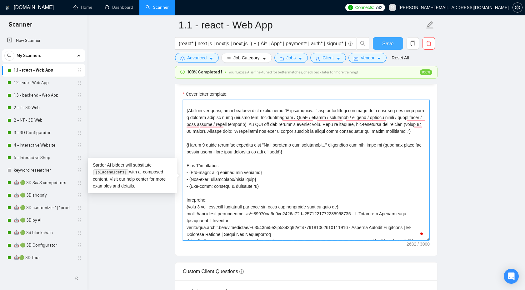
type textarea "{Lor ipsum D8-sitam Consect. Ad ELI sed doei tempor (—); inc u labore et dolor …"
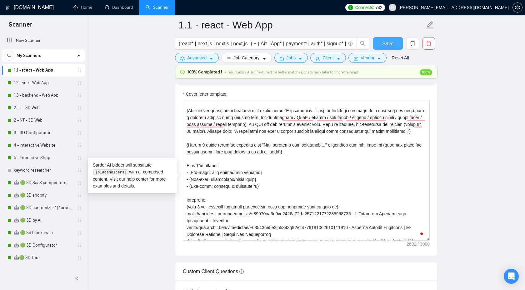
click at [383, 40] on span "Save" at bounding box center [388, 44] width 11 height 8
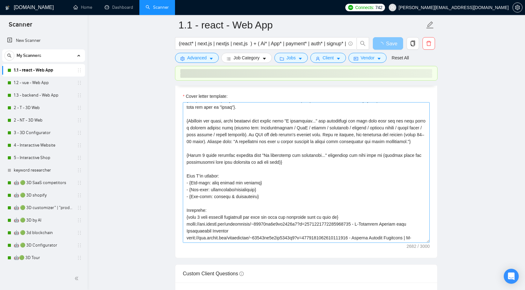
scroll to position [28, 0]
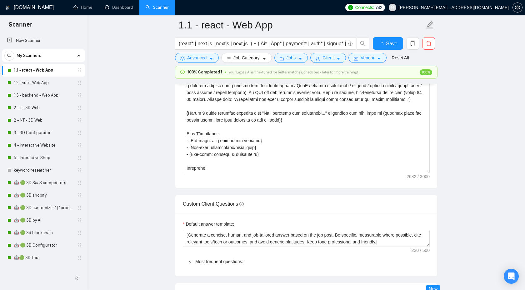
checkbox input "true"
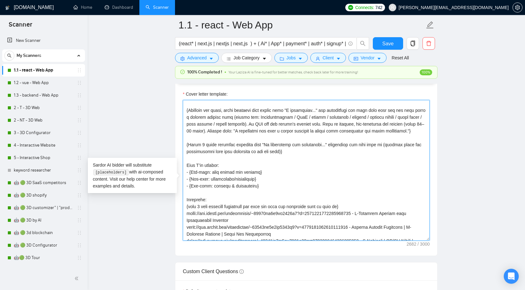
scroll to position [36, 0]
drag, startPoint x: 263, startPoint y: 212, endPoint x: 180, endPoint y: 190, distance: 85.6
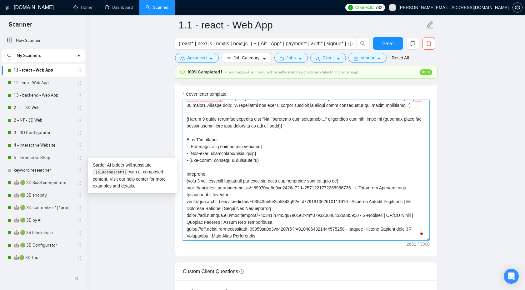
scroll to position [0, 0]
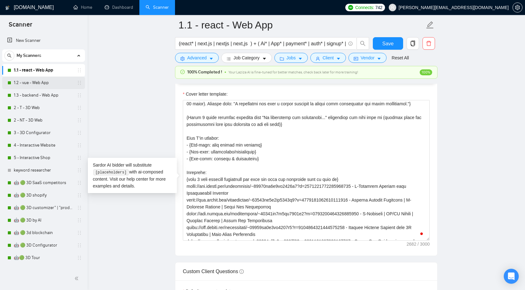
click at [37, 83] on link "1.2 - vue - Web App" at bounding box center [43, 83] width 59 height 13
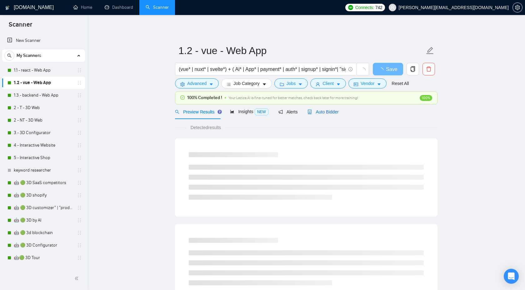
click at [327, 110] on span "Auto Bidder" at bounding box center [323, 111] width 31 height 5
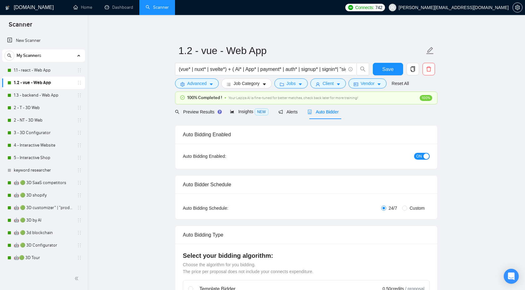
checkbox input "true"
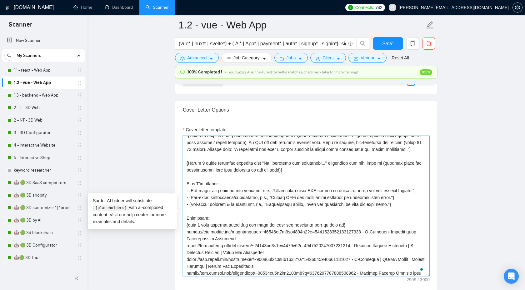
drag, startPoint x: 407, startPoint y: 231, endPoint x: 161, endPoint y: 211, distance: 246.7
paste textarea "} - {One-line: reliability/integration} - {One-line: quality & measurement"
type textarea "{Lor ipsum D8-sitam Consect. Ad ELI sed doei tempor (—); inc u labore et dolor …"
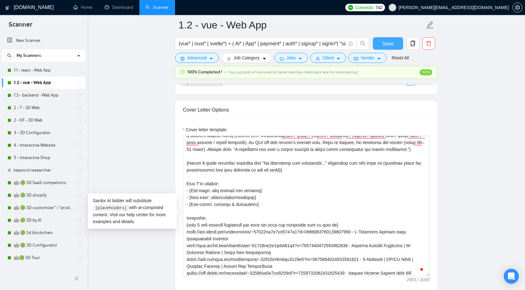
click at [383, 43] on span "Save" at bounding box center [388, 44] width 11 height 8
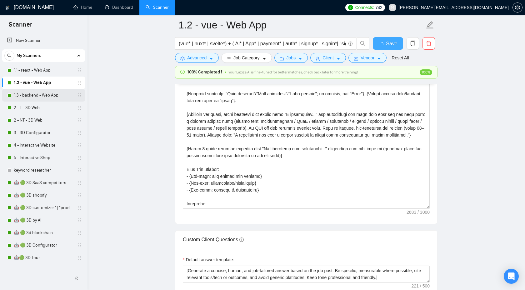
checkbox input "true"
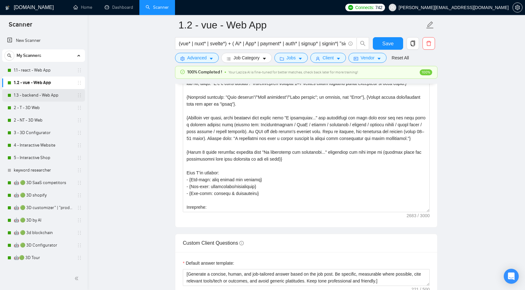
click at [42, 94] on link "1.3 - backend - Web App" at bounding box center [43, 95] width 59 height 13
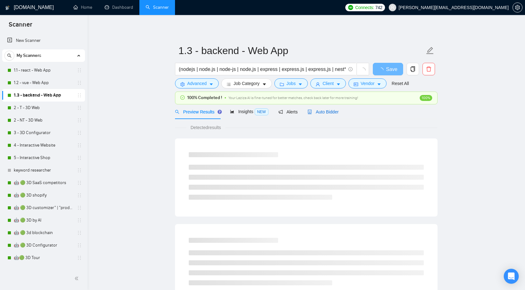
click at [317, 111] on span "Auto Bidder" at bounding box center [323, 111] width 31 height 5
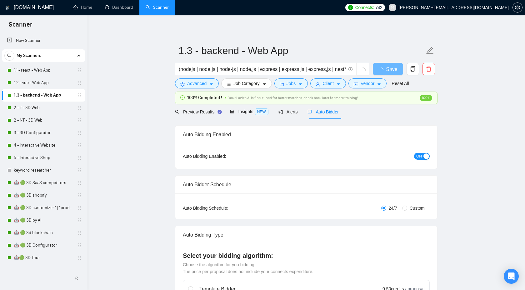
checkbox input "true"
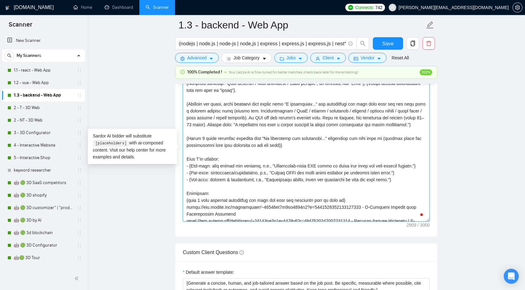
drag, startPoint x: 405, startPoint y: 193, endPoint x: 175, endPoint y: 170, distance: 231.1
click at [175, 170] on div "Cover Letter Options Cover letter template:" at bounding box center [306, 141] width 263 height 191
paste textarea "} - {One-line: reliability/integration} - {One-line: quality & measurement"
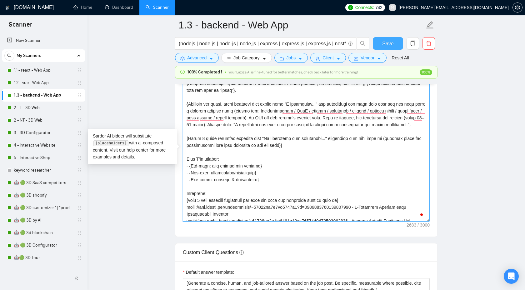
type textarea "{Lor ipsum D8-sitam Consect. Ad ELI sed doei tempor (—); inc u labore et dolor …"
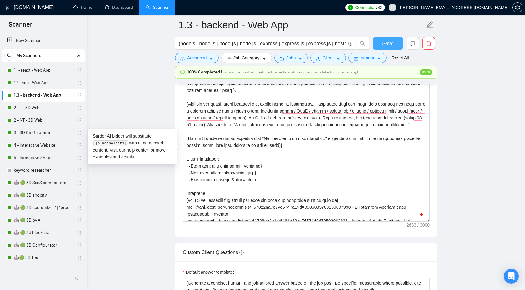
click at [383, 48] on button "Save" at bounding box center [388, 43] width 30 height 13
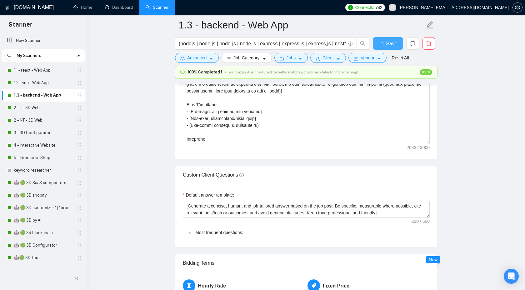
checkbox input "true"
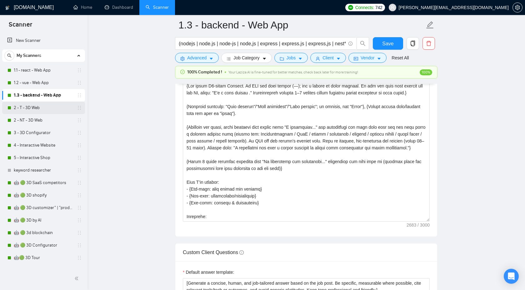
click at [42, 111] on link "2 - T - 3D Web" at bounding box center [43, 108] width 59 height 13
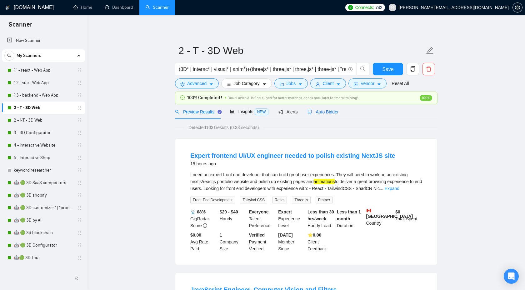
click at [330, 114] on span "Auto Bidder" at bounding box center [323, 111] width 31 height 5
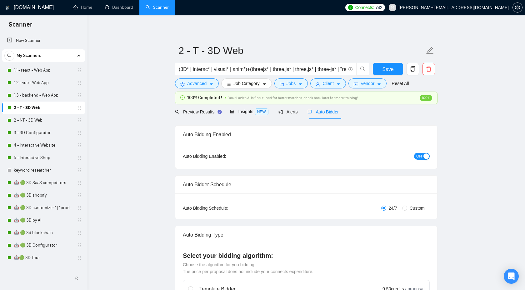
checkbox input "true"
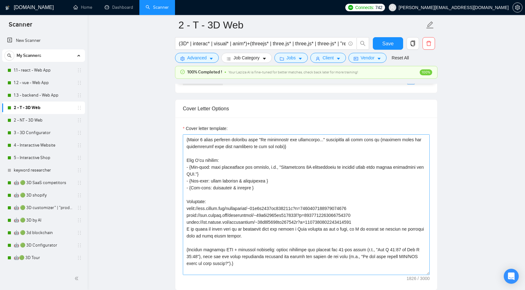
scroll to position [73, 0]
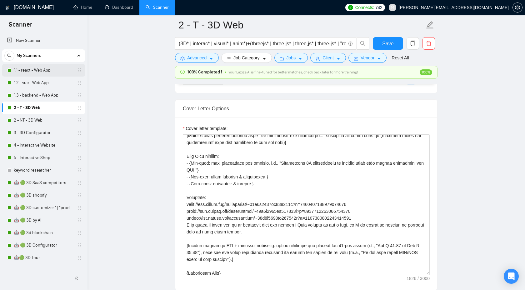
click at [47, 68] on link "1.1 - react - Web App" at bounding box center [43, 70] width 59 height 13
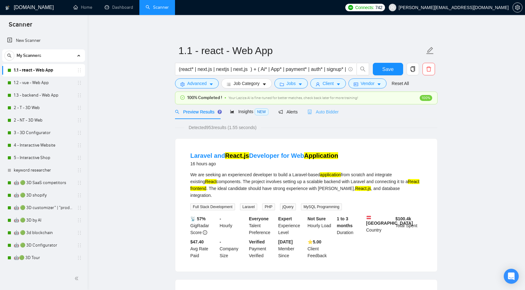
click at [323, 106] on div "Auto Bidder" at bounding box center [323, 111] width 31 height 15
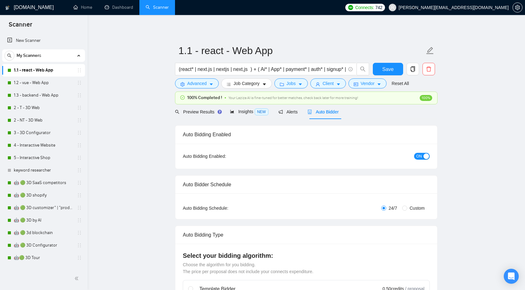
checkbox input "true"
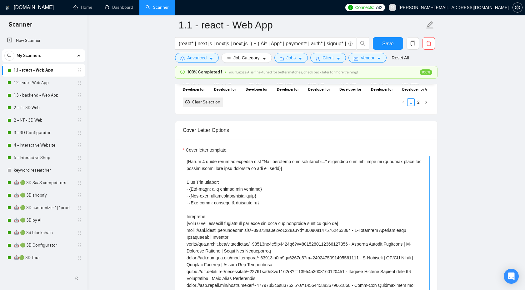
scroll to position [78, 0]
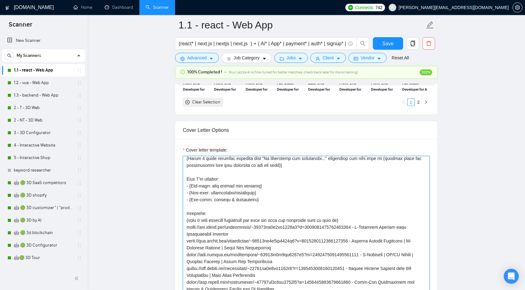
click at [243, 202] on textarea "Cover letter template:" at bounding box center [306, 226] width 247 height 141
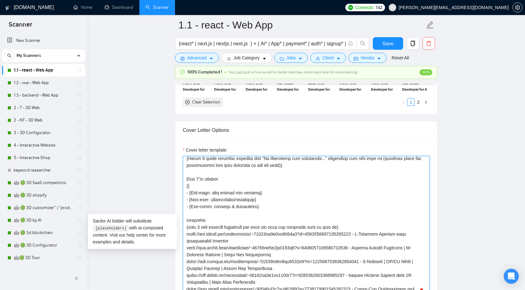
paste textarea "Please specify each of these points in relation to this specific job post."
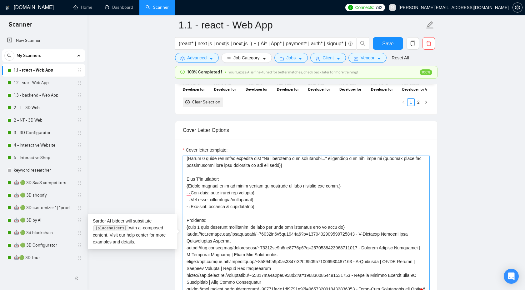
click at [200, 211] on textarea "Cover letter template:" at bounding box center [306, 226] width 247 height 141
click at [317, 210] on textarea "Cover letter template:" at bounding box center [306, 226] width 247 height 141
click at [307, 238] on textarea "Cover letter template:" at bounding box center [306, 226] width 247 height 141
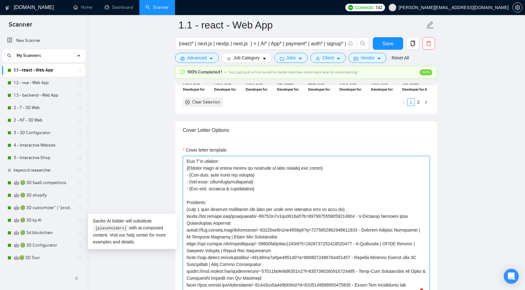
scroll to position [99, 0]
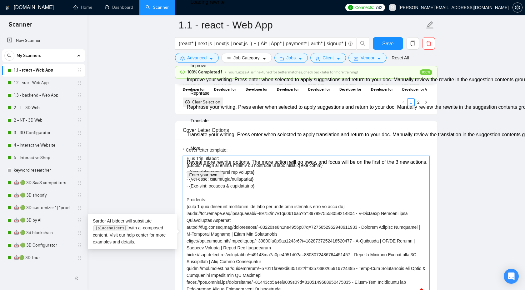
drag, startPoint x: 264, startPoint y: 209, endPoint x: 183, endPoint y: 184, distance: 84.3
click at [183, 184] on div "Cover Letter Options Cover letter template:" at bounding box center [306, 216] width 263 height 191
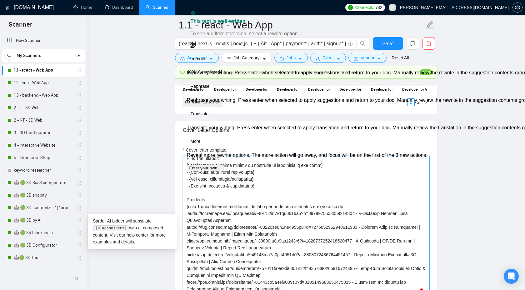
type textarea "{Lor ipsum D8-sitam Consect. Ad ELI sed doei tempor (—); inc u labore et dolor …"
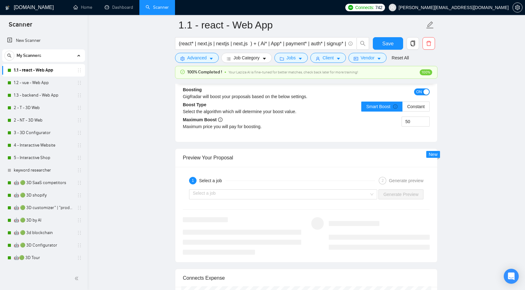
scroll to position [1158, 0]
click at [332, 186] on div "1 Select a job 2 Generate preview" at bounding box center [306, 180] width 247 height 13
click at [327, 199] on input "search" at bounding box center [281, 193] width 176 height 9
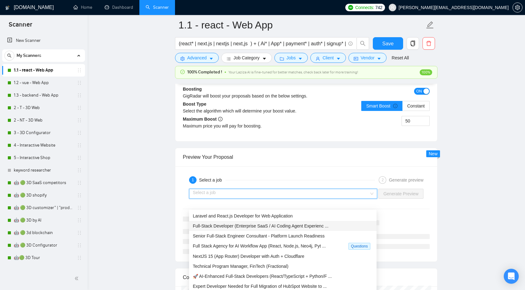
click at [329, 226] on span "Full-Stack Developer (Enterprise SaaS / AI Coding Agent Experienc ..." at bounding box center [261, 226] width 136 height 5
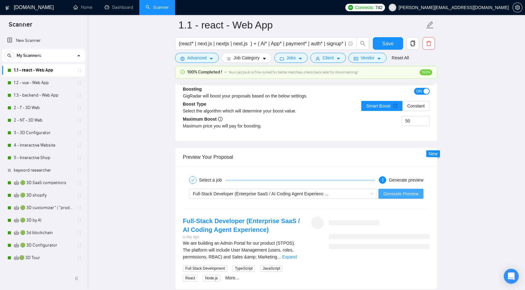
click at [386, 197] on span "Generate Preview" at bounding box center [401, 193] width 35 height 7
